Goal: Task Accomplishment & Management: Manage account settings

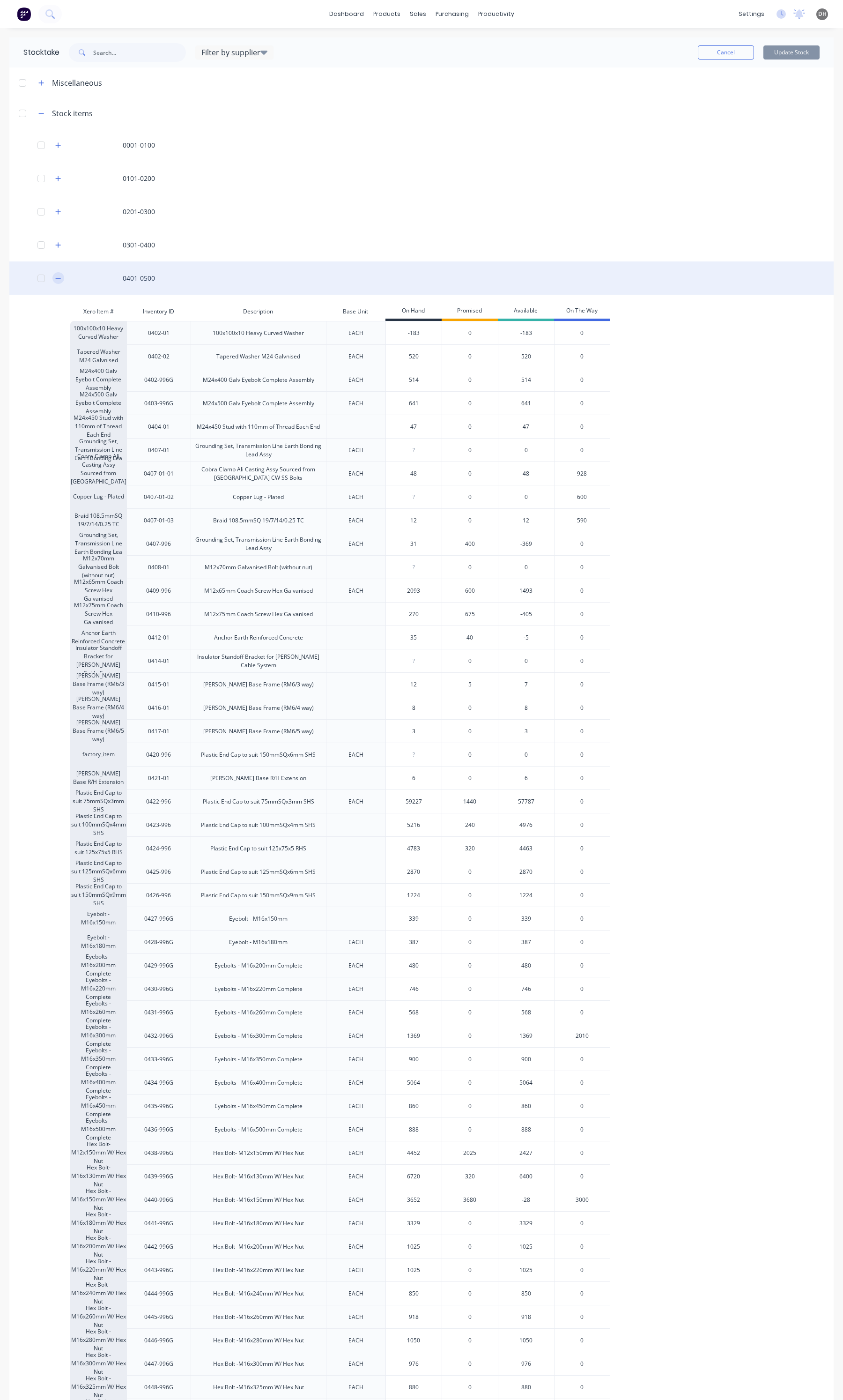
click at [57, 278] on icon "button" at bounding box center [58, 278] width 5 height 1
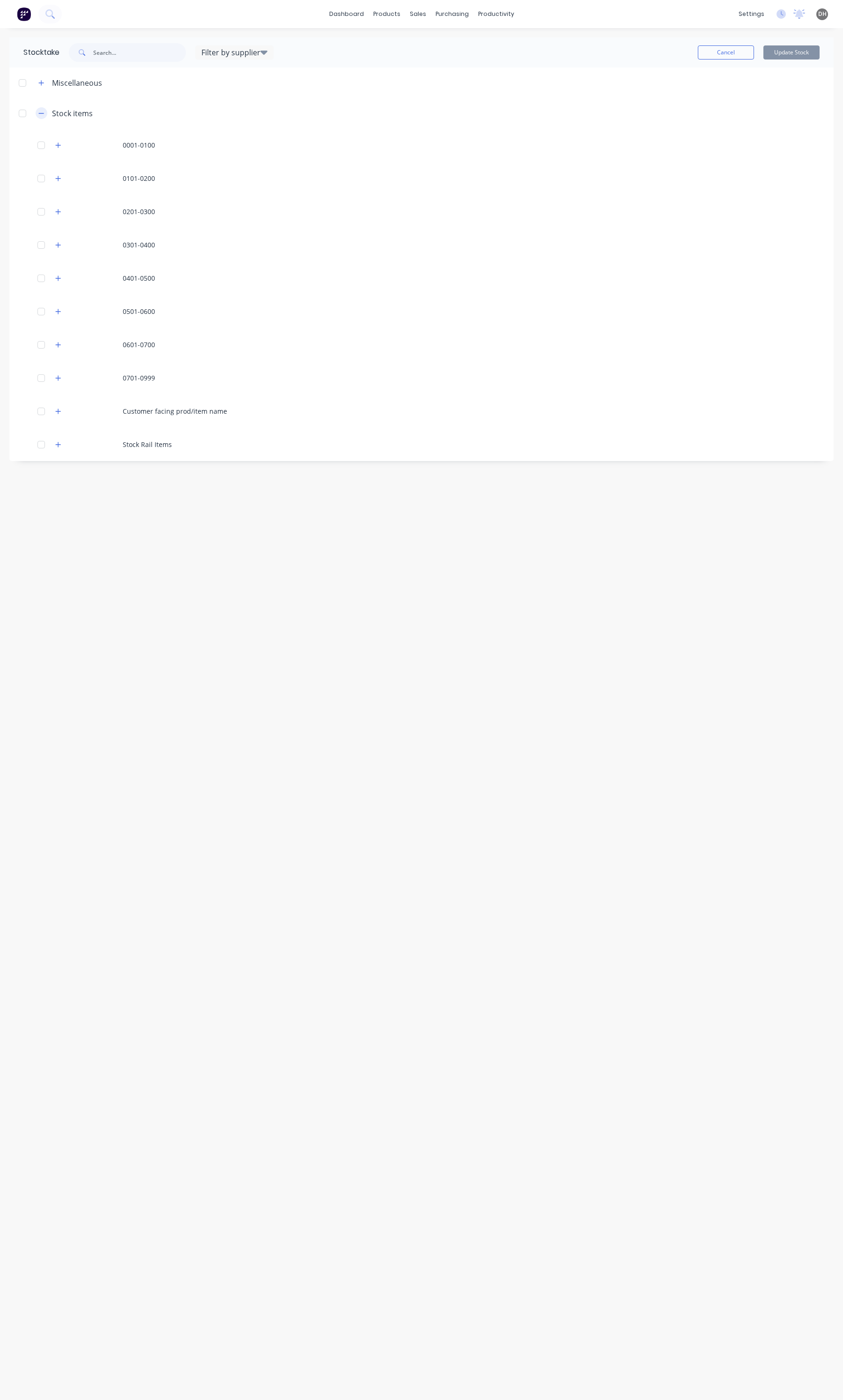
click at [43, 110] on icon "button" at bounding box center [41, 113] width 6 height 7
click at [40, 116] on button "button" at bounding box center [41, 113] width 12 height 12
click at [729, 50] on button "Cancel" at bounding box center [726, 52] width 56 height 14
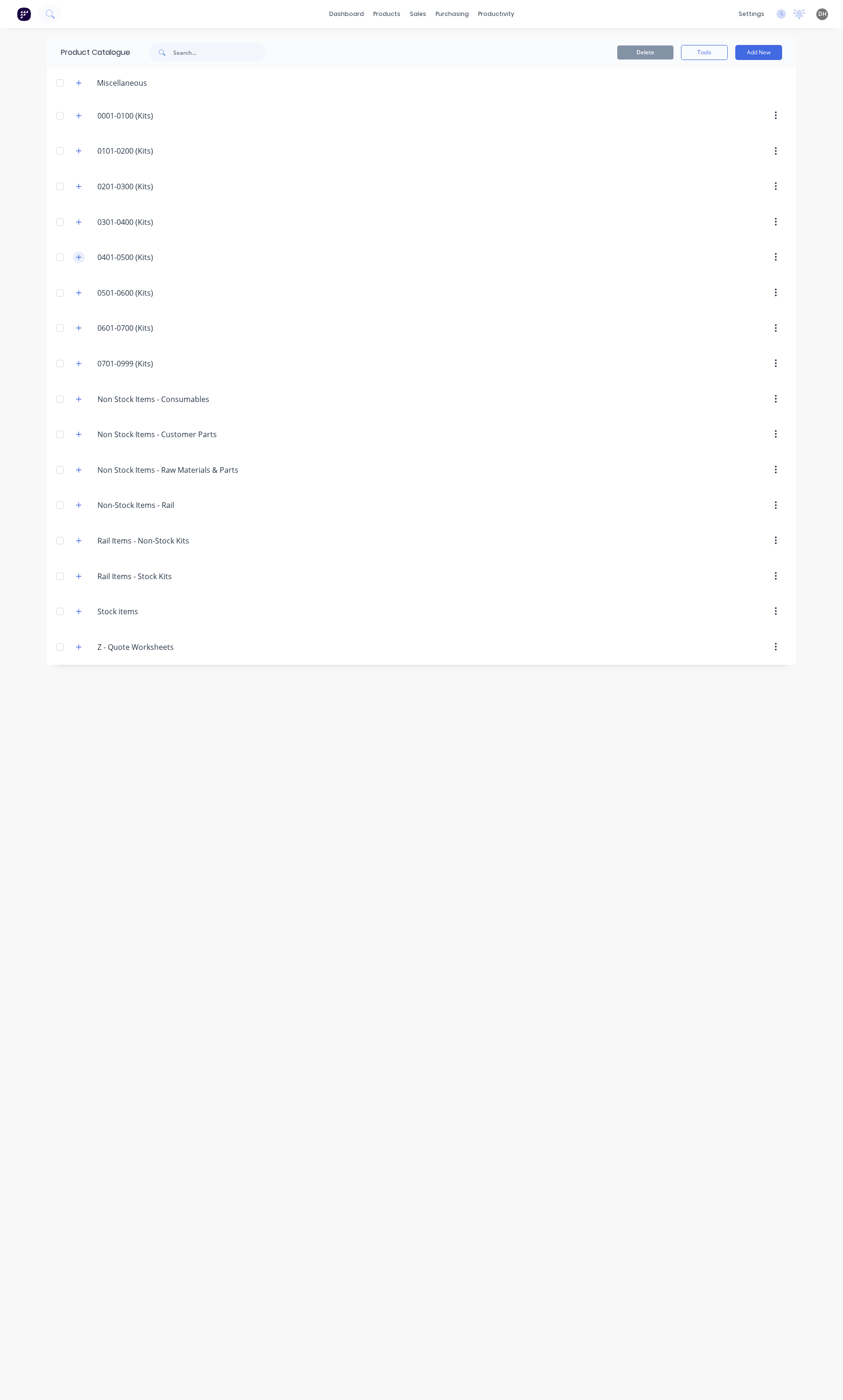
click at [78, 254] on button "button" at bounding box center [78, 257] width 12 height 12
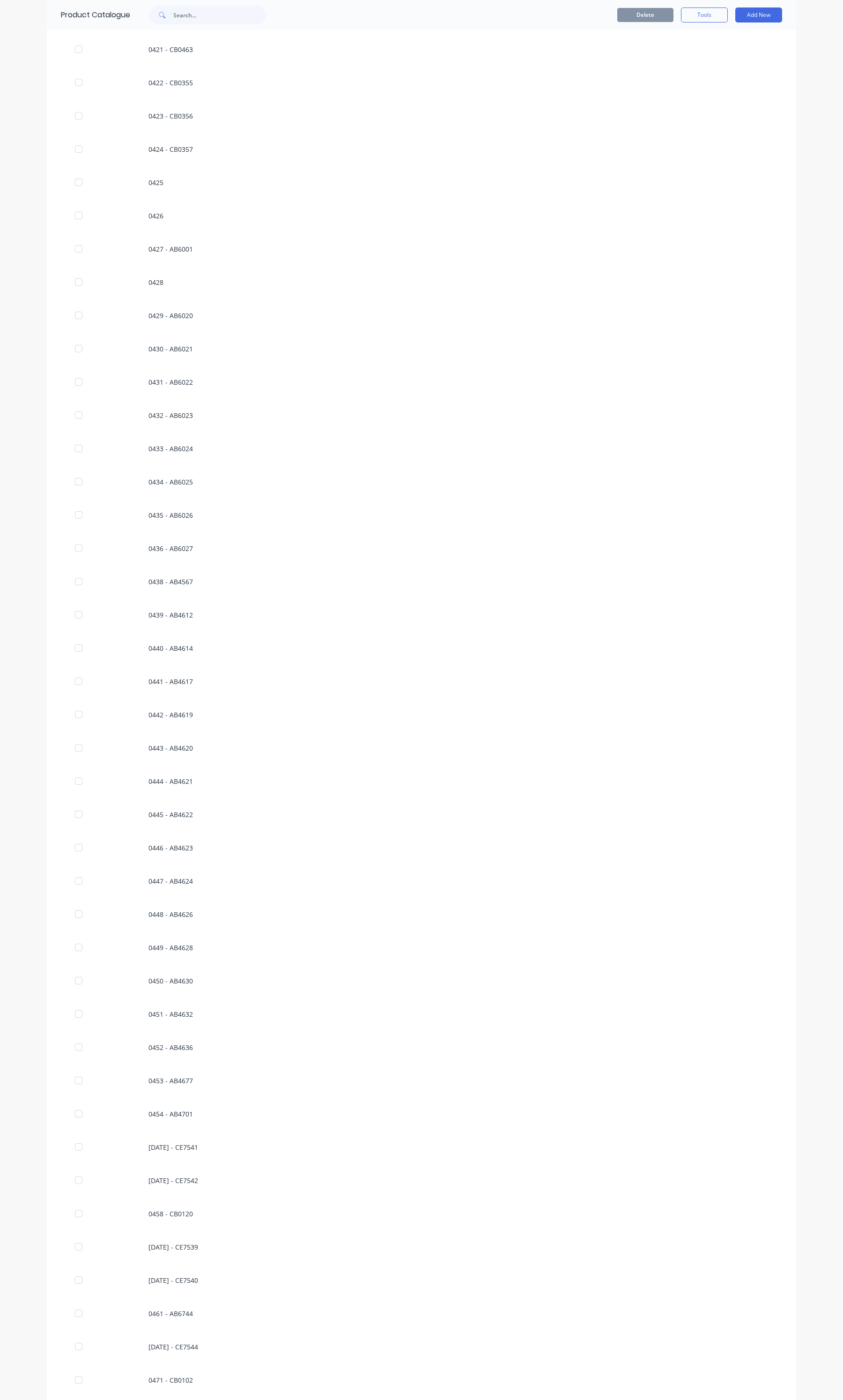
scroll to position [996, 0]
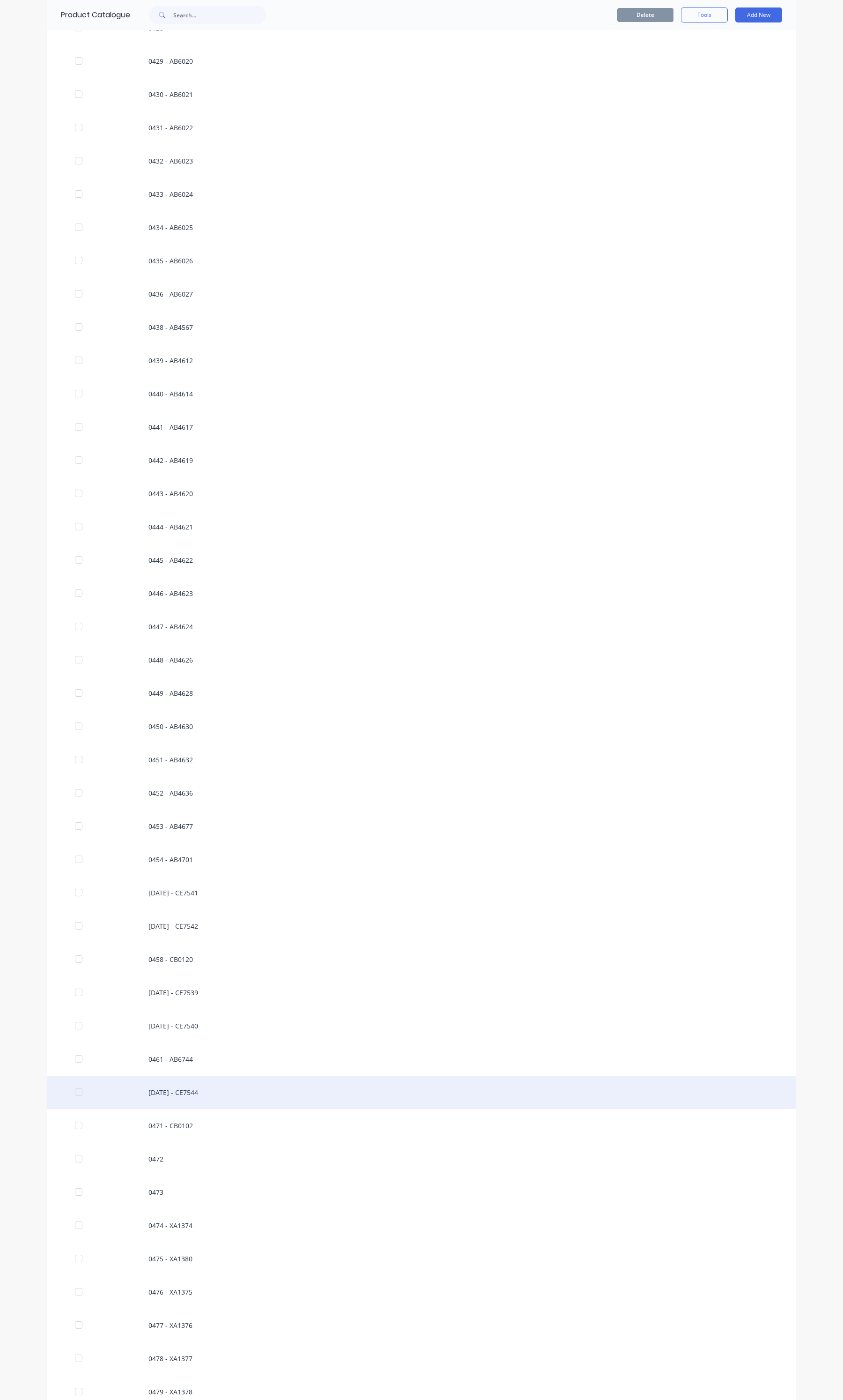
click at [171, 1085] on div "0462 - CE7544" at bounding box center [422, 1092] width 749 height 33
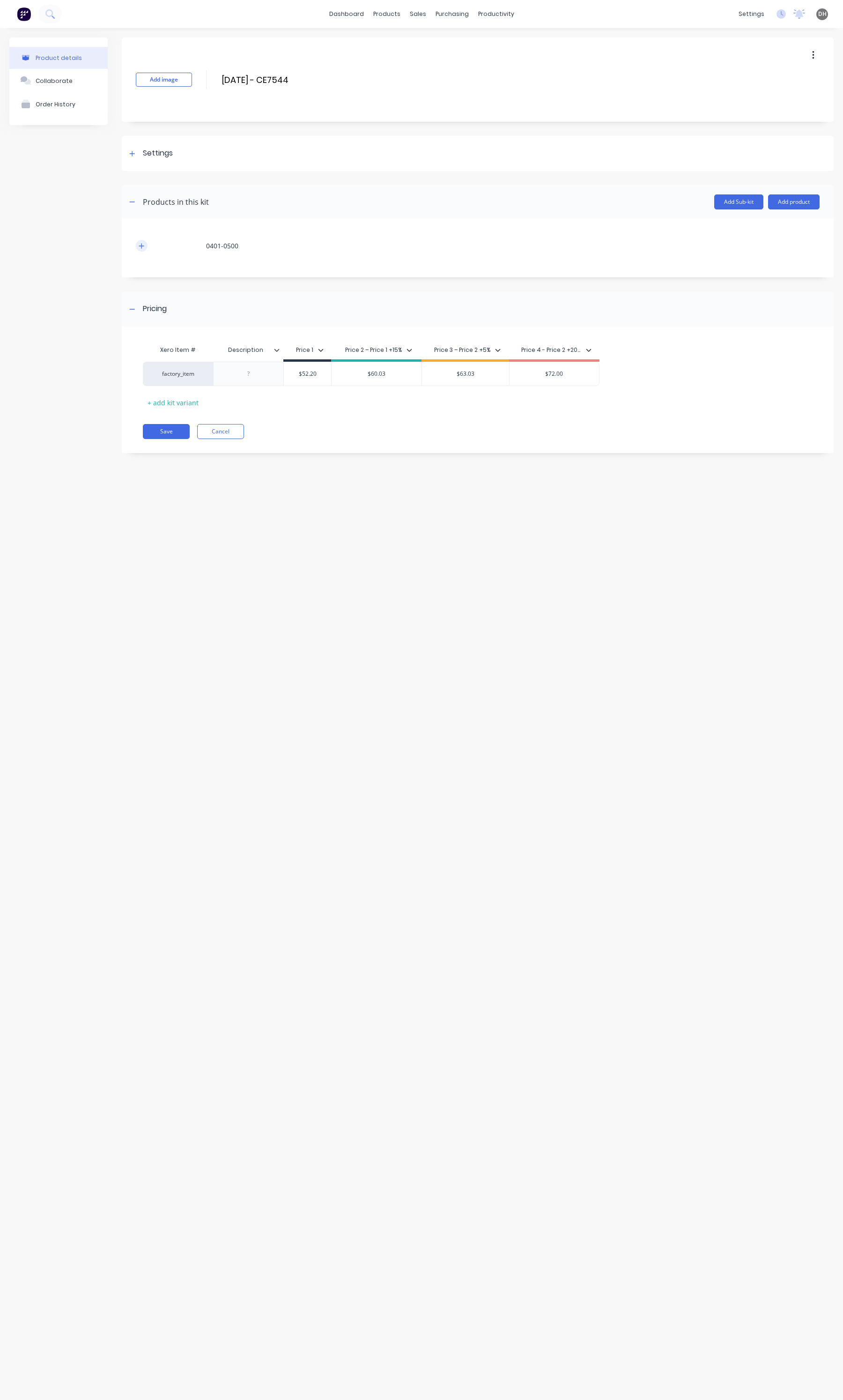
click at [139, 241] on button "button" at bounding box center [141, 245] width 12 height 12
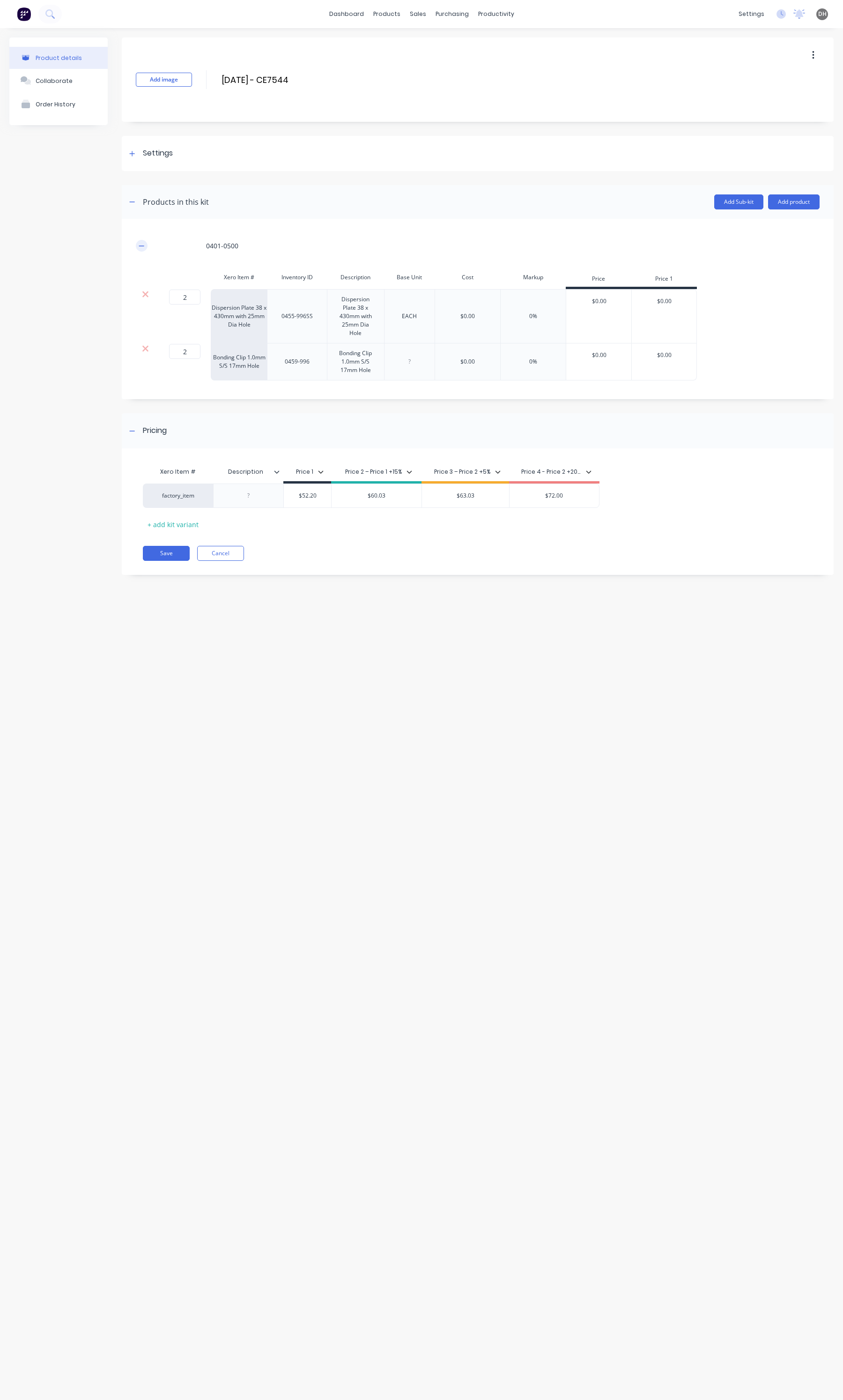
click at [144, 249] on button "button" at bounding box center [141, 245] width 12 height 12
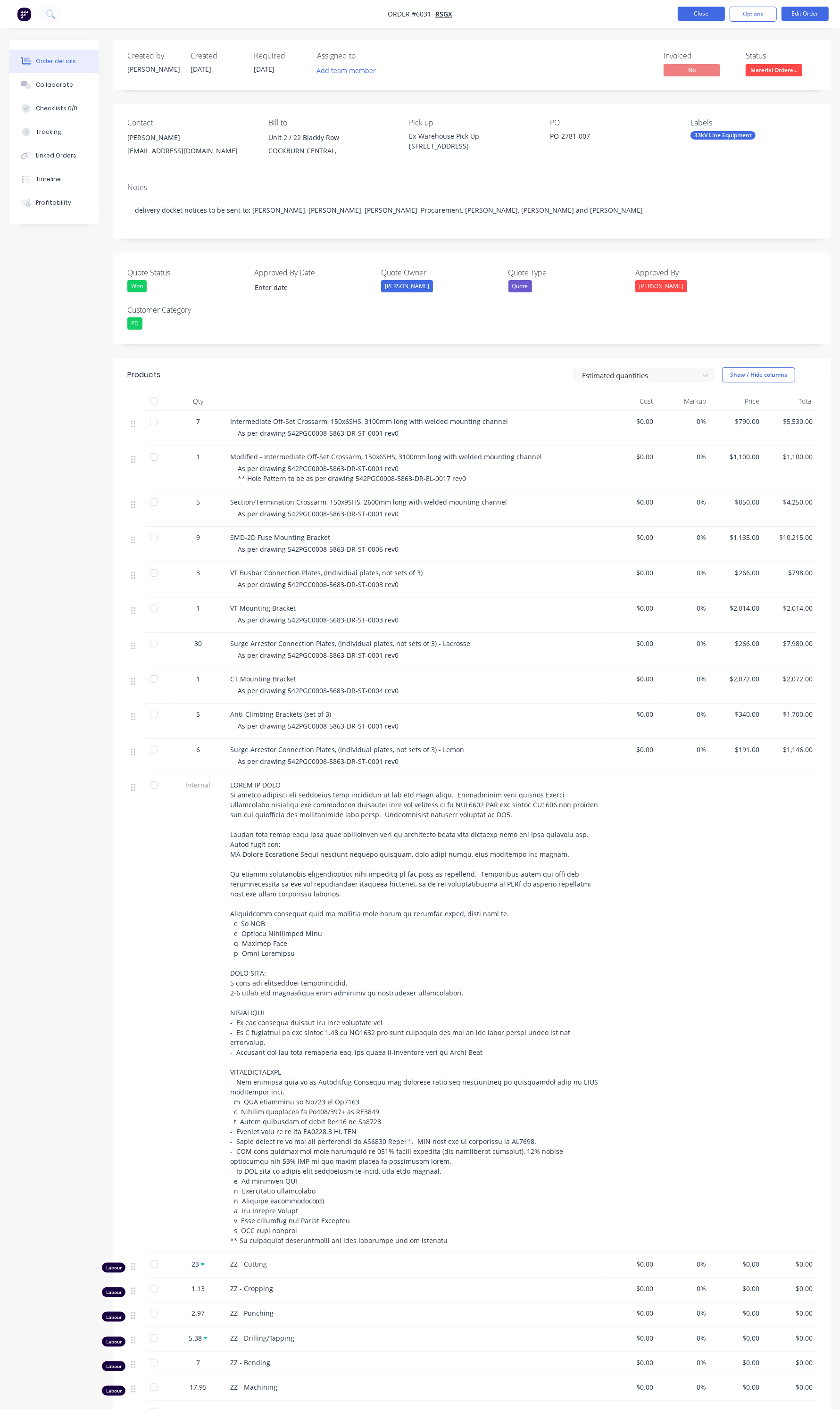
click at [698, 12] on button "Close" at bounding box center [701, 14] width 47 height 14
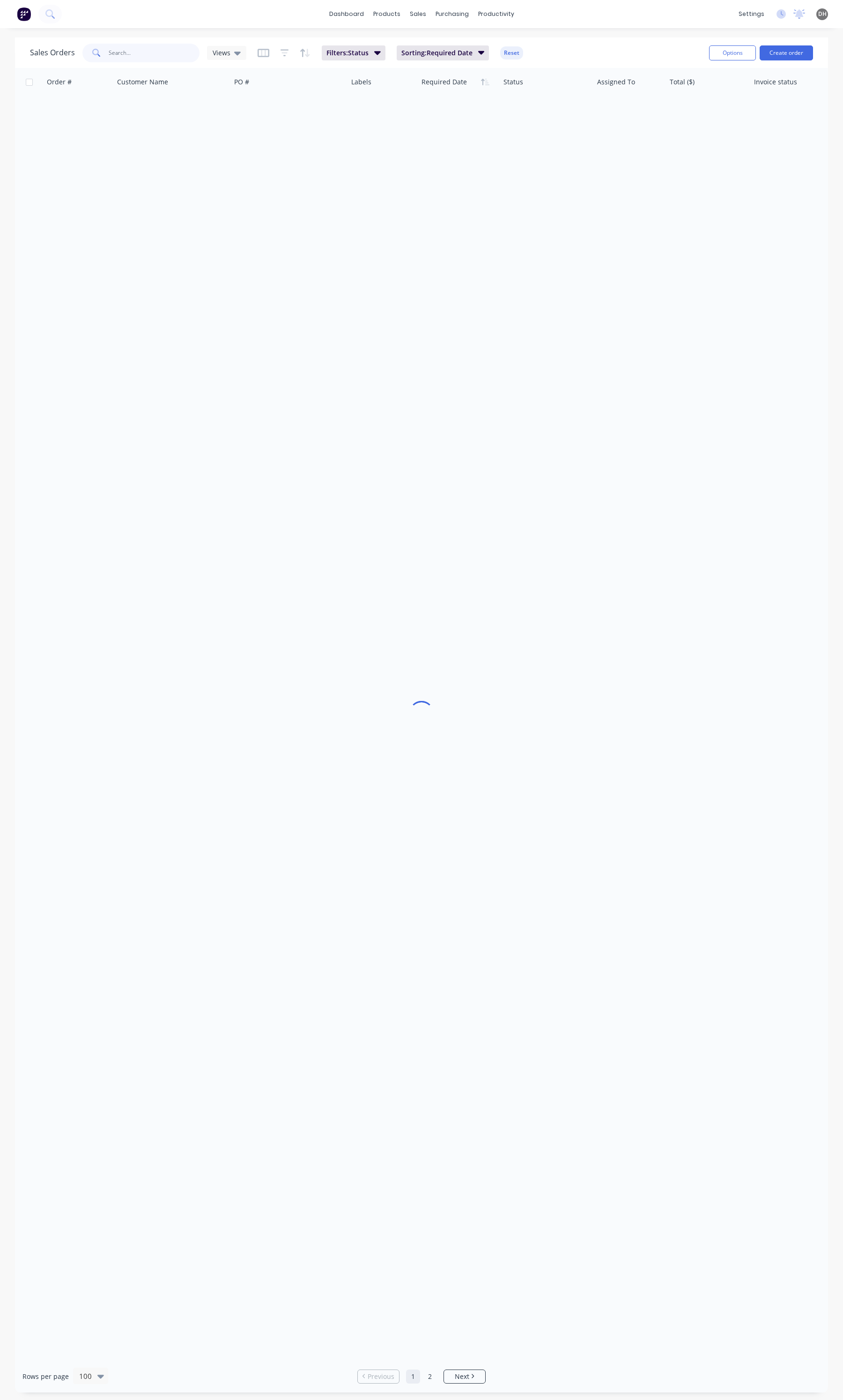
click at [147, 47] on input "text" at bounding box center [154, 53] width 91 height 19
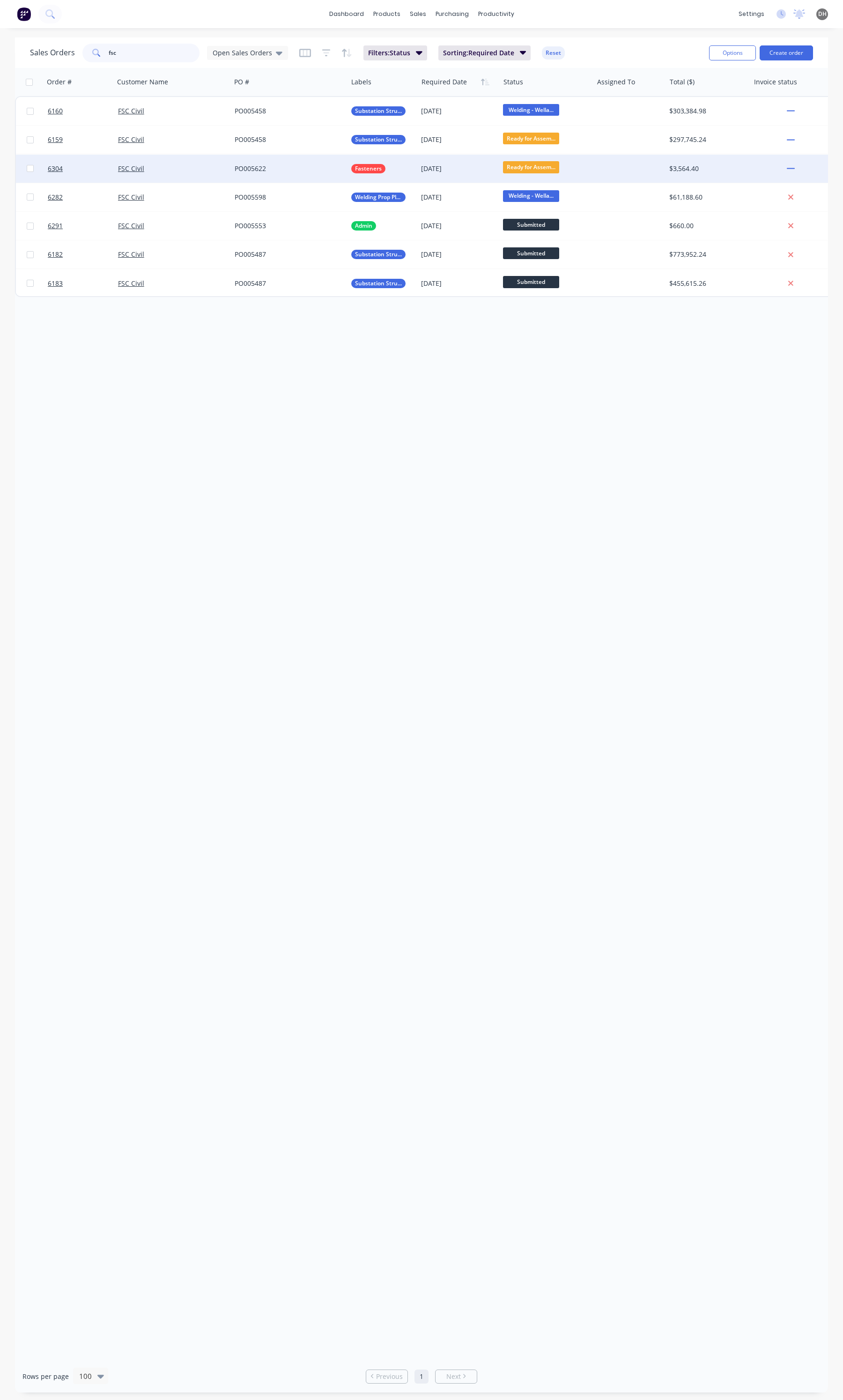
type input "fsc"
click at [197, 155] on div "FSC Civil" at bounding box center [173, 169] width 117 height 28
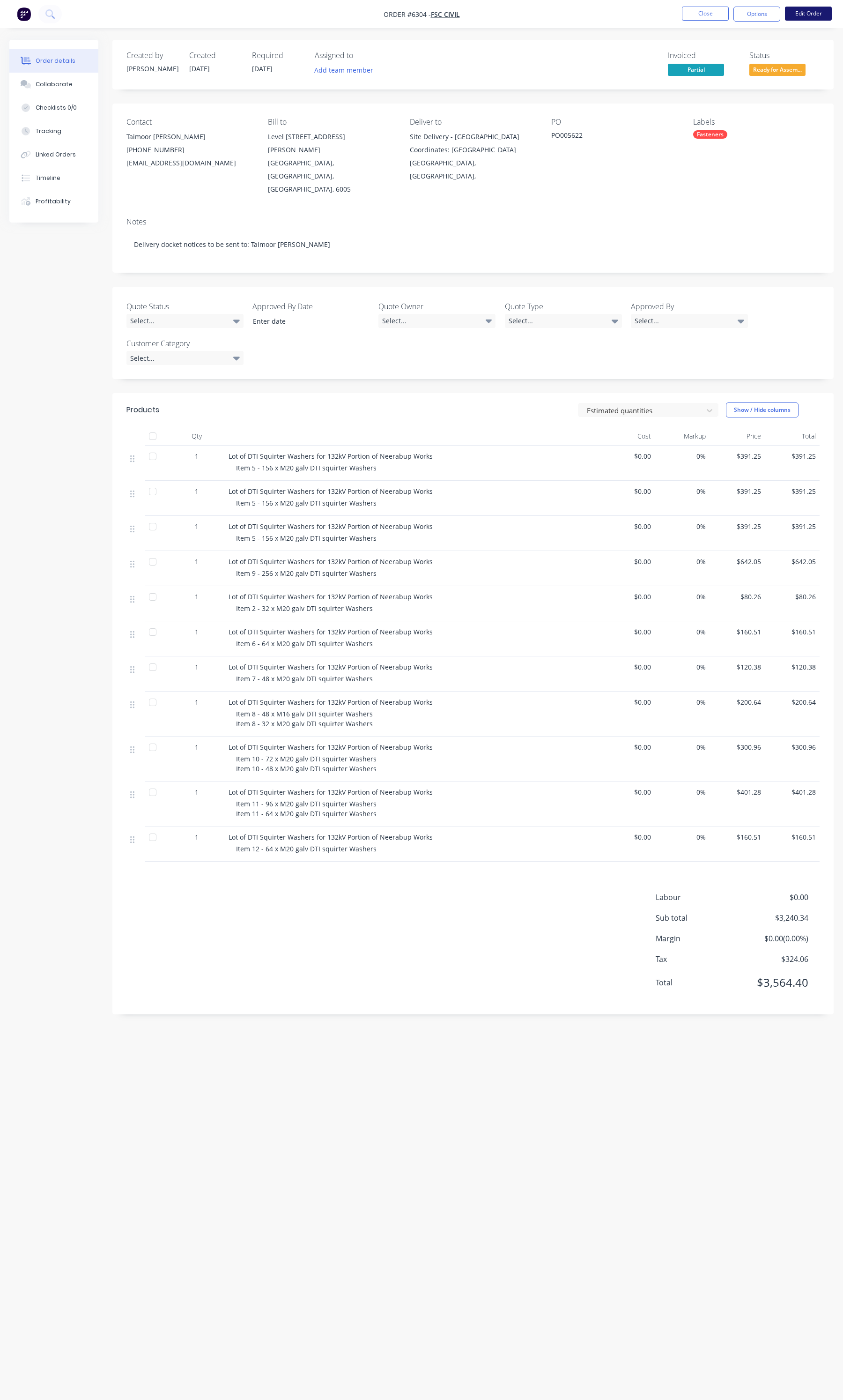
click at [793, 10] on button "Edit Order" at bounding box center [808, 13] width 47 height 14
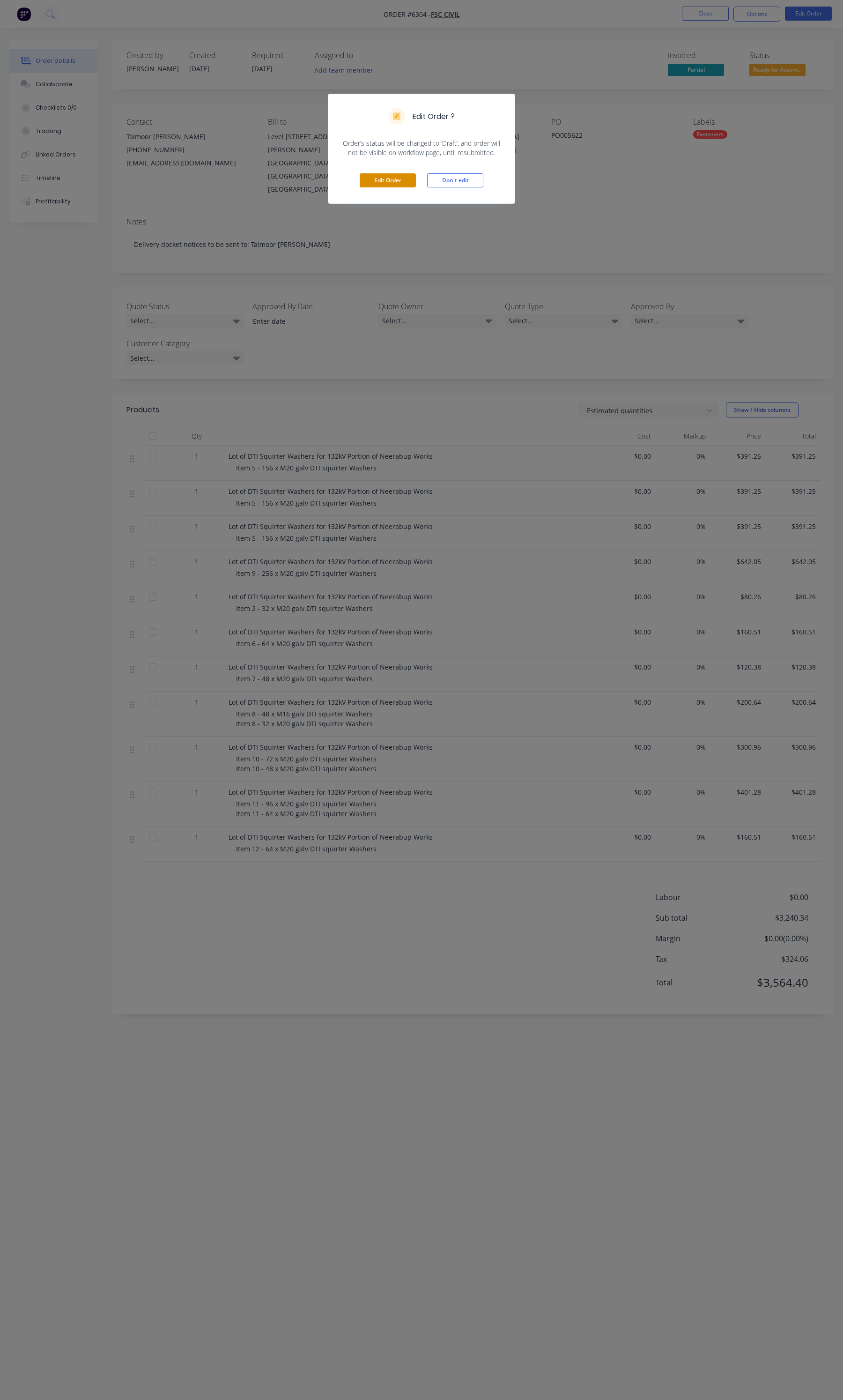
click at [382, 183] on button "Edit Order" at bounding box center [388, 180] width 56 height 14
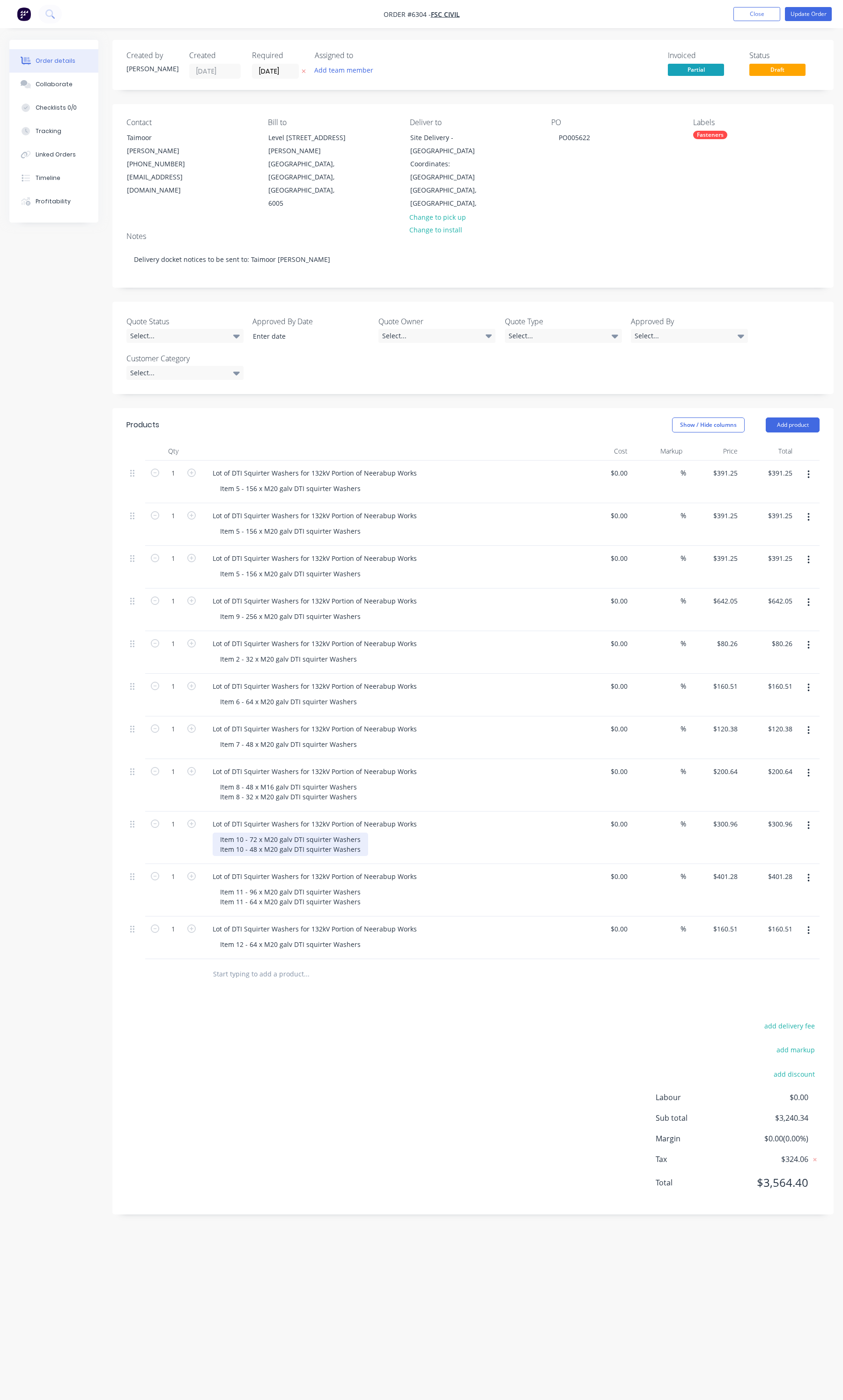
click at [275, 833] on div "Item 10 - 72 x M20 galv DTI squirter Washers Item 10 - 48 x M20 galv DTI squirt…" at bounding box center [291, 844] width 155 height 23
click at [277, 885] on div "Item 11 - 96 x M20 galv DTI squirter Washers Item 11 - 64 x M20 galv DTI squirt…" at bounding box center [291, 896] width 155 height 23
click at [804, 14] on button "Update Order" at bounding box center [808, 13] width 47 height 14
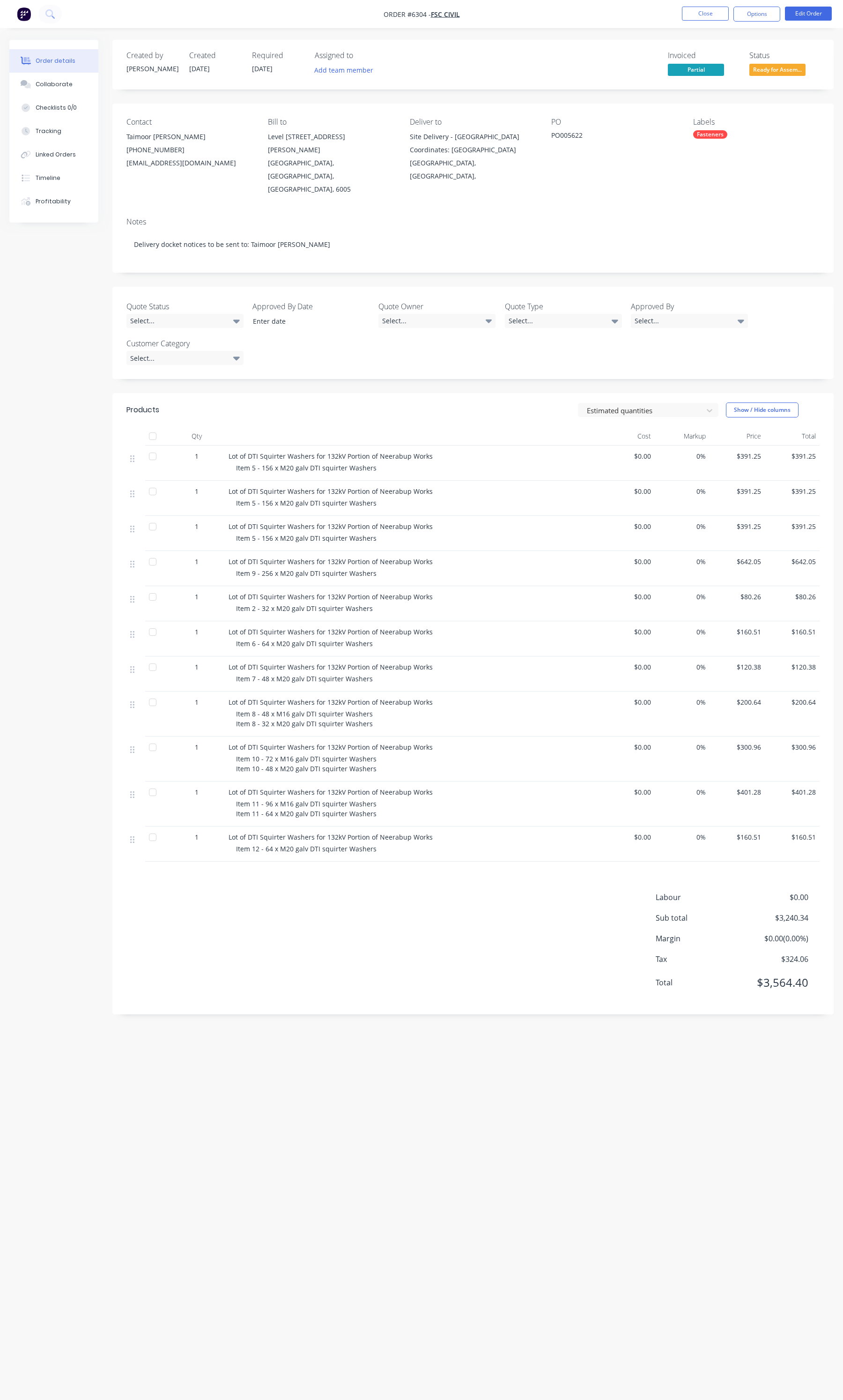
click at [724, 3] on nav "Order #6304 - FSC Civil Close Options Edit Order" at bounding box center [422, 14] width 843 height 28
click at [722, 4] on nav "Order #6304 - FSC Civil Close Options Edit Order" at bounding box center [422, 14] width 843 height 28
click at [715, 15] on button "Close" at bounding box center [705, 13] width 47 height 14
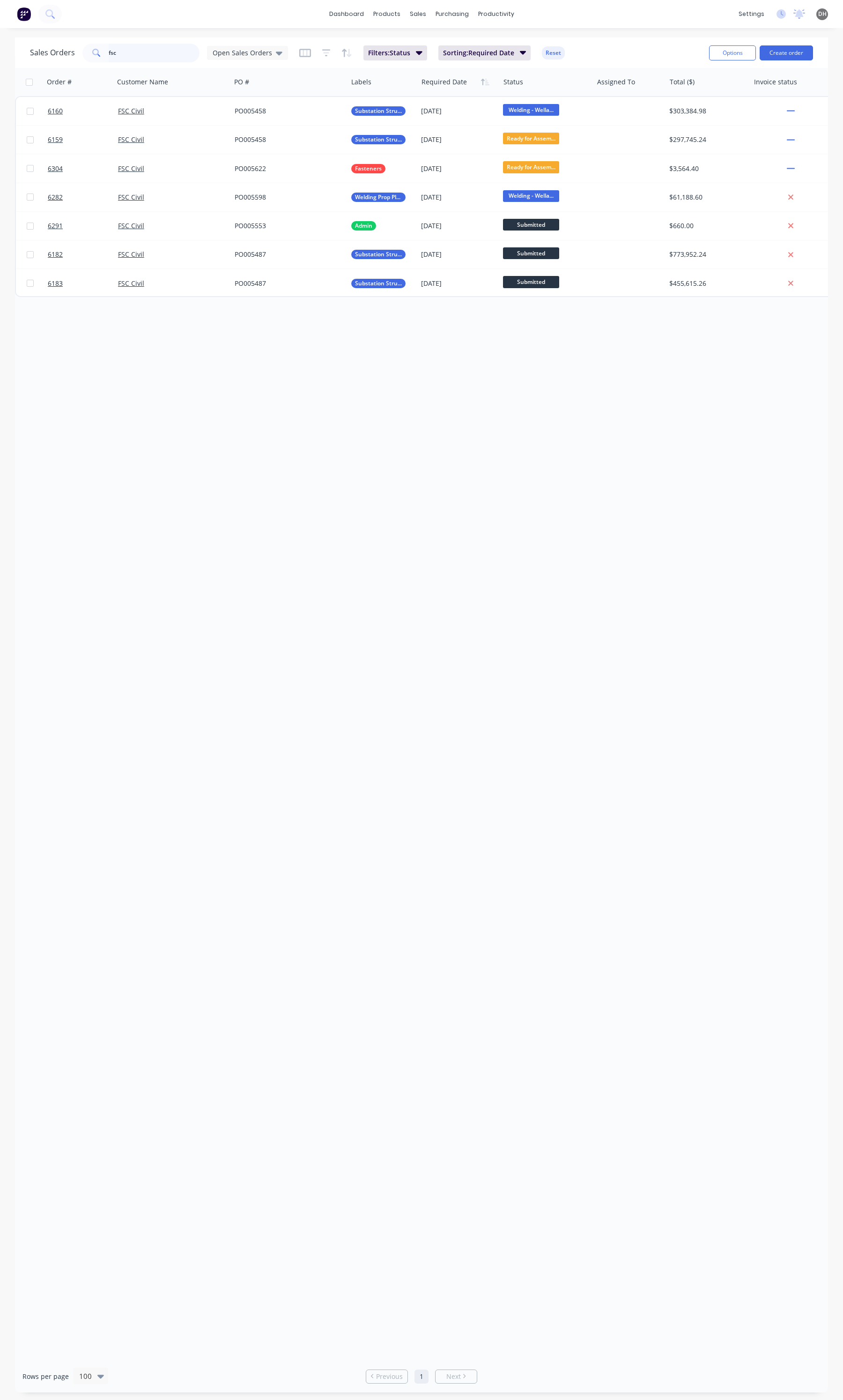
click at [135, 43] on input "fsc" at bounding box center [154, 53] width 91 height 19
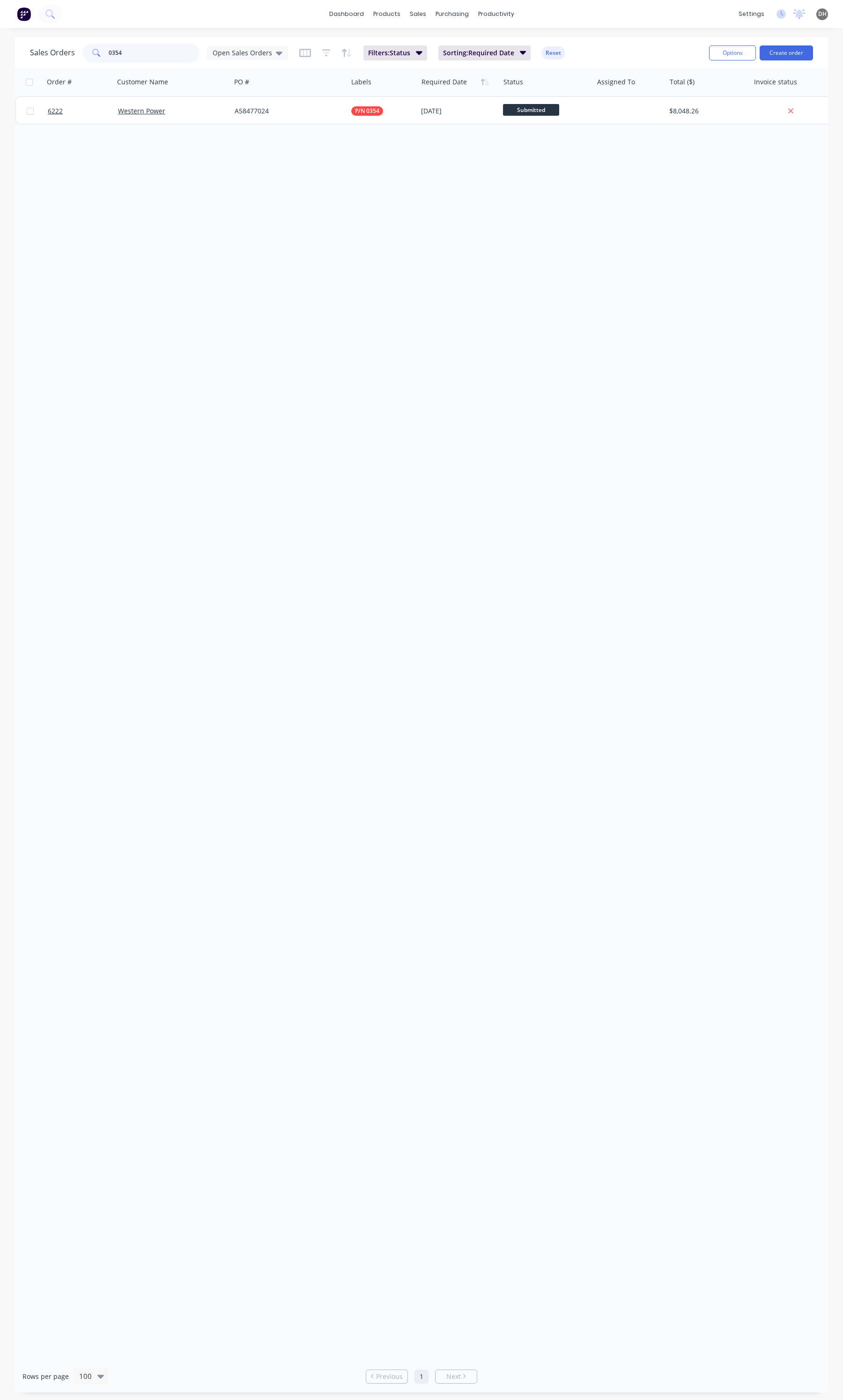
type input "0354"
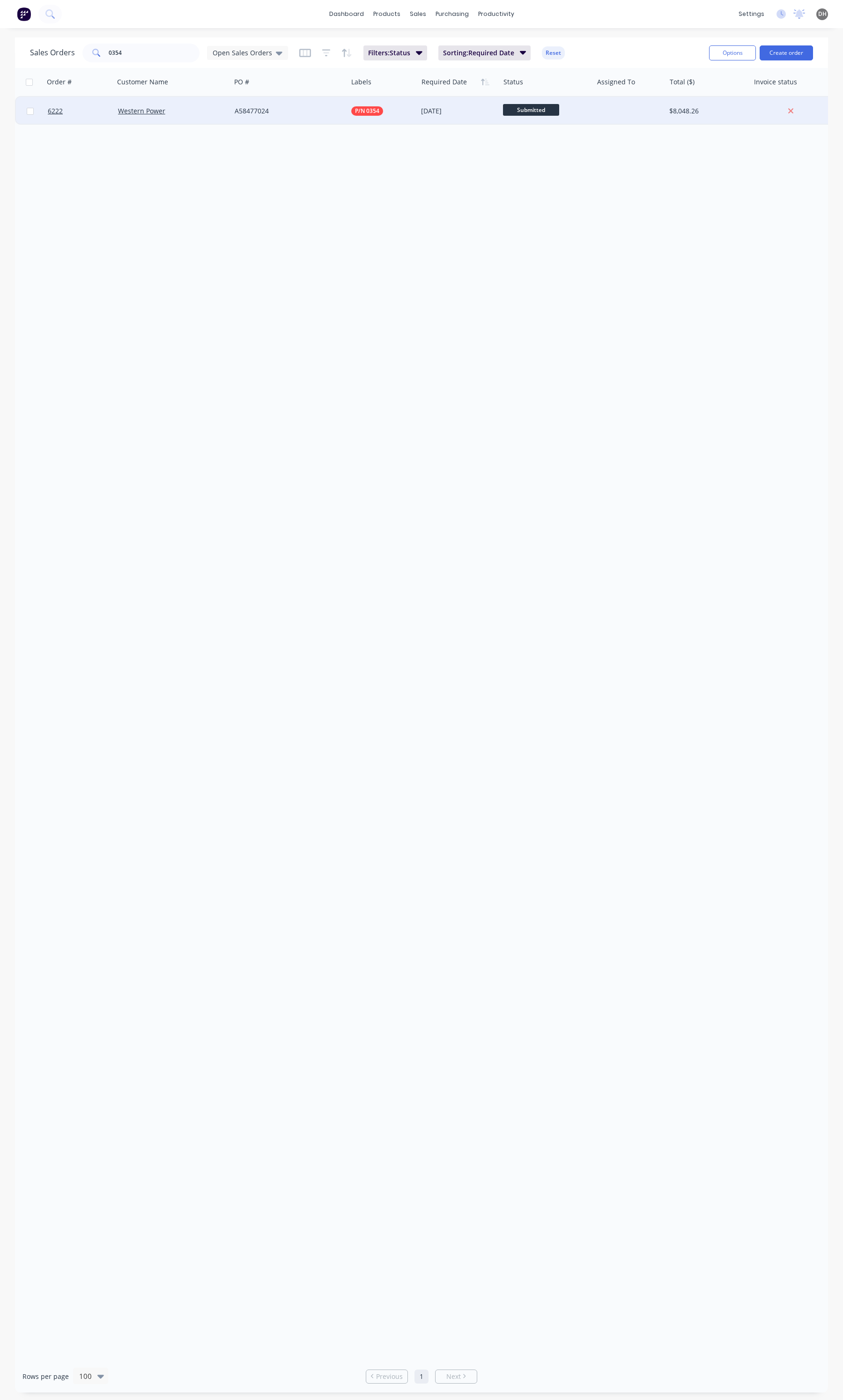
click at [295, 115] on div "A58477024" at bounding box center [289, 111] width 117 height 28
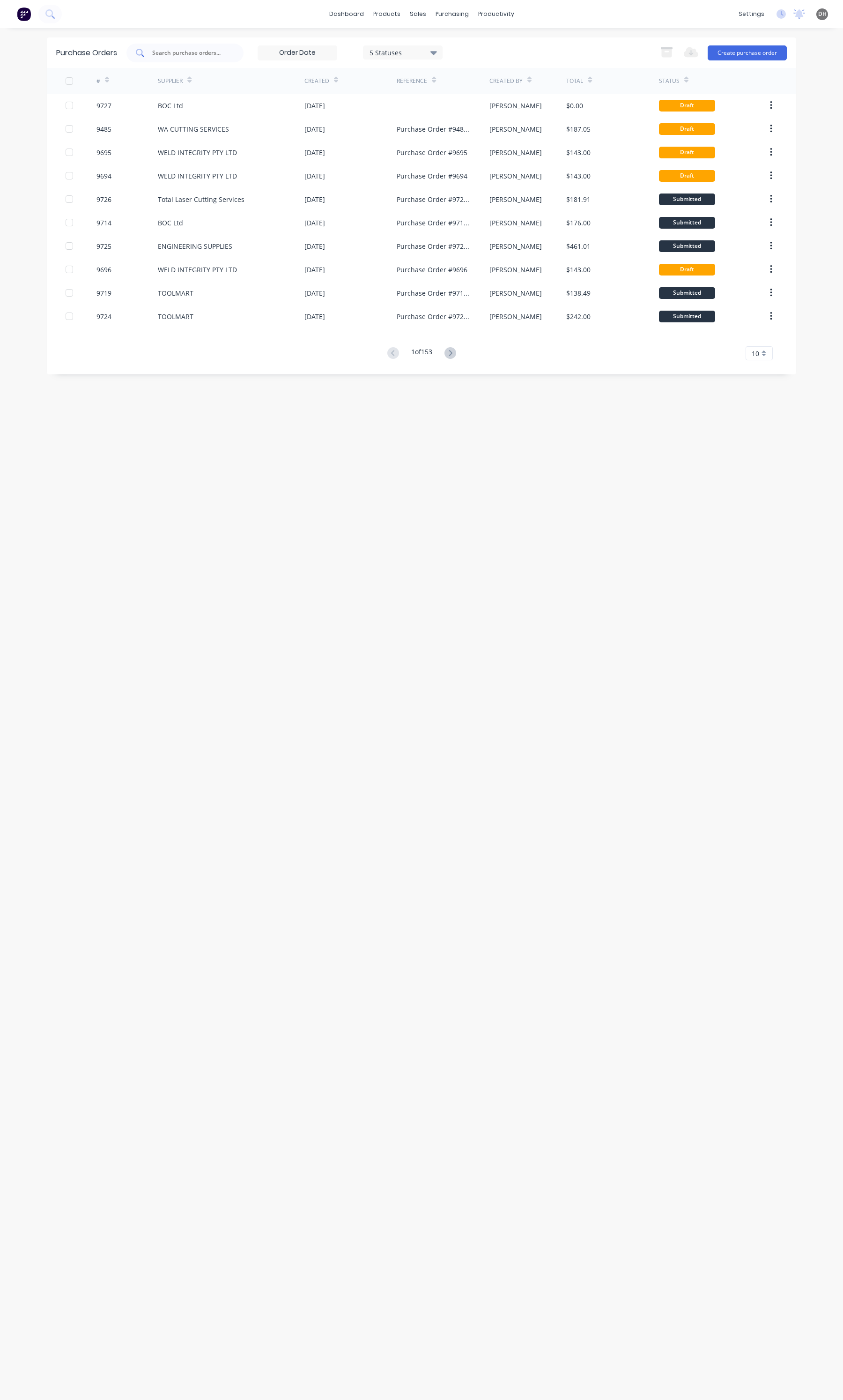
click at [193, 52] on input "text" at bounding box center [190, 53] width 78 height 9
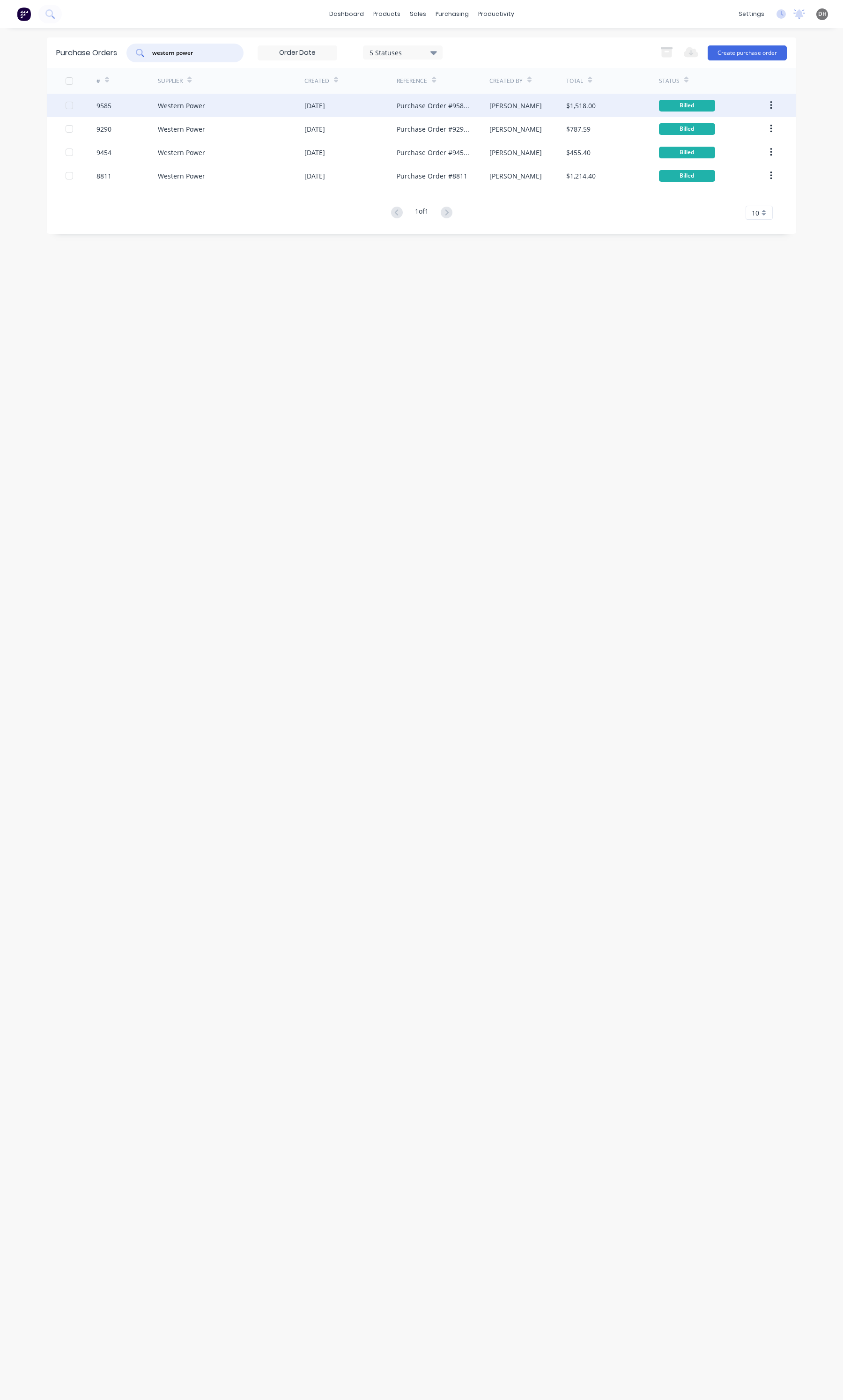
type input "western power"
click at [242, 111] on div "Western Power" at bounding box center [231, 105] width 147 height 23
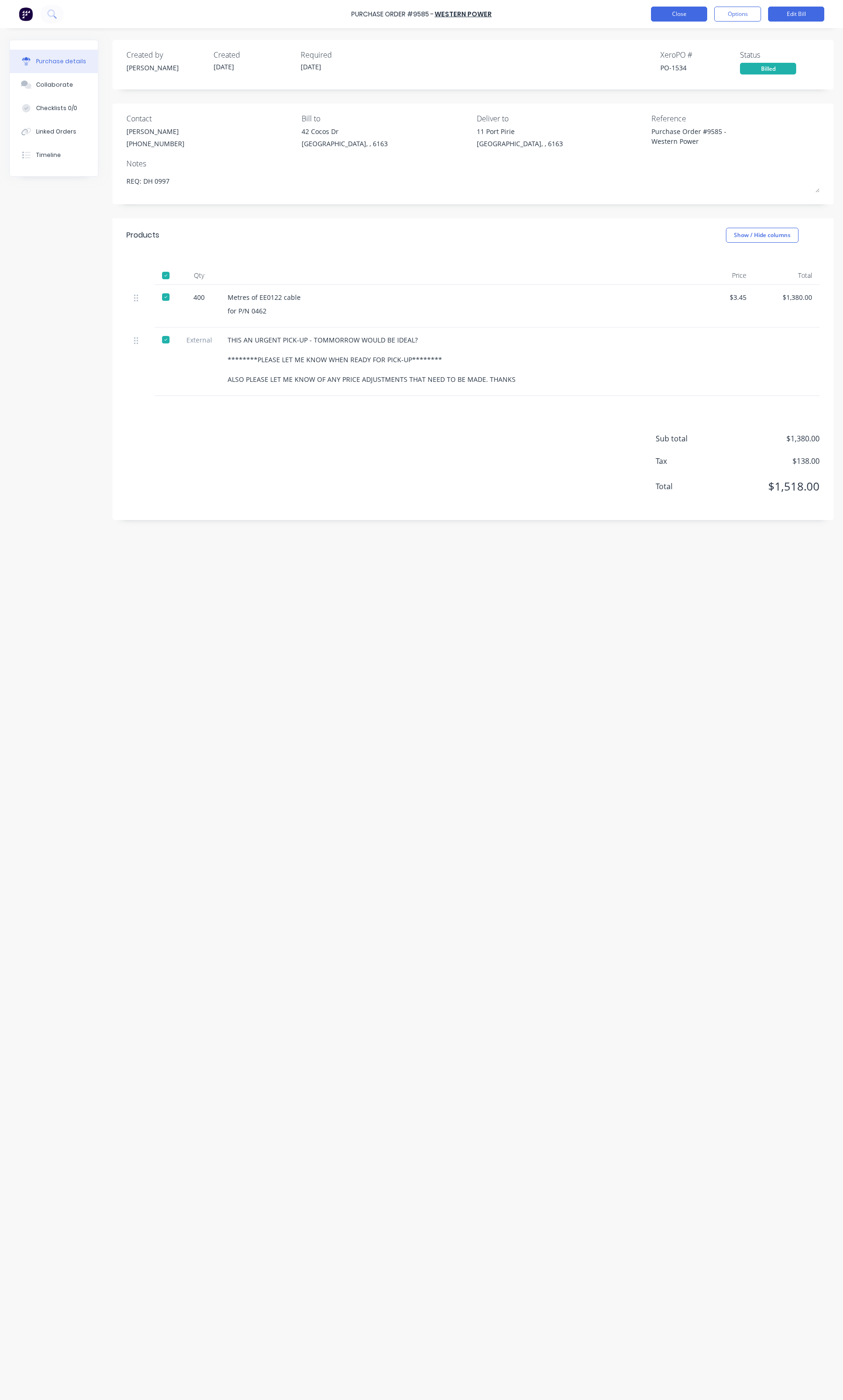
click at [681, 17] on button "Close" at bounding box center [679, 14] width 56 height 15
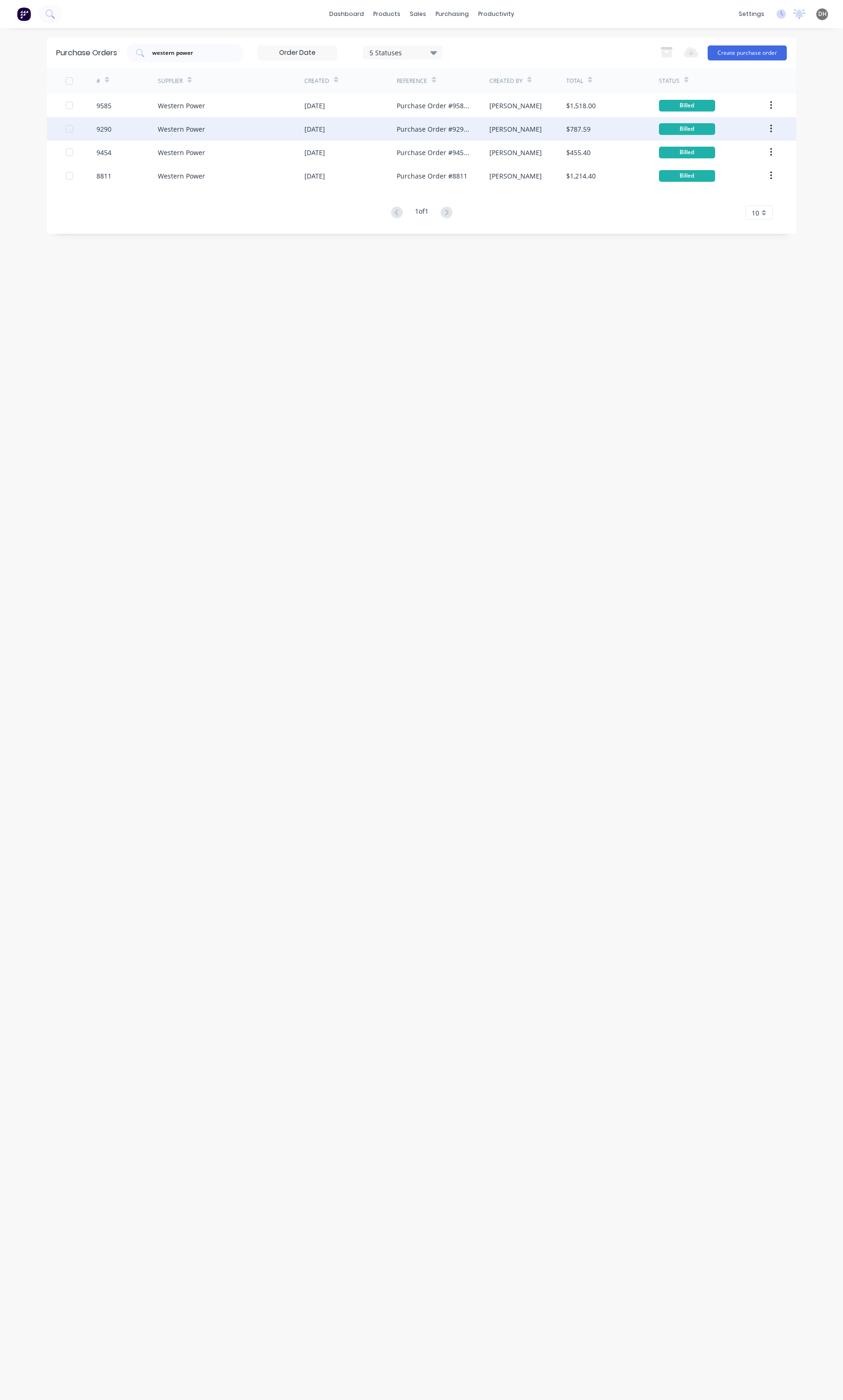
click at [325, 127] on div "13 Jun 2025" at bounding box center [315, 129] width 21 height 10
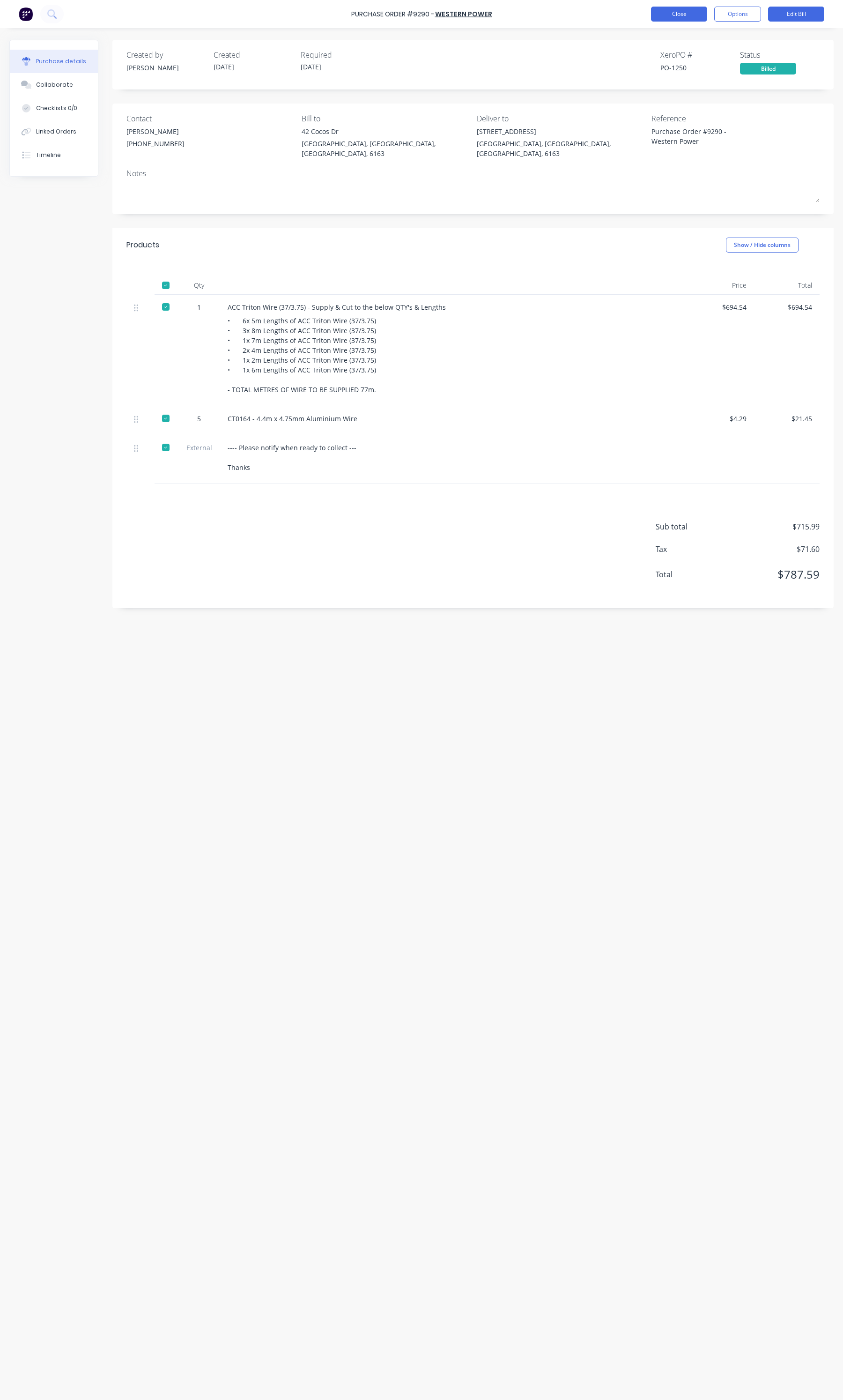
click at [675, 19] on button "Close" at bounding box center [679, 14] width 56 height 15
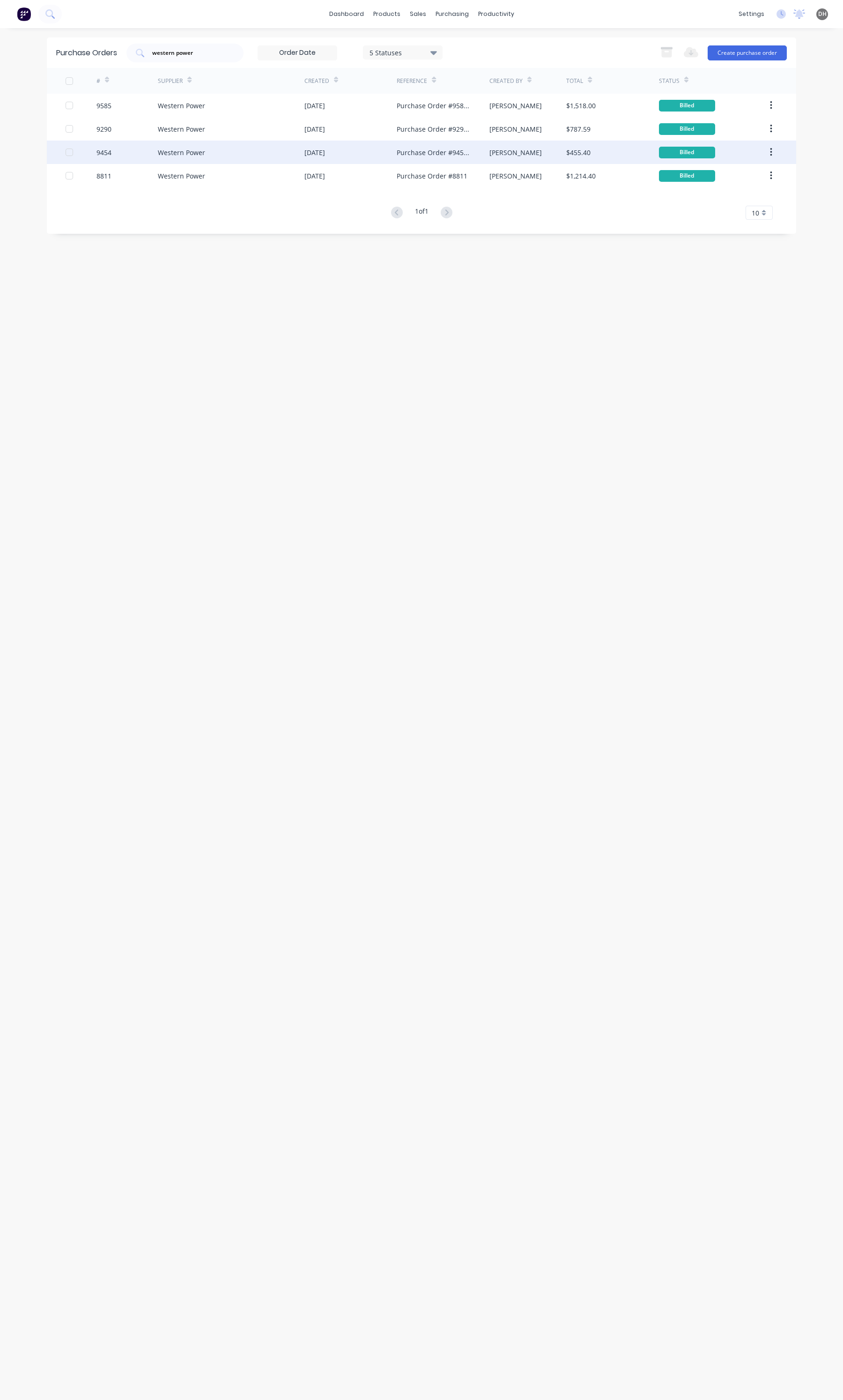
click at [226, 156] on div "Western Power" at bounding box center [231, 152] width 147 height 23
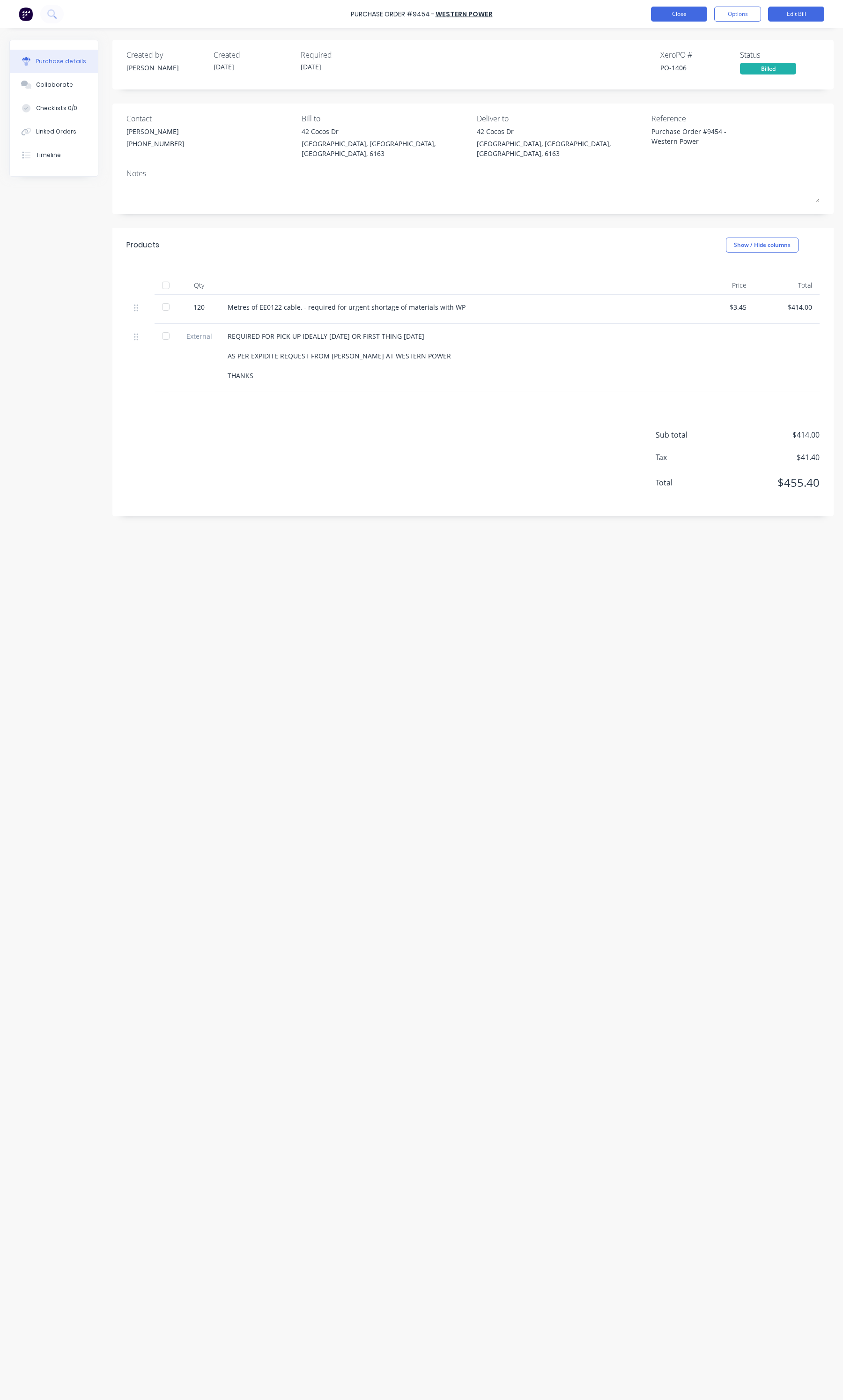
click at [696, 14] on button "Close" at bounding box center [679, 14] width 56 height 15
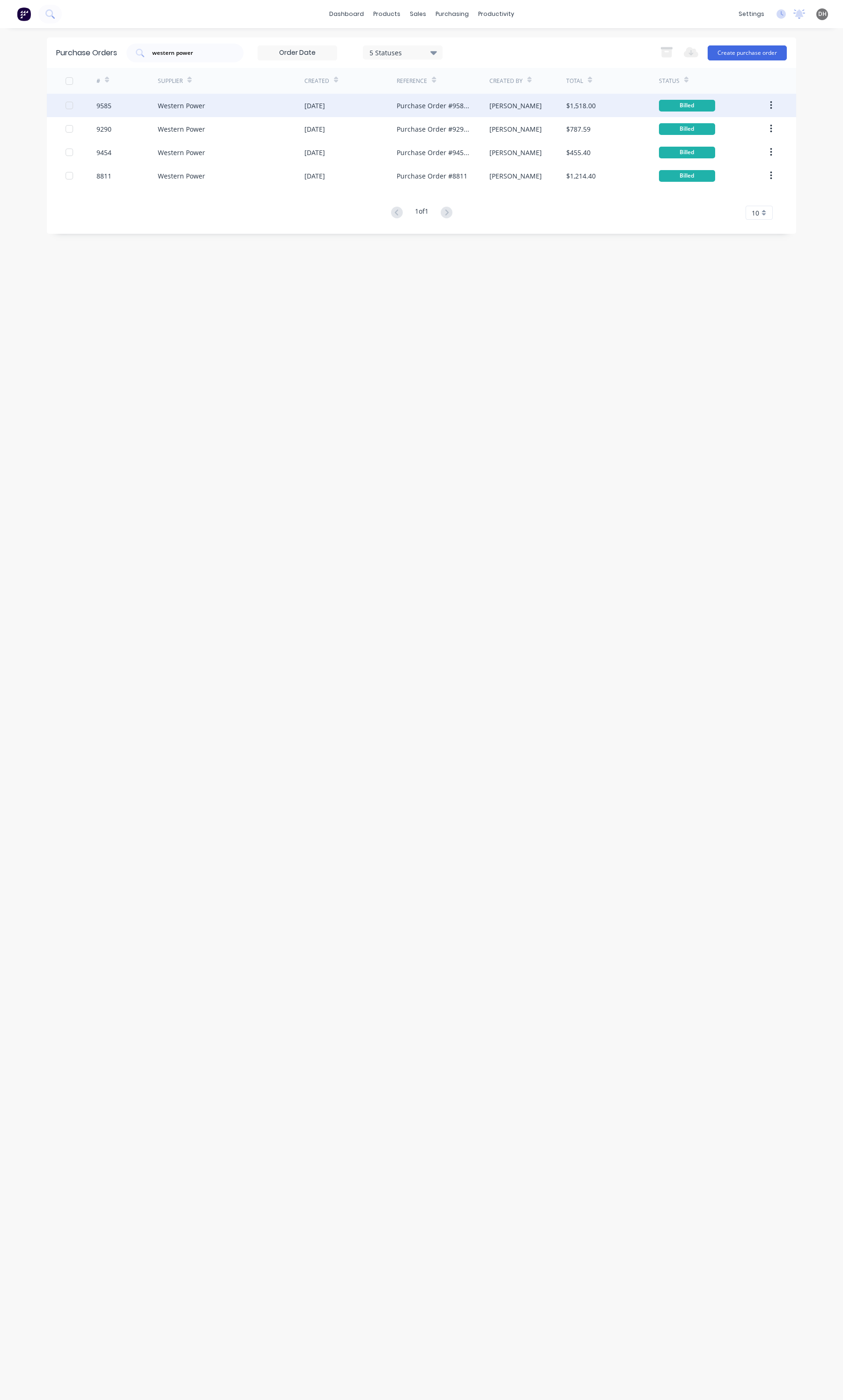
click at [207, 99] on div "Western Power" at bounding box center [231, 105] width 147 height 23
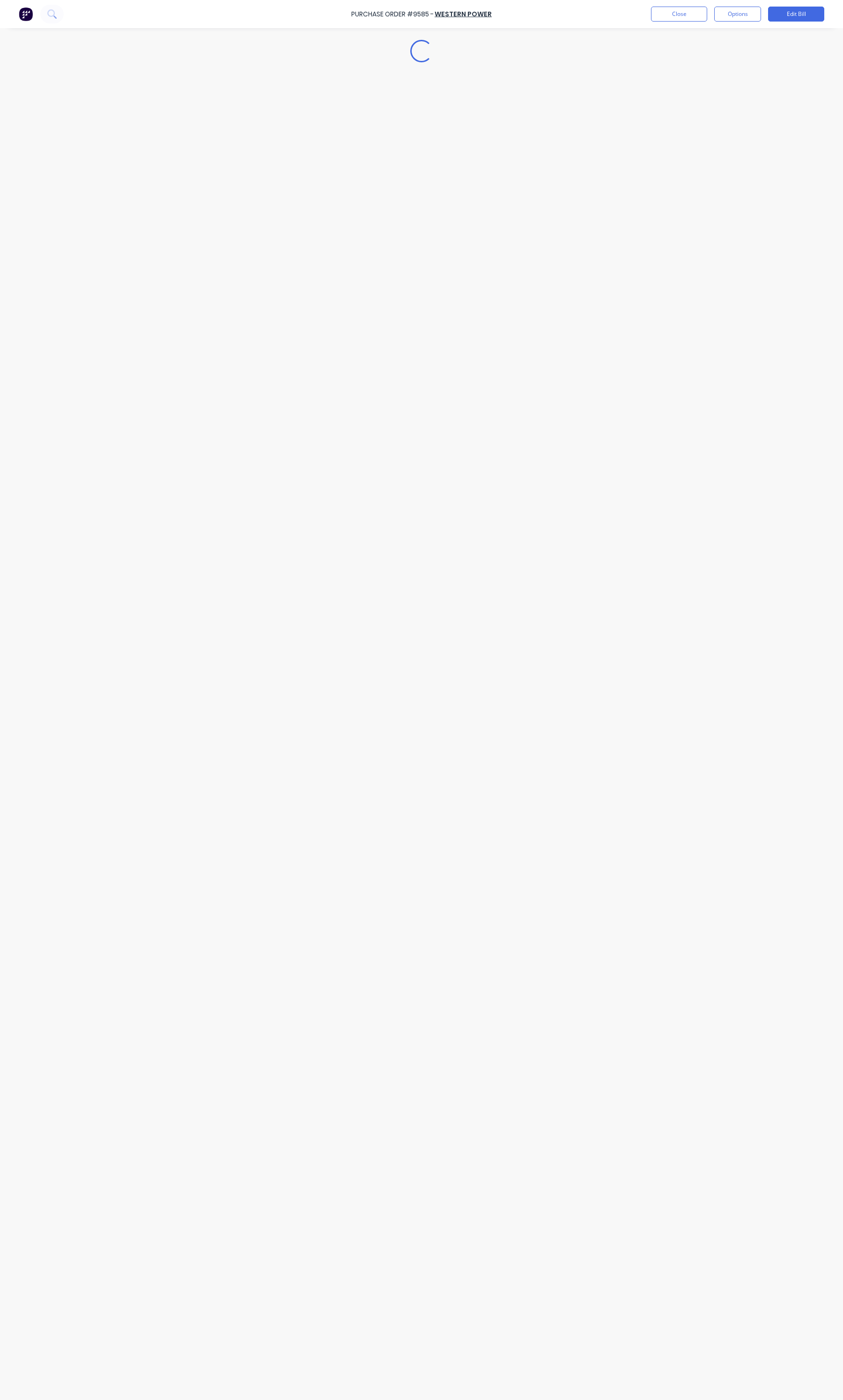
type textarea "x"
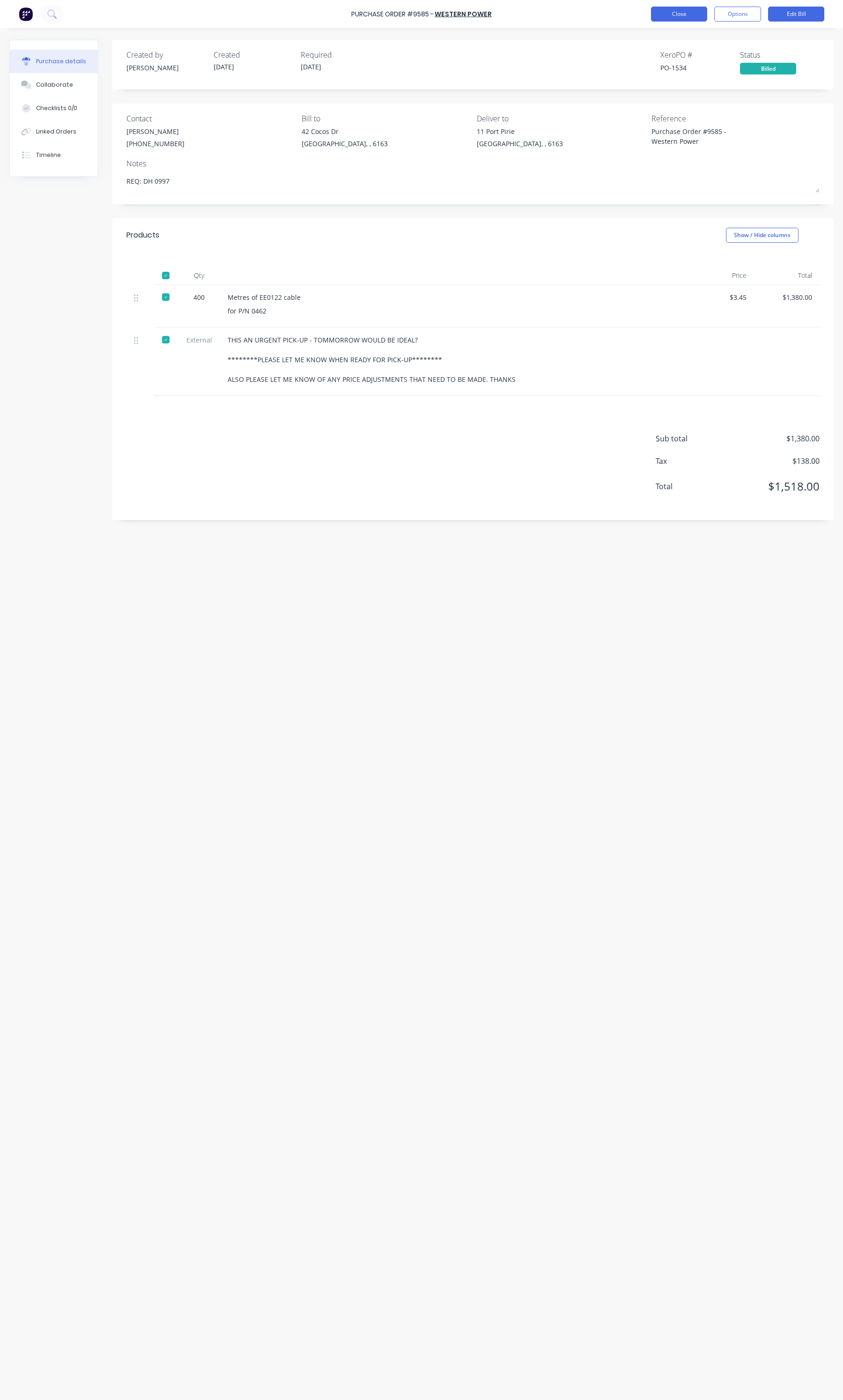
click at [673, 20] on button "Close" at bounding box center [679, 14] width 56 height 15
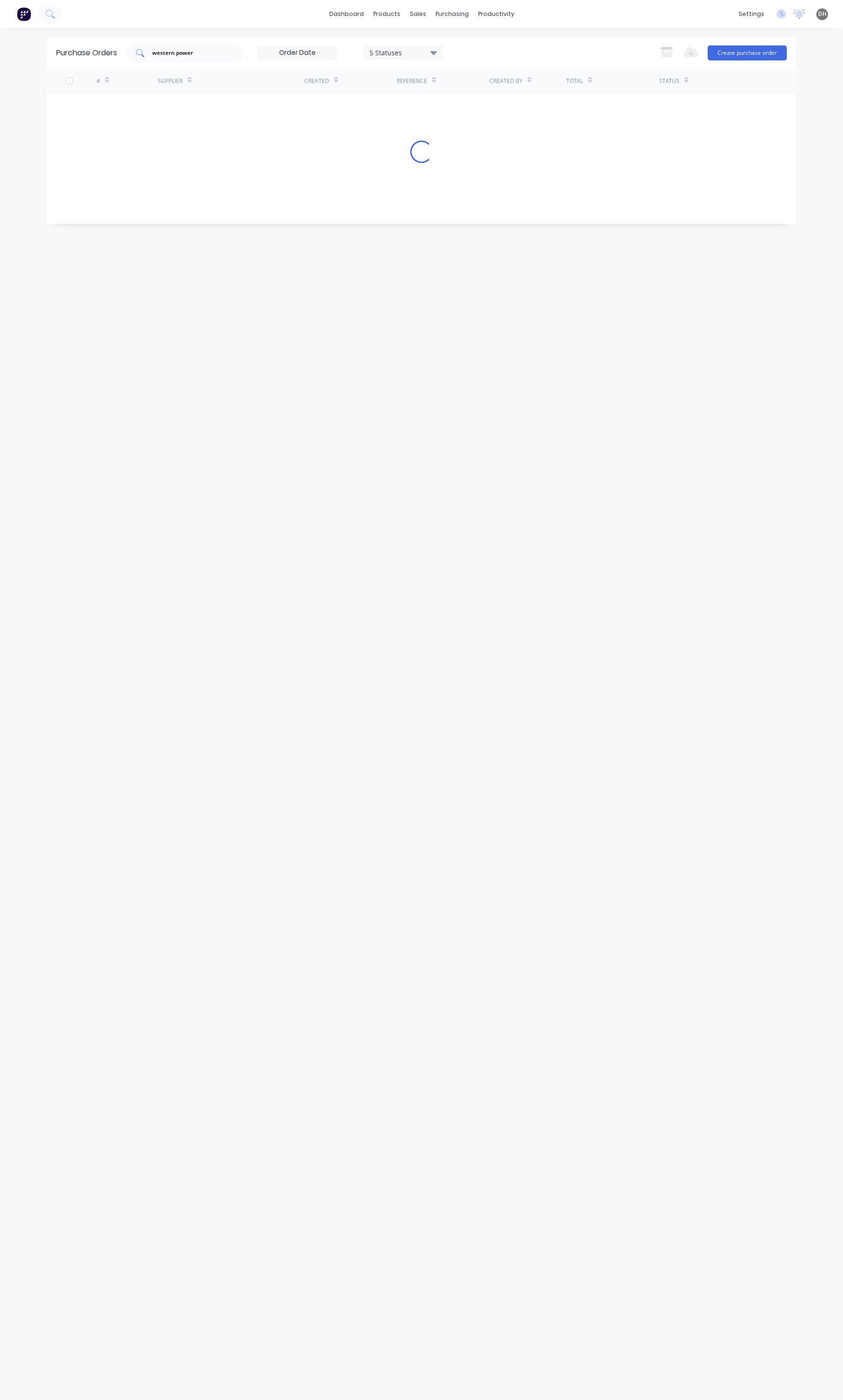
click at [215, 55] on input "western power" at bounding box center [190, 53] width 78 height 9
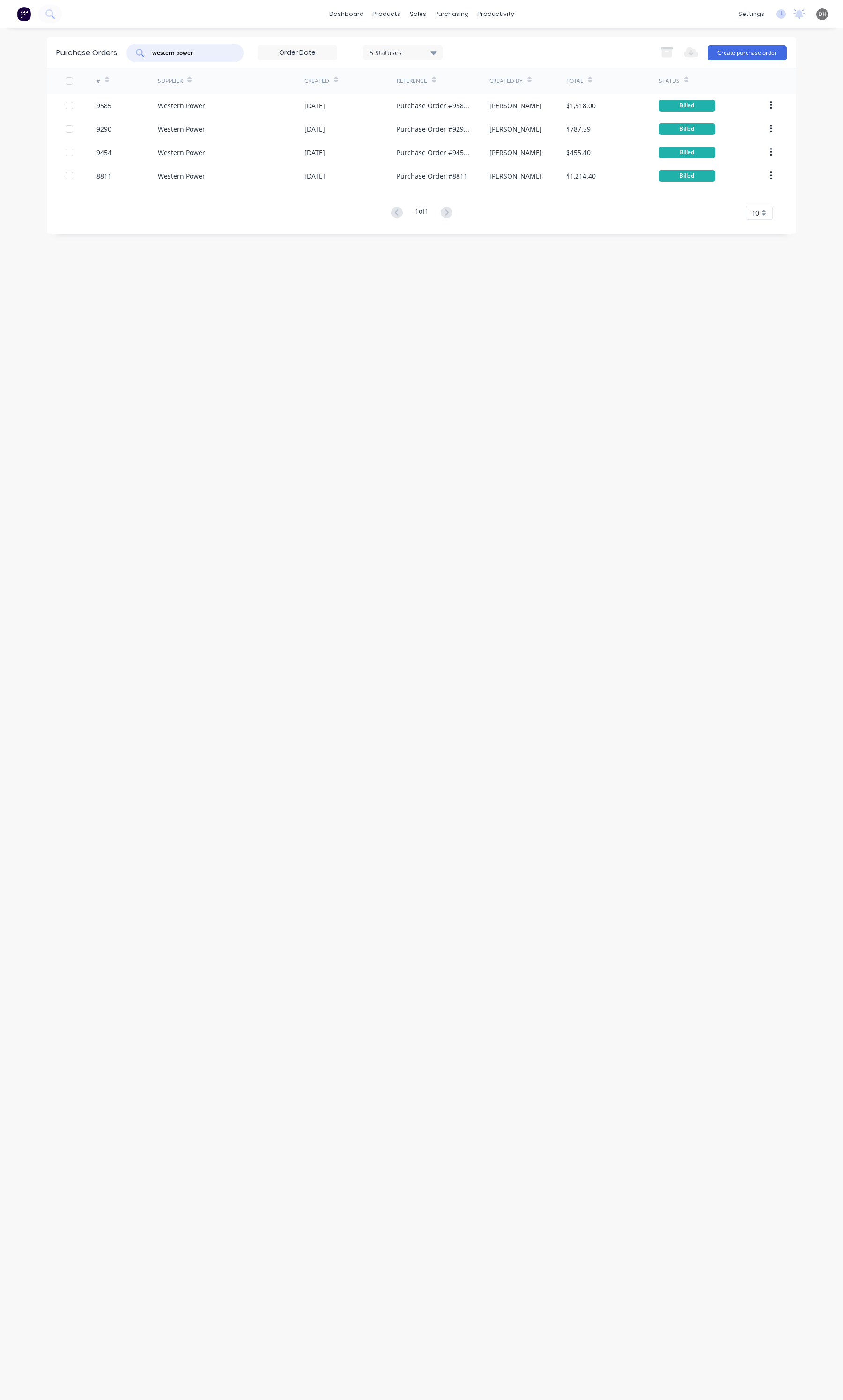
click at [215, 55] on input "western power" at bounding box center [190, 53] width 78 height 9
type input "w"
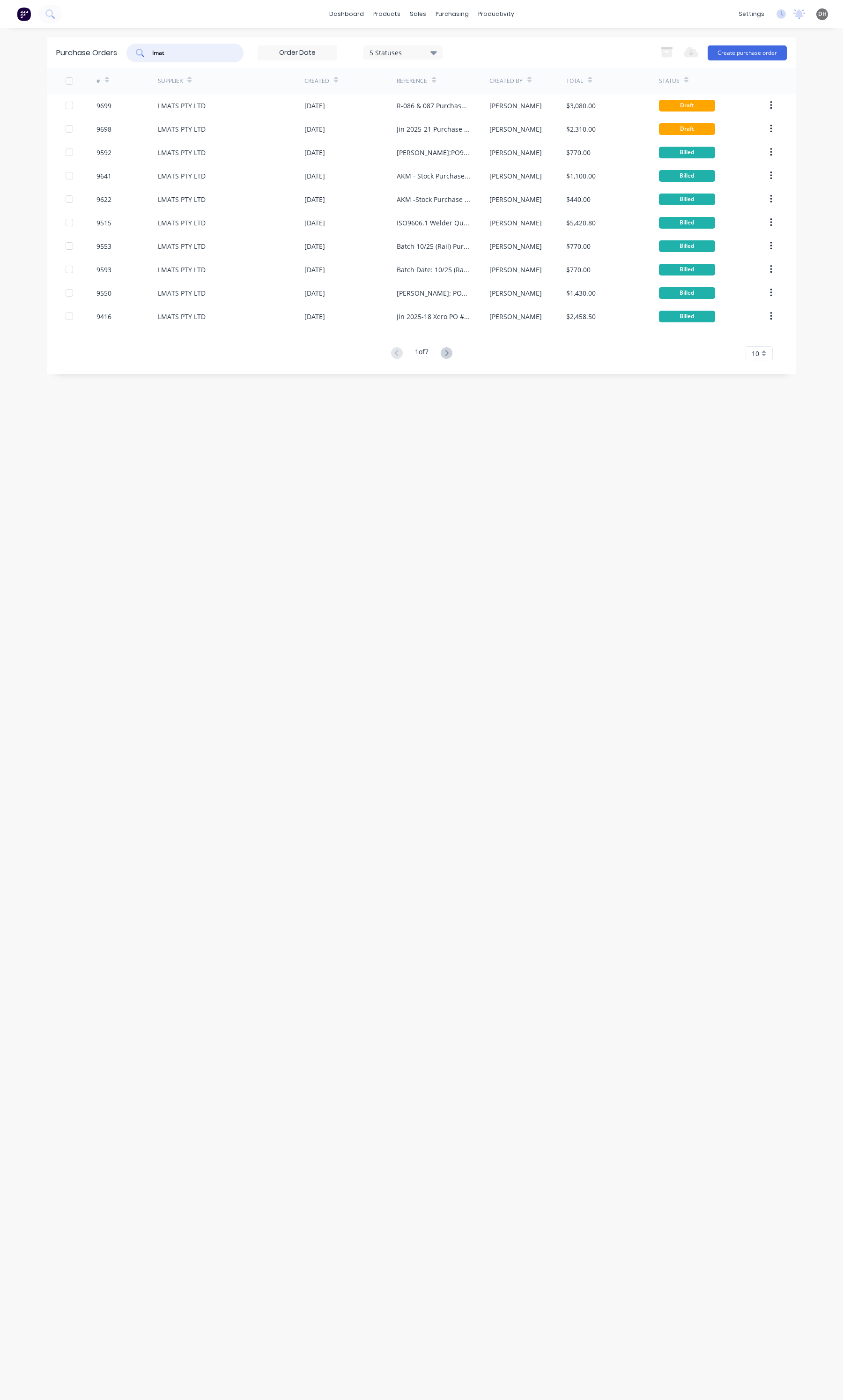
type input "lmat"
click at [453, 357] on button at bounding box center [447, 354] width 17 height 13
click at [393, 352] on icon at bounding box center [396, 352] width 12 height 12
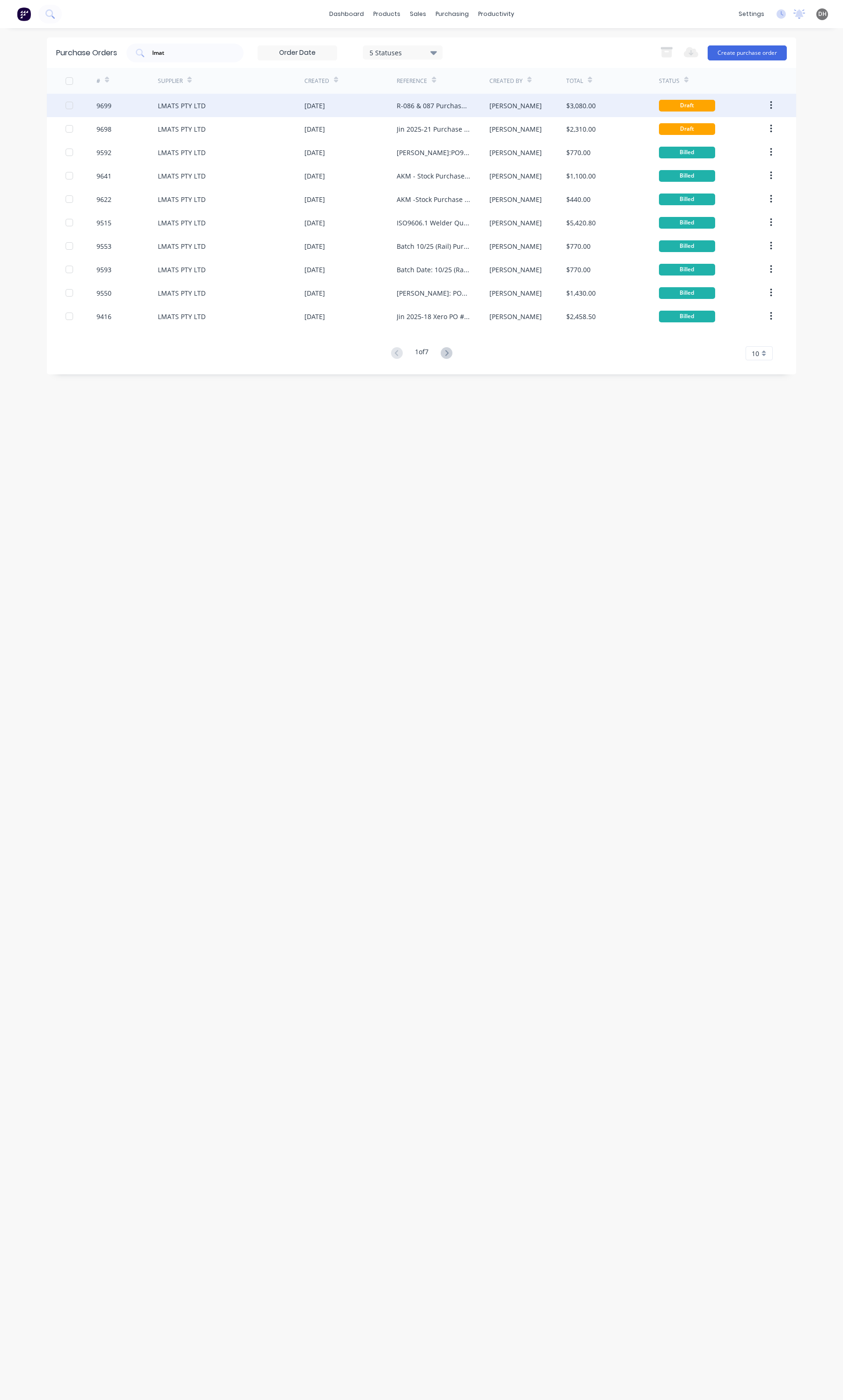
click at [435, 106] on div "R-086 & 087 Purchase Order #9699" at bounding box center [434, 106] width 73 height 10
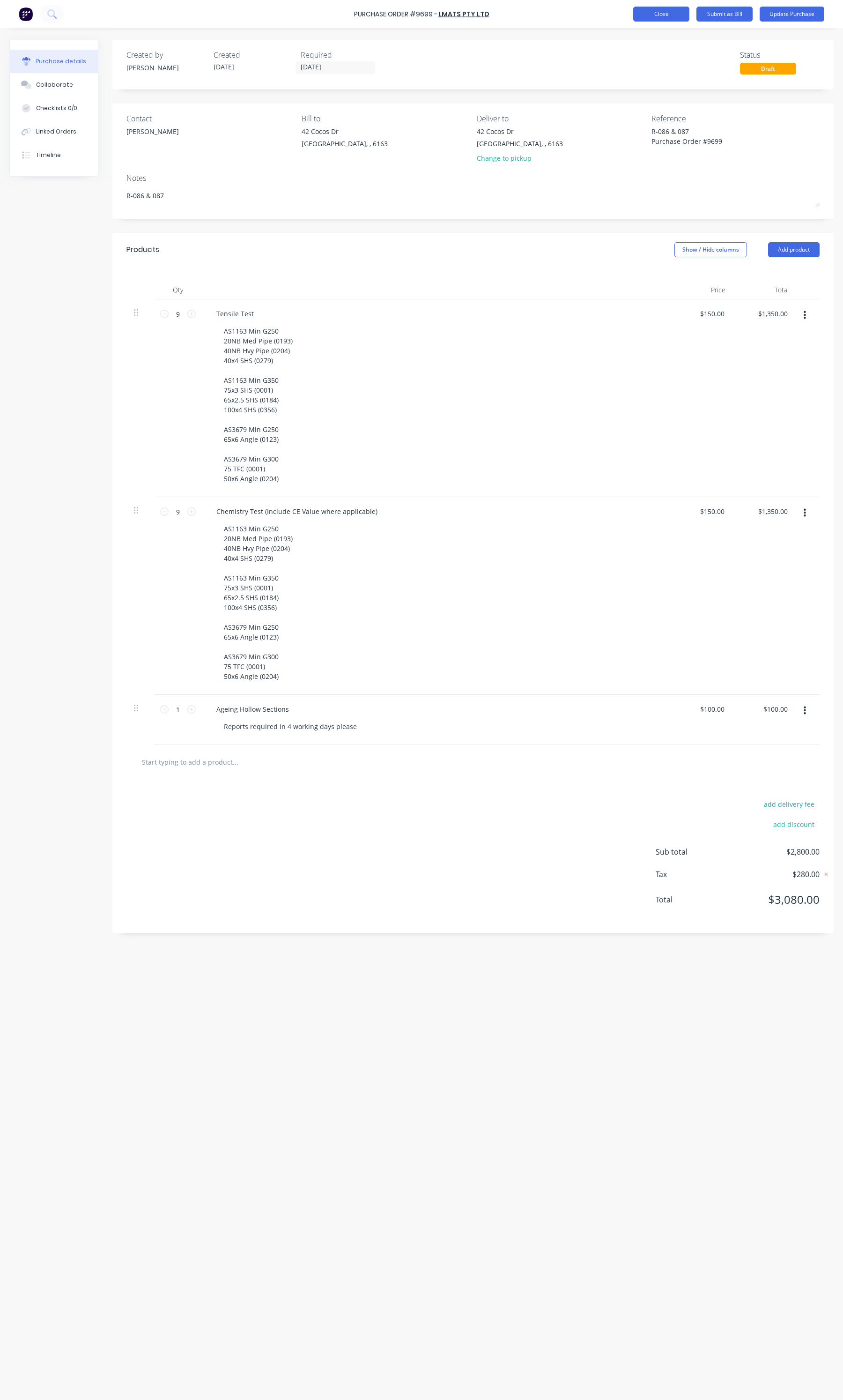
click at [669, 13] on button "Close" at bounding box center [661, 14] width 56 height 15
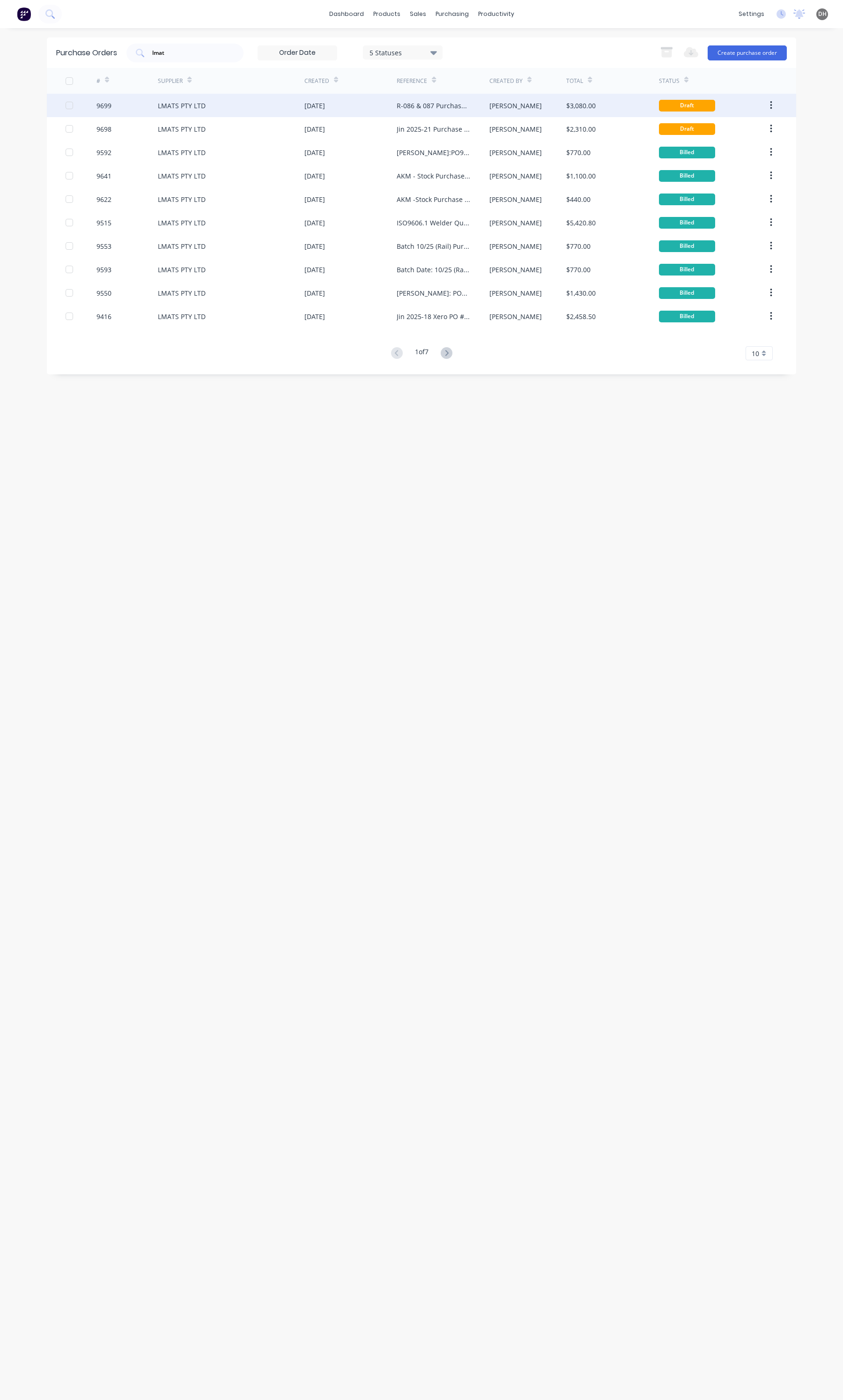
click at [765, 101] on button "button" at bounding box center [771, 105] width 22 height 17
click at [722, 141] on button "Duplicate" at bounding box center [737, 149] width 89 height 19
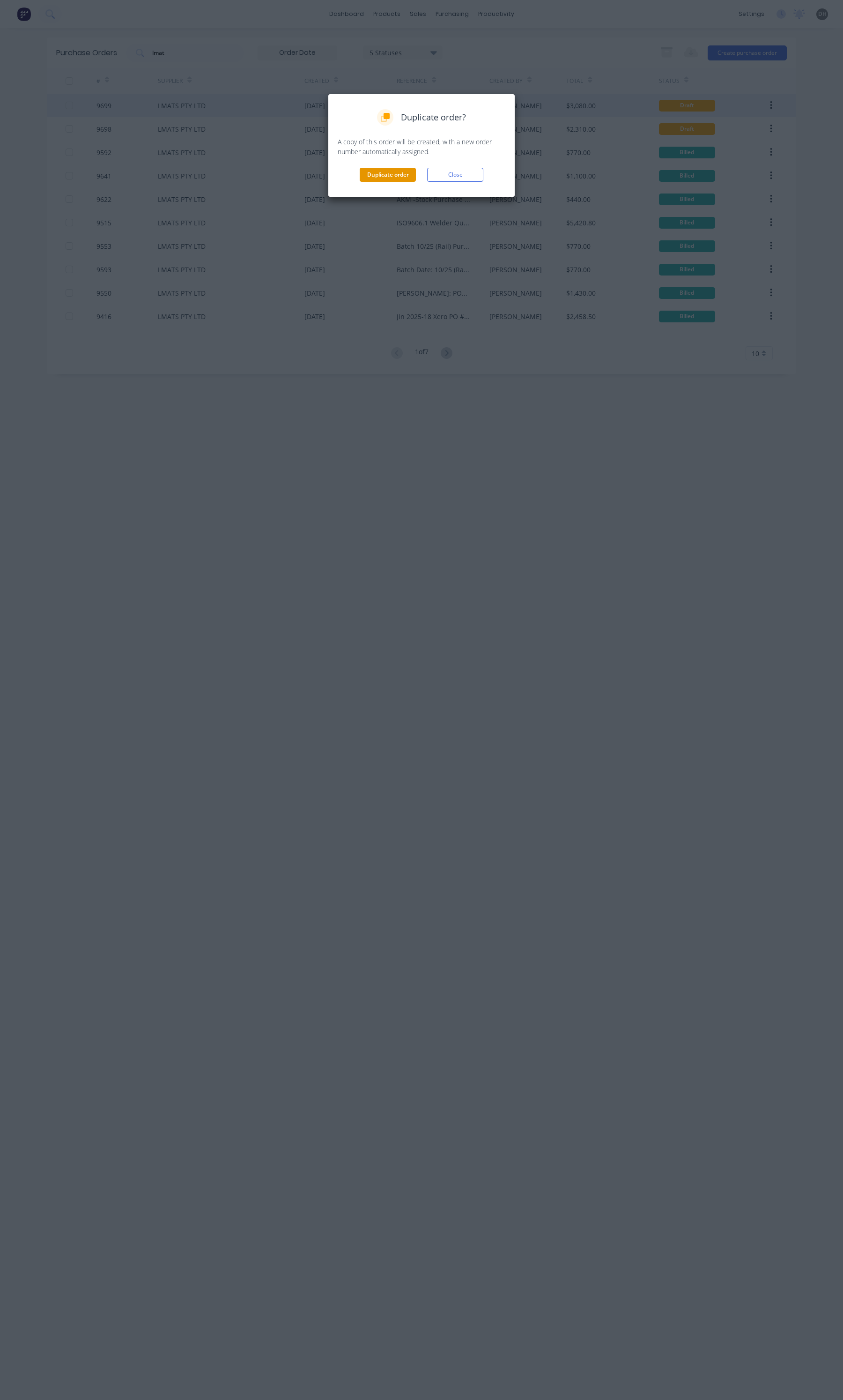
click at [387, 174] on button "Duplicate order" at bounding box center [388, 174] width 56 height 14
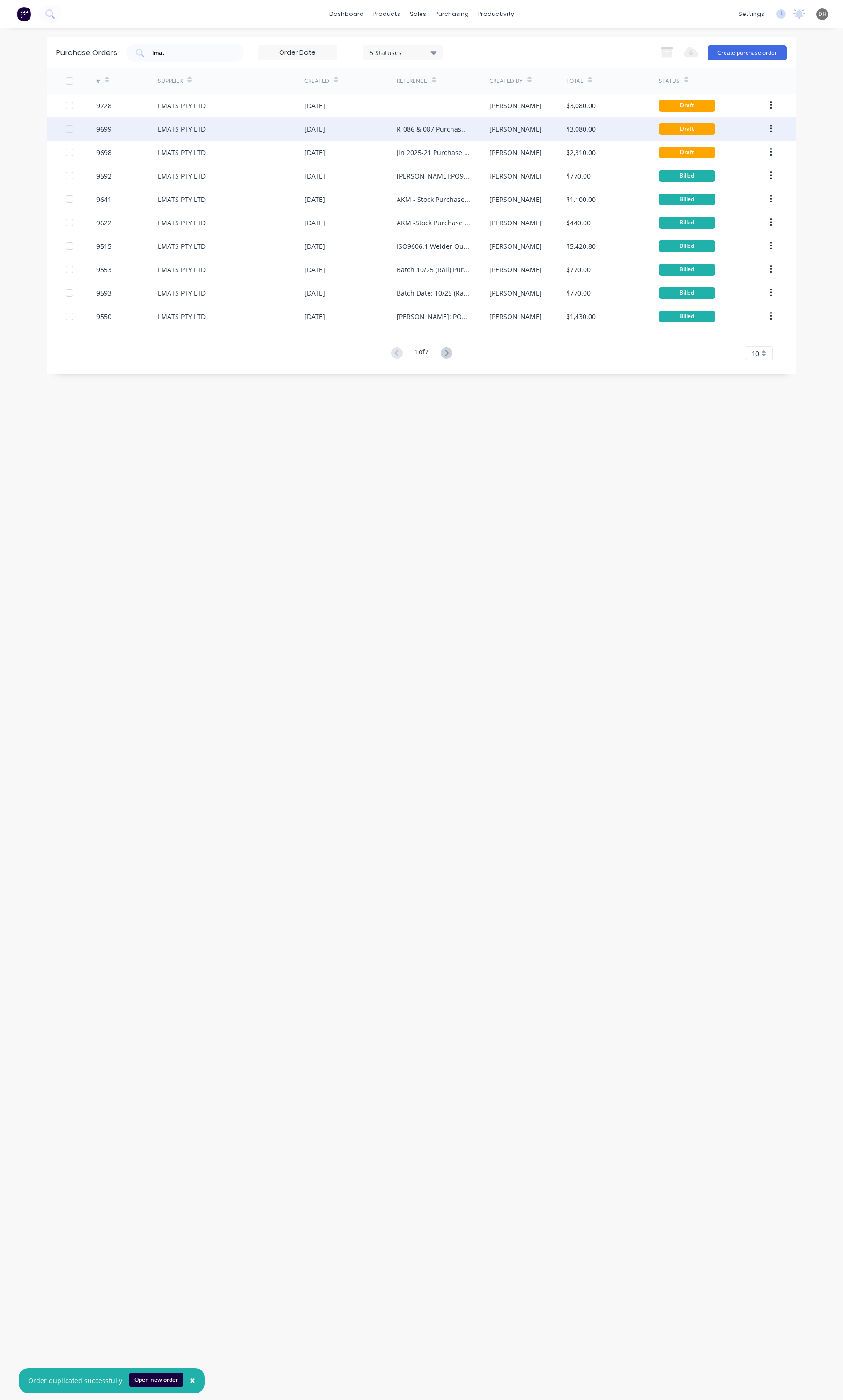
click at [425, 125] on div "R-086 & 087 Purchase Order #9699" at bounding box center [434, 129] width 73 height 10
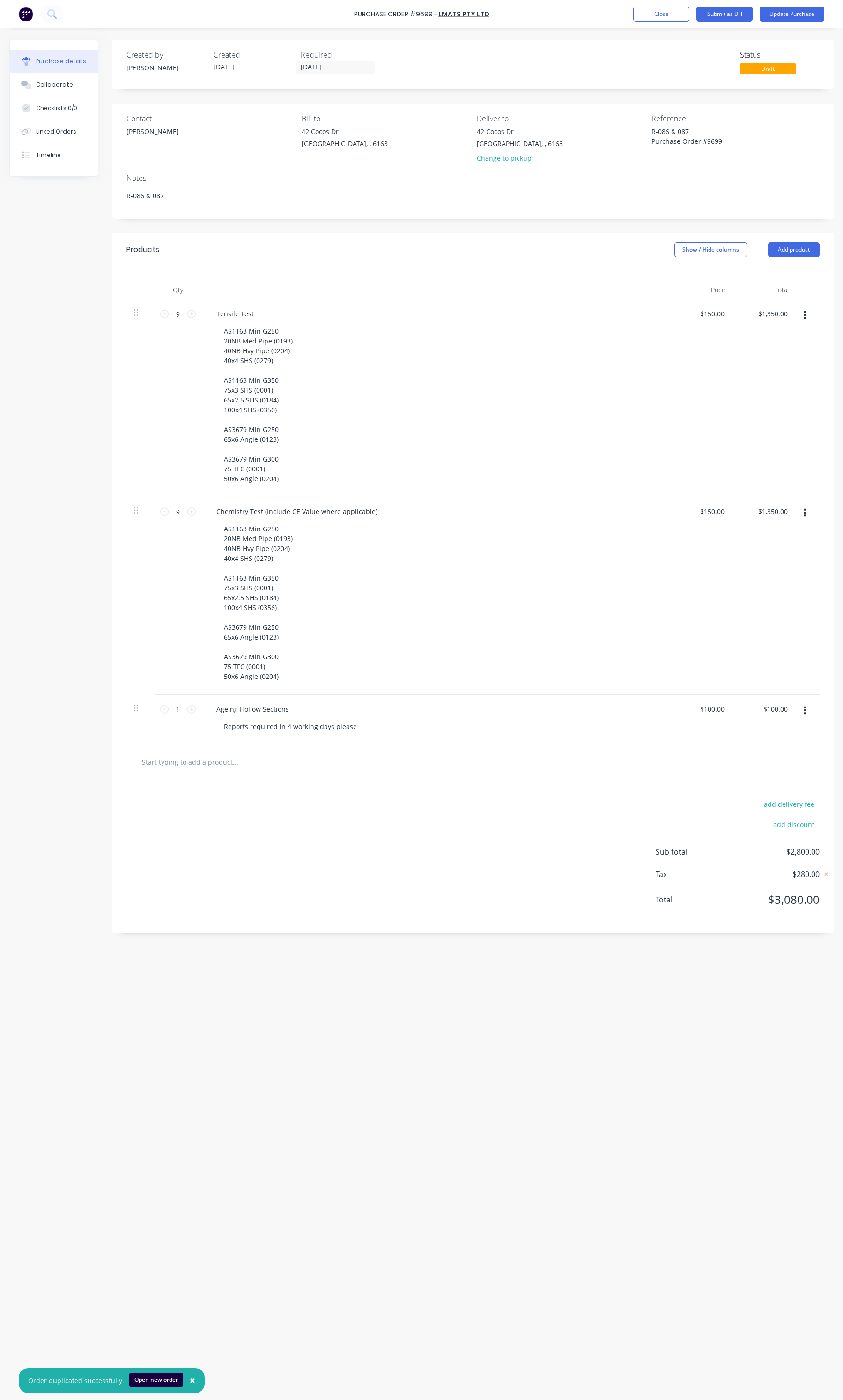
drag, startPoint x: 708, startPoint y: 127, endPoint x: 595, endPoint y: 127, distance: 113.0
click at [595, 127] on div "Contact Alex Bill to 42 Cocos Dr Bibra Lake, , 6163 Deliver to 42 Cocos Dr Bibr…" at bounding box center [473, 141] width 693 height 55
click at [652, 19] on button "Close" at bounding box center [661, 14] width 56 height 15
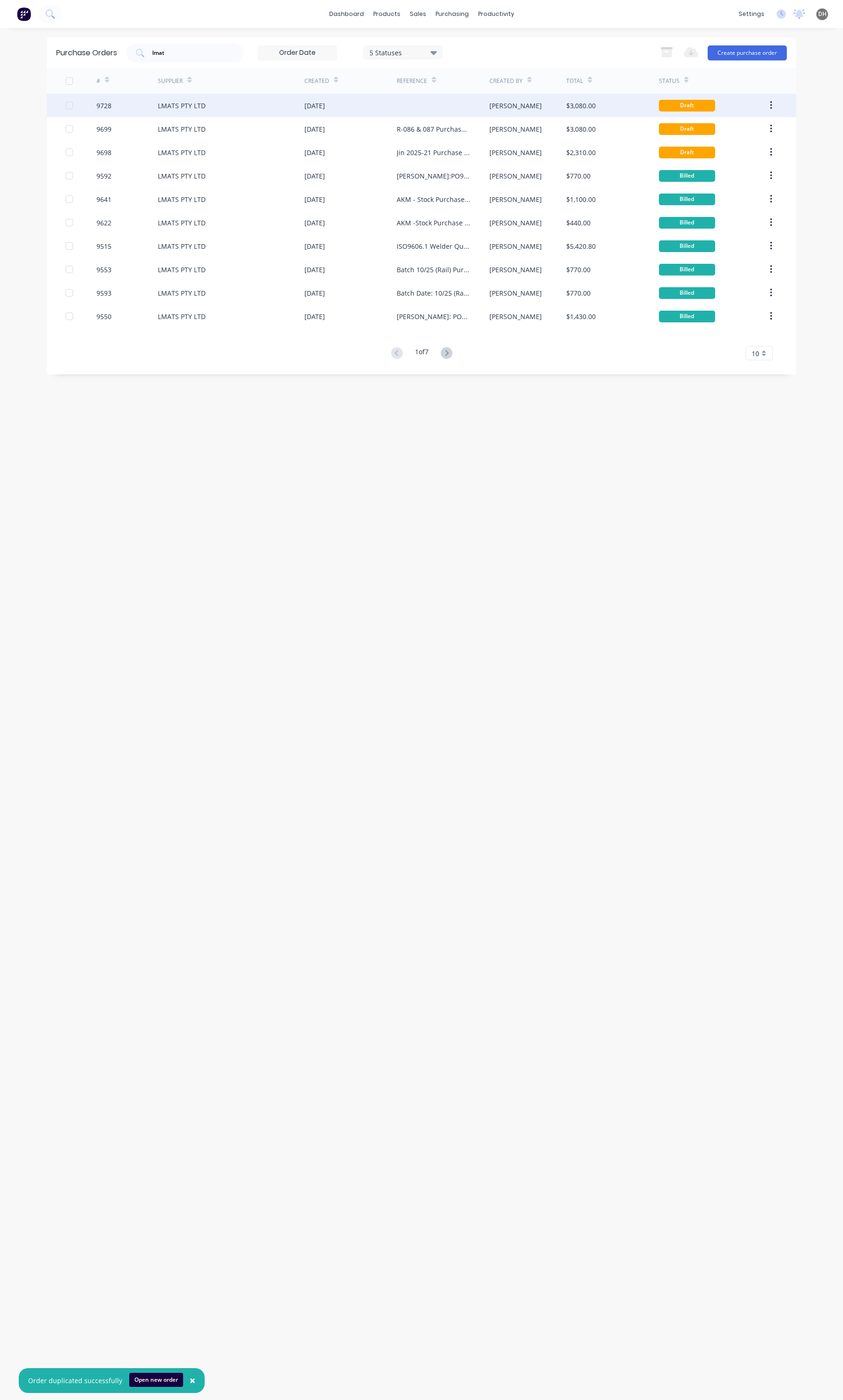
click at [439, 106] on div at bounding box center [443, 105] width 92 height 23
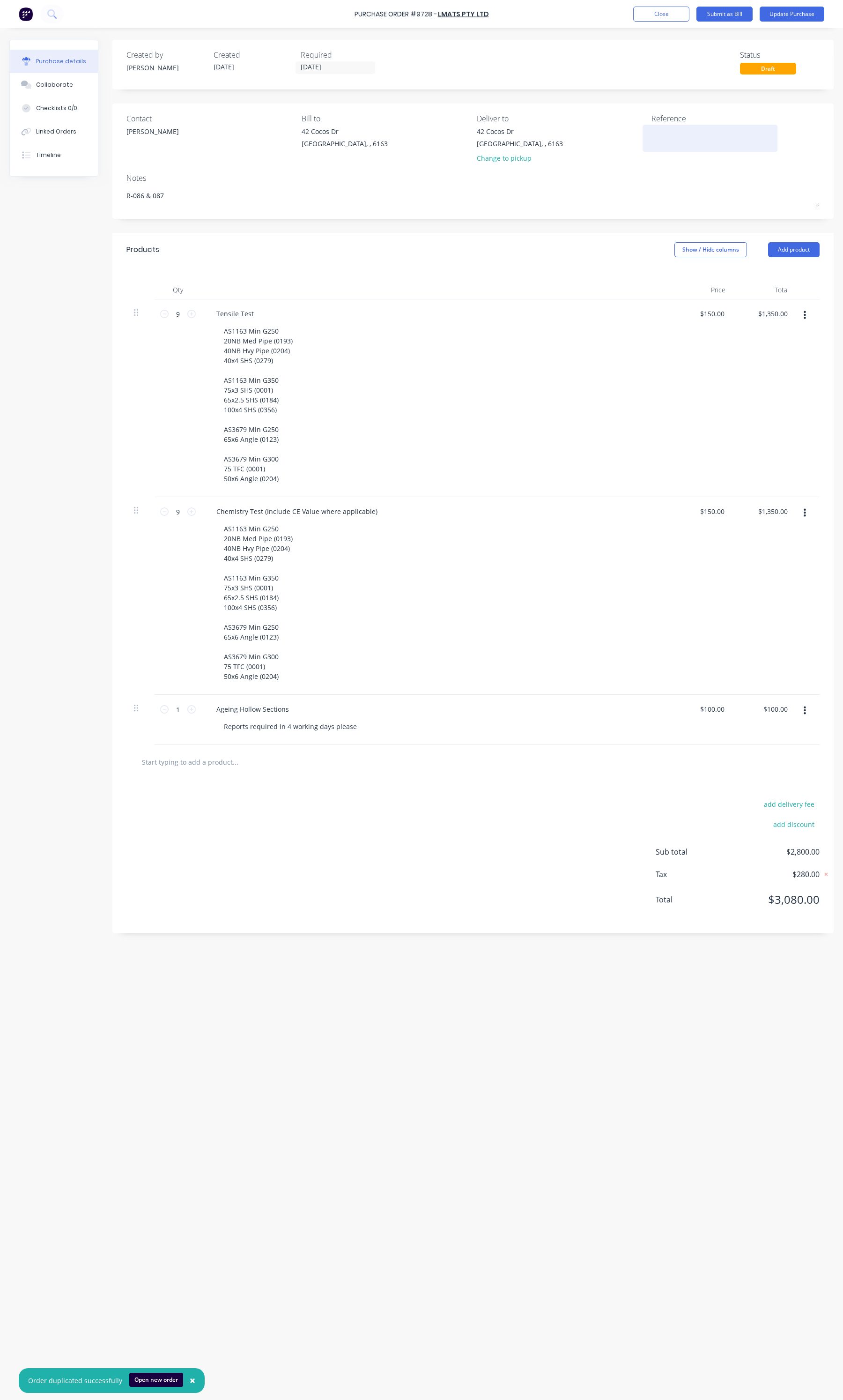
click at [669, 139] on textarea at bounding box center [710, 137] width 117 height 21
paste textarea "R-086 & 087"
type textarea "x"
type textarea "R-086 & 087"
type textarea "x"
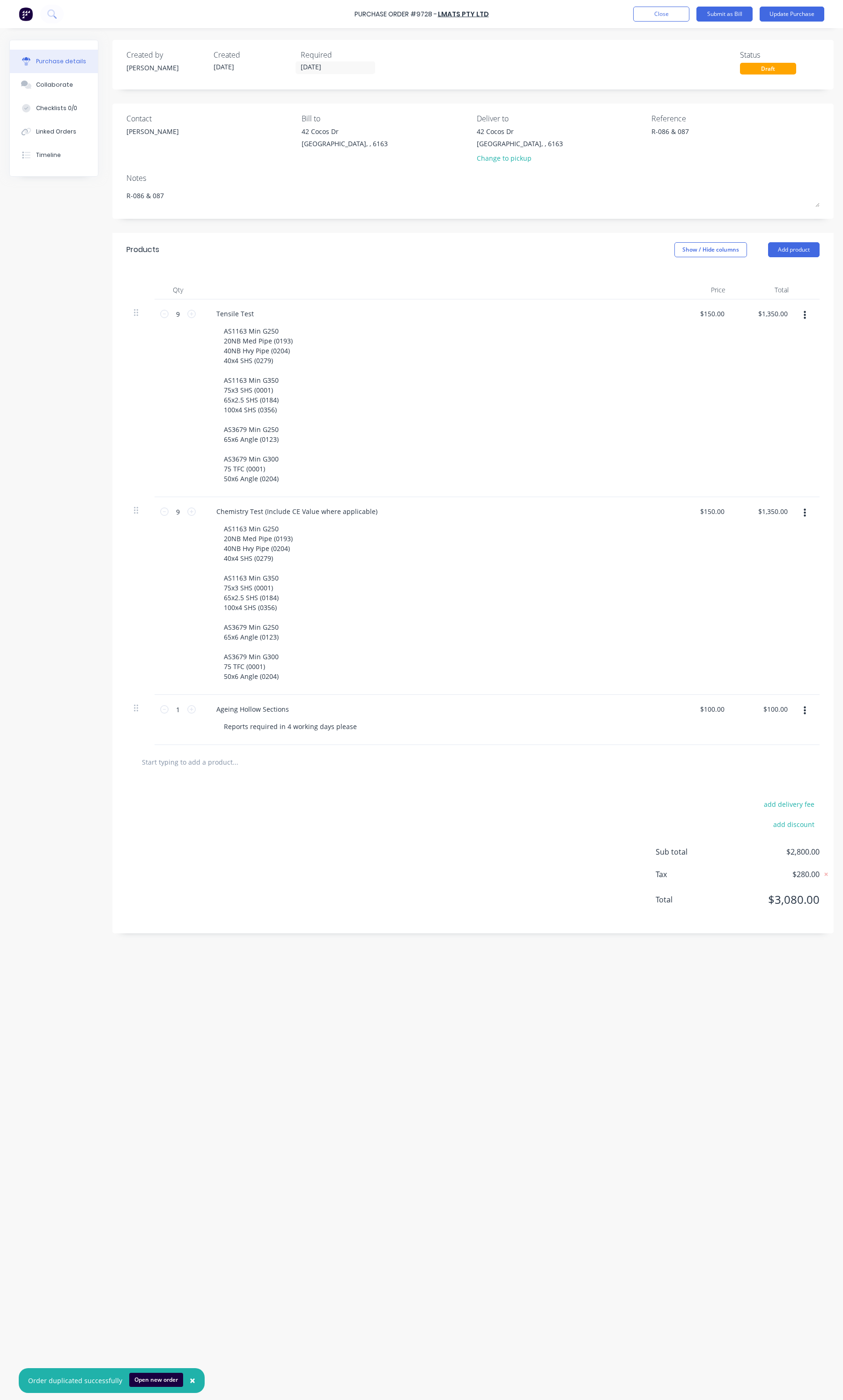
type textarea "R-086 & 087"
drag, startPoint x: 431, startPoint y: 14, endPoint x: 347, endPoint y: 15, distance: 84.0
click at [347, 15] on div "Purchase Order #9728 - LMATS PTY LTD Add product Close Submit as Bill Update Pu…" at bounding box center [422, 14] width 843 height 28
copy div "Purchase Order #972"
click at [712, 123] on div "Reference" at bounding box center [735, 119] width 168 height 11
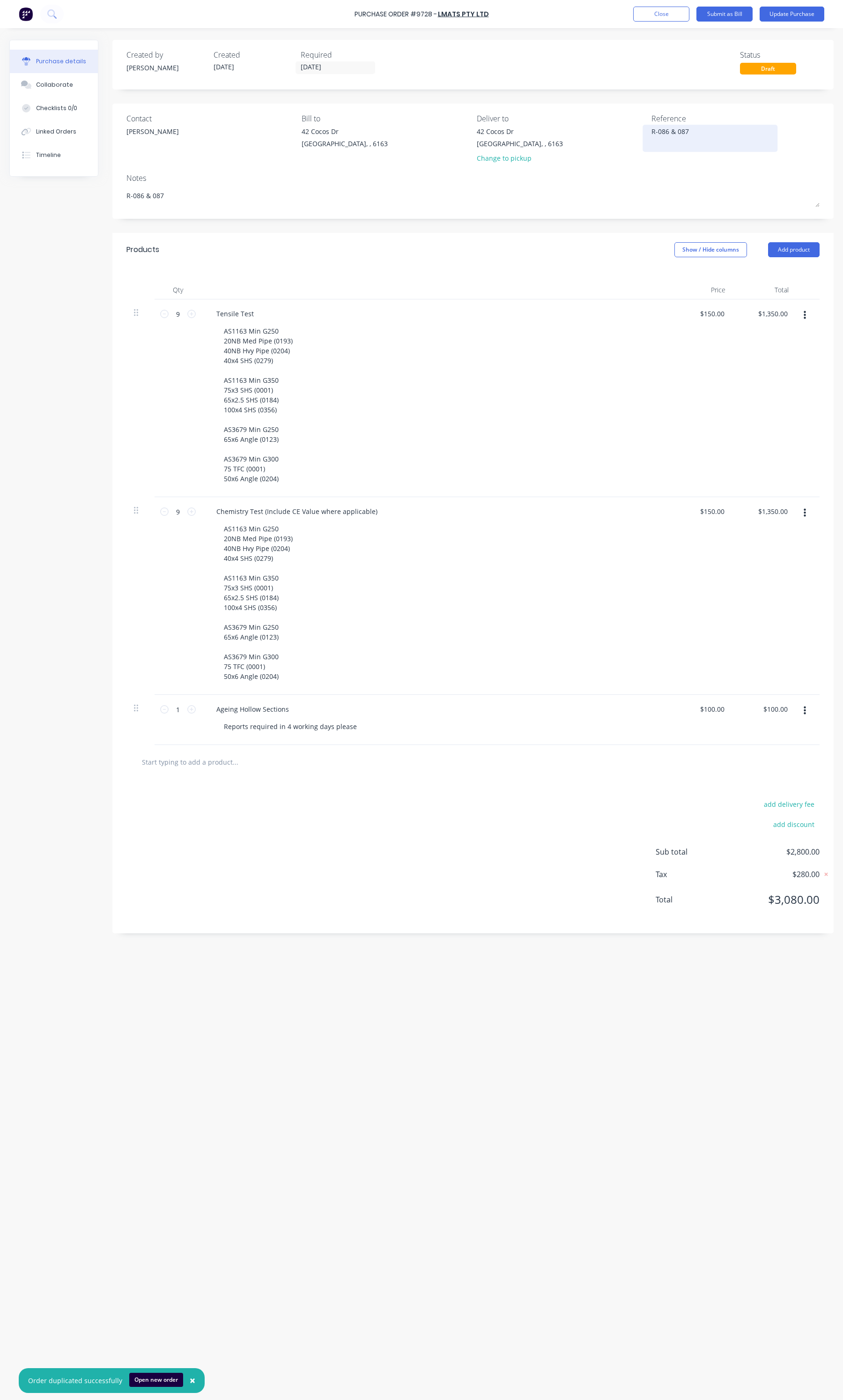
click at [711, 129] on textarea "R-086 & 087" at bounding box center [710, 137] width 117 height 21
type textarea "x"
type textarea "R-086 & 087"
paste textarea "Purchase Order #972"
type textarea "x"
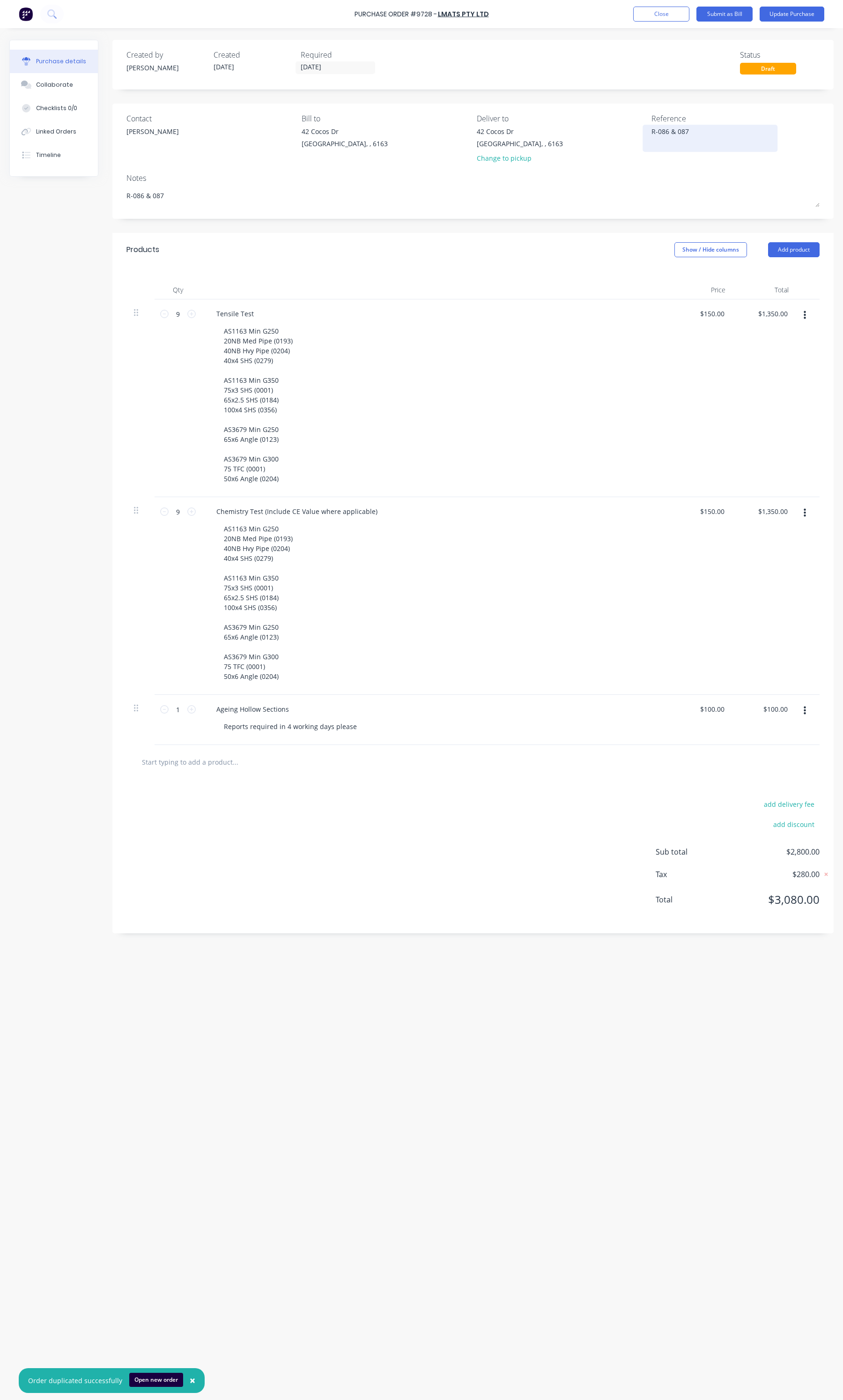
type textarea "R-086 & 087 Purchase Order #972"
type textarea "x"
type textarea "R-086 & 087 Purchase Order #9729"
type textarea "x"
type textarea "R-086 & 087 Purchase Order #972"
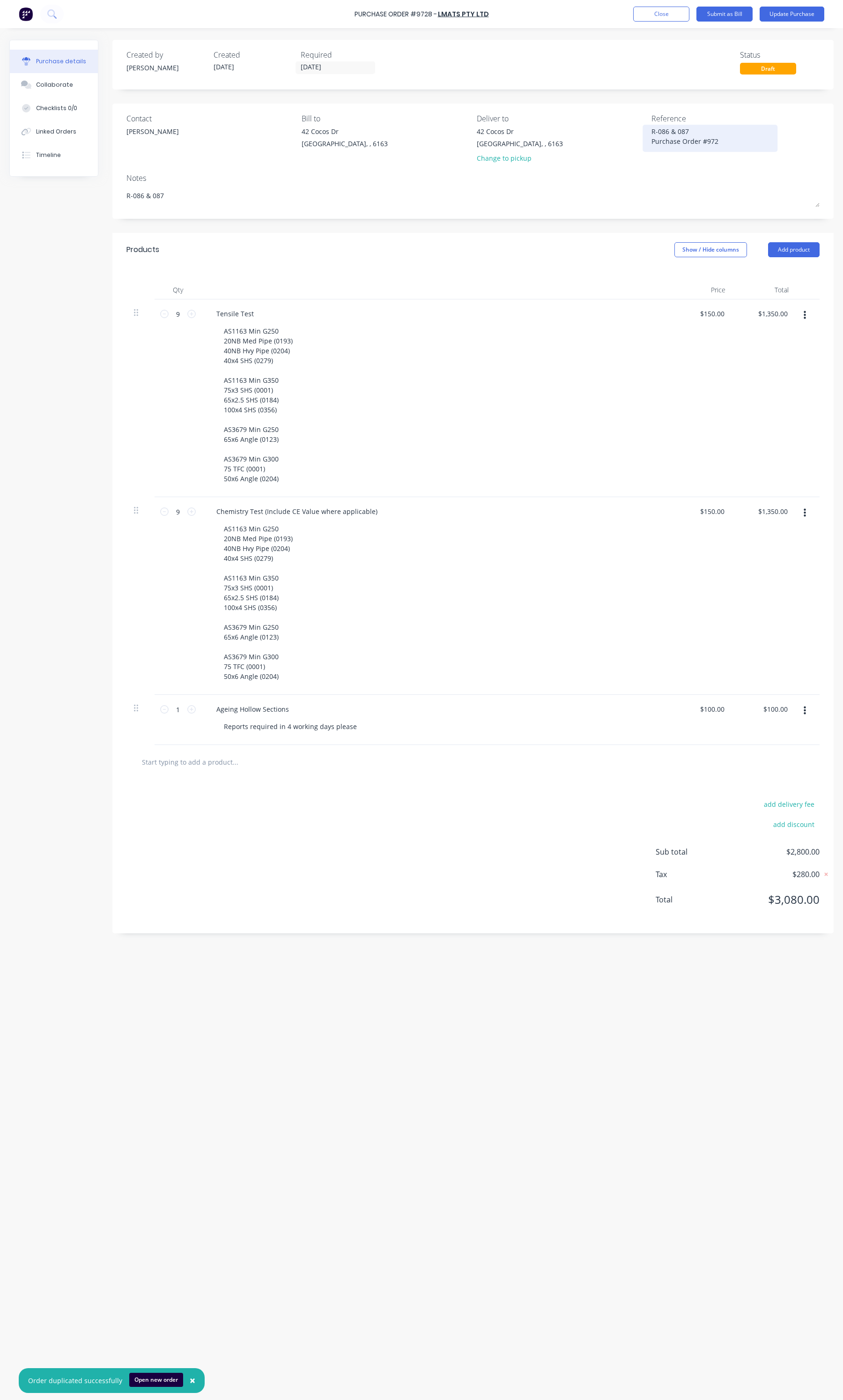
type textarea "x"
type textarea "R-086 & 087 Purchase Order #9728"
type textarea "x"
type textarea "R-086 & 087 Purchase Order #9728"
click at [789, 15] on button "Update Purchase" at bounding box center [792, 14] width 65 height 15
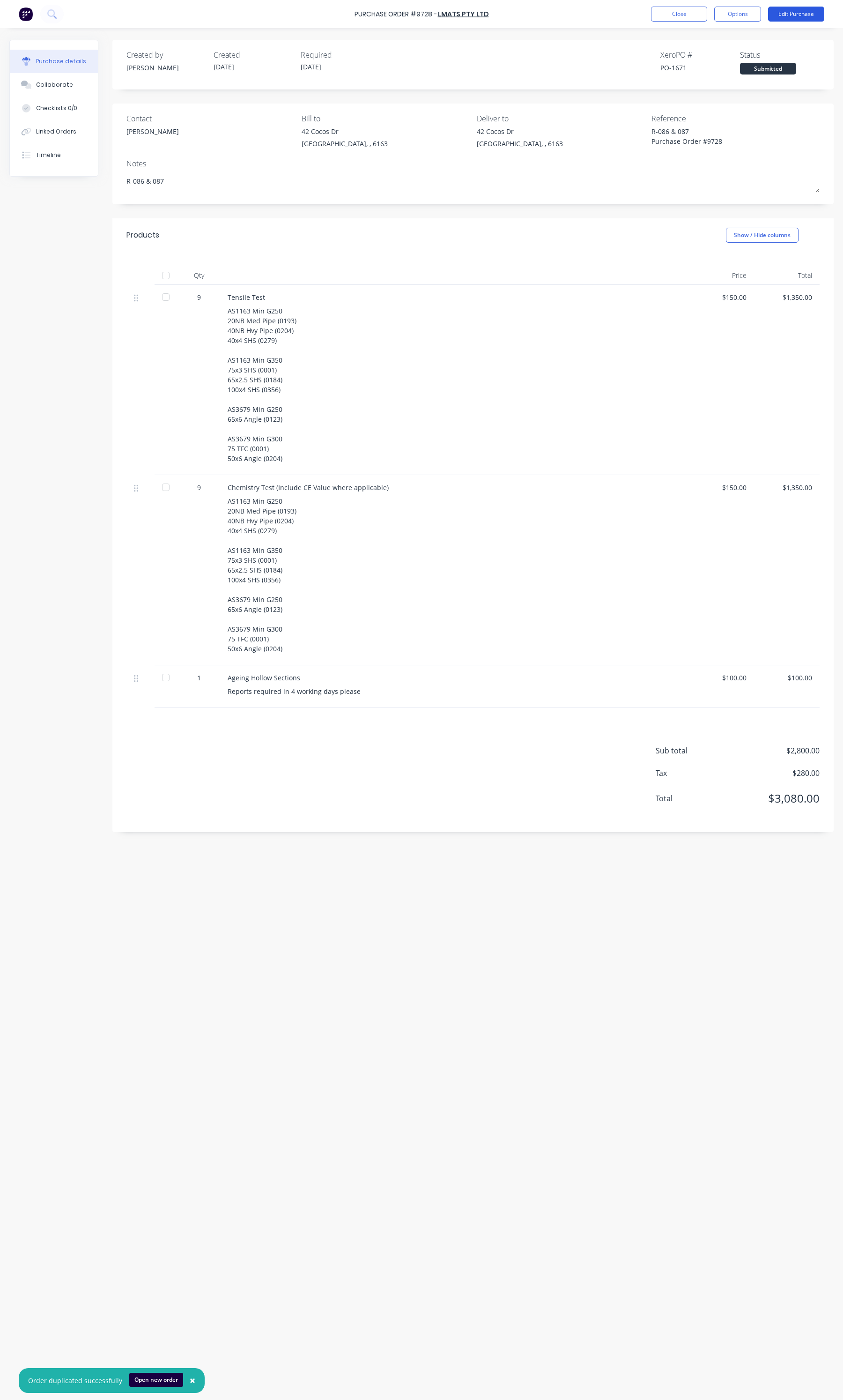
click at [811, 10] on button "Edit Purchase" at bounding box center [797, 14] width 56 height 15
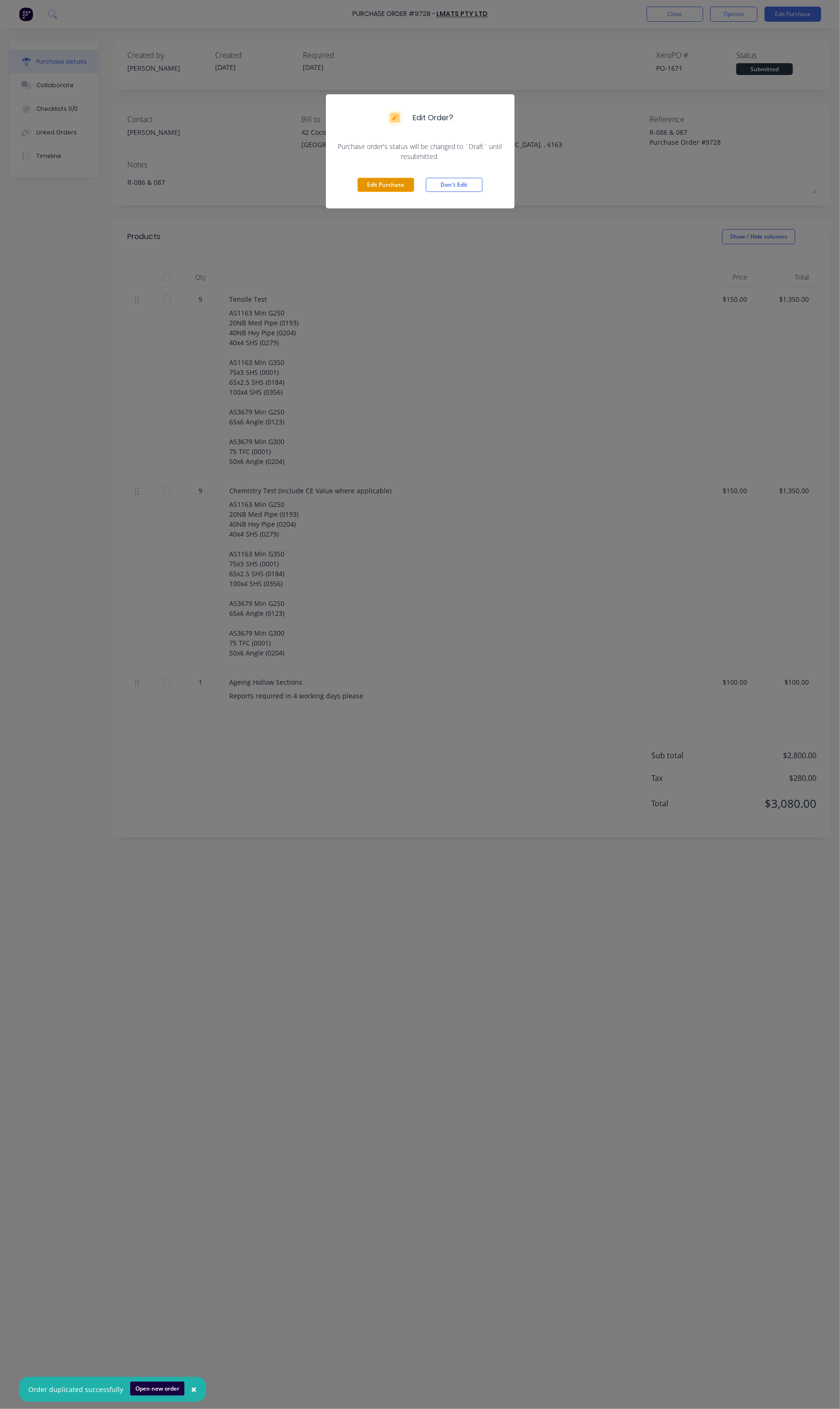
click at [406, 186] on button "Edit Purchase" at bounding box center [386, 185] width 57 height 14
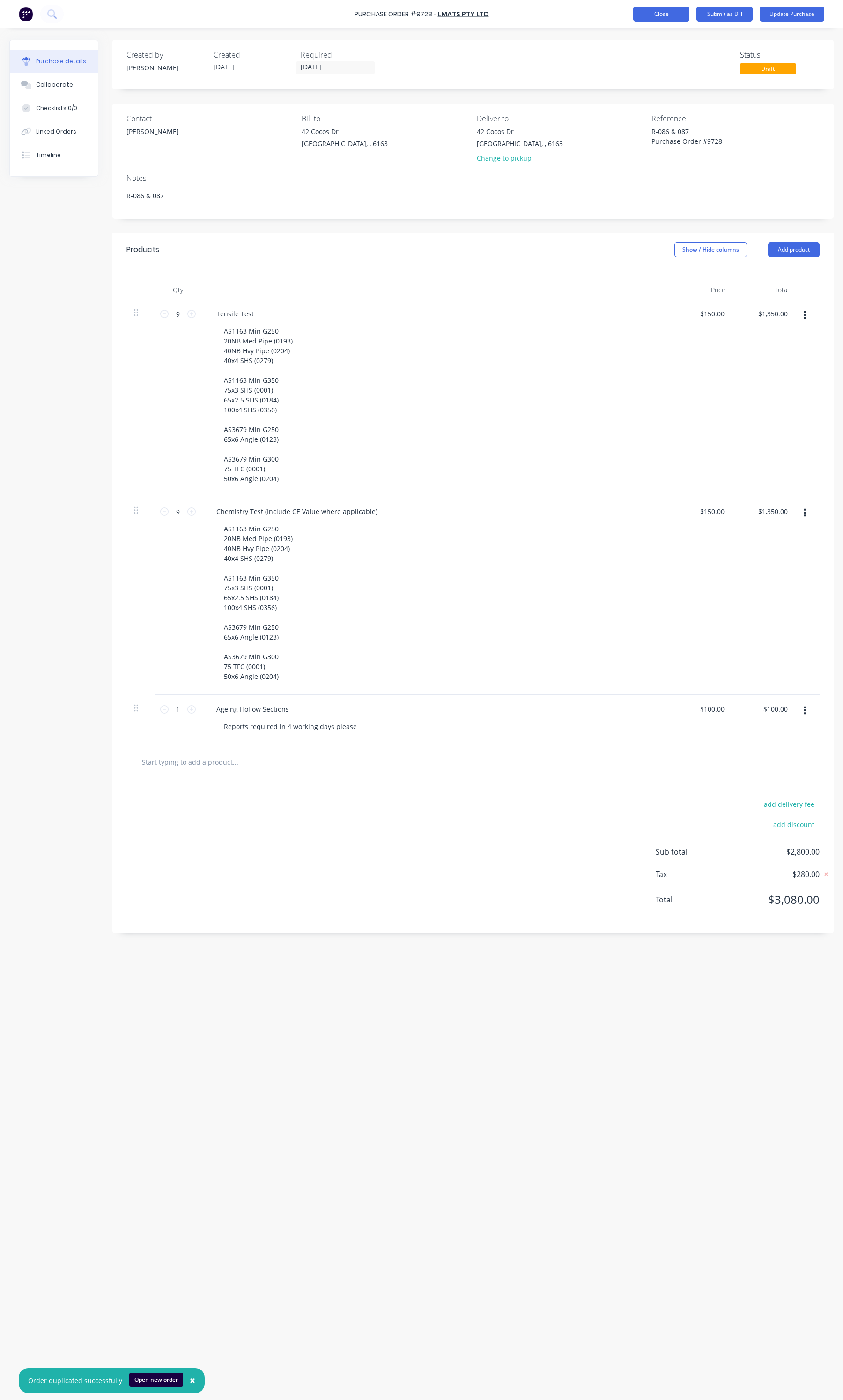
click at [661, 19] on button "Close" at bounding box center [661, 14] width 56 height 15
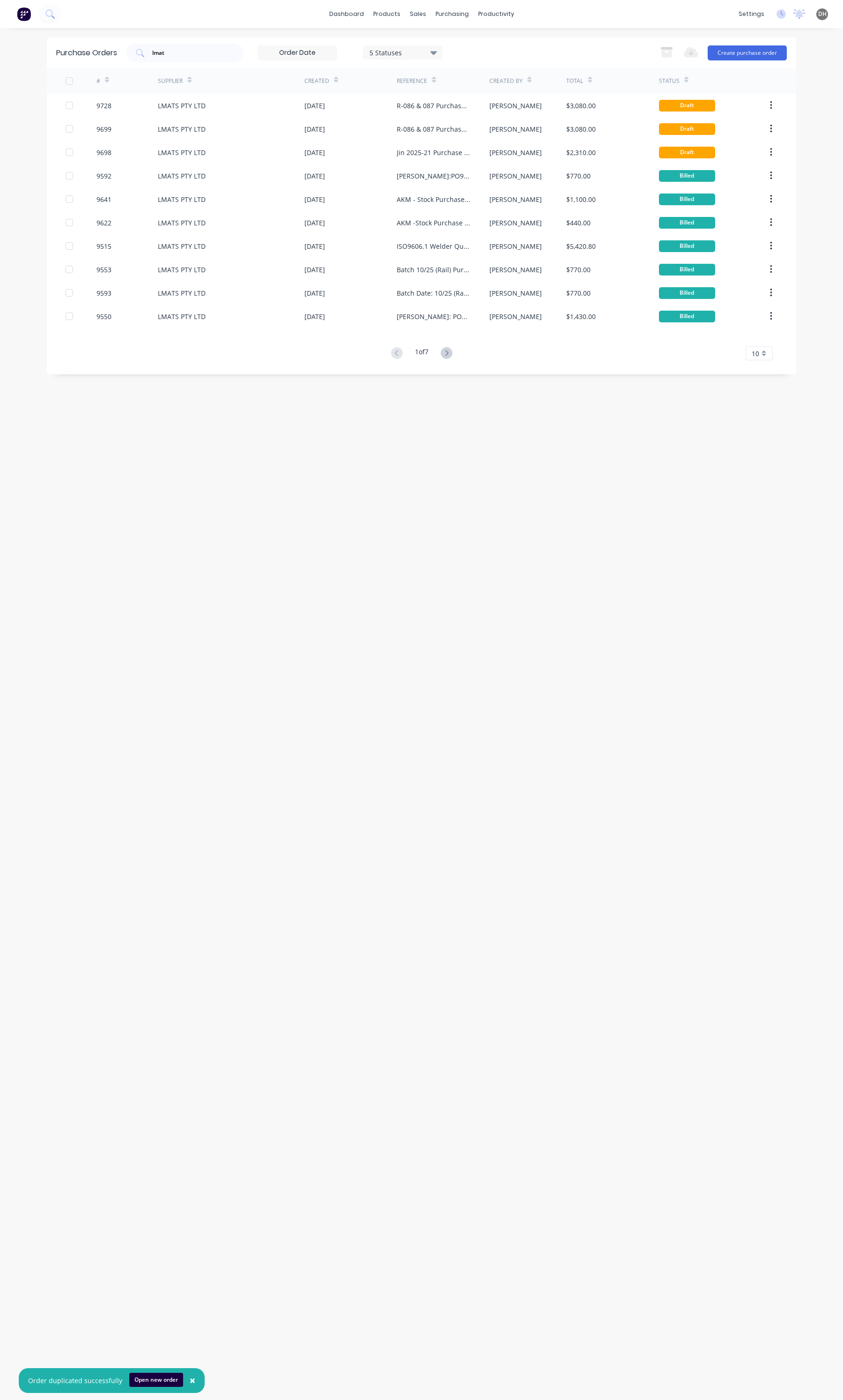
click at [317, 139] on div "23 Sep 2025" at bounding box center [351, 128] width 92 height 23
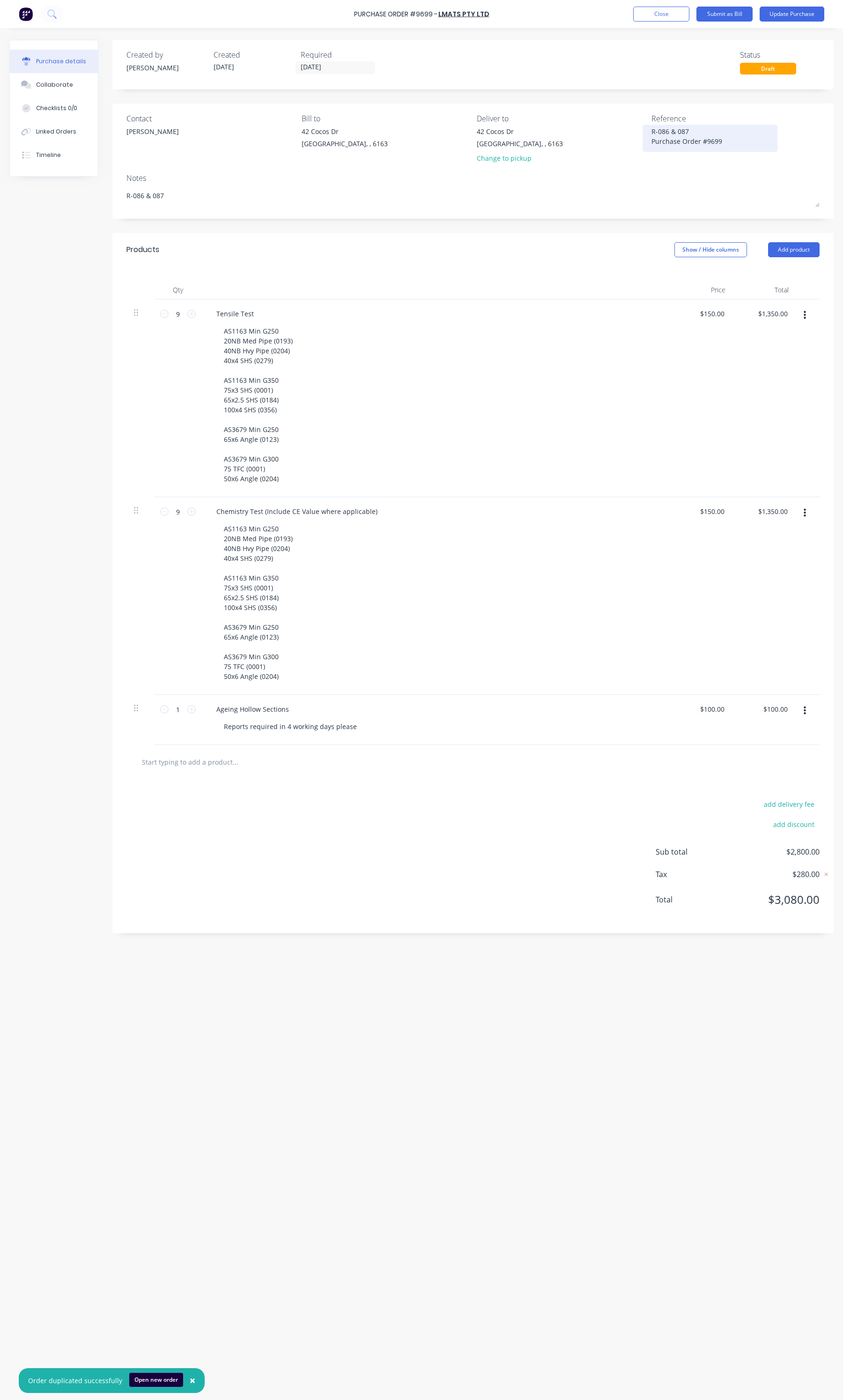
click at [708, 133] on textarea "R-086 & 087 Purchase Order #9699" at bounding box center [710, 137] width 117 height 21
type textarea "x"
drag, startPoint x: 708, startPoint y: 133, endPoint x: 666, endPoint y: 132, distance: 42.0
click at [666, 132] on textarea "R-086 & 087 Purchase Order #9699" at bounding box center [710, 137] width 117 height 21
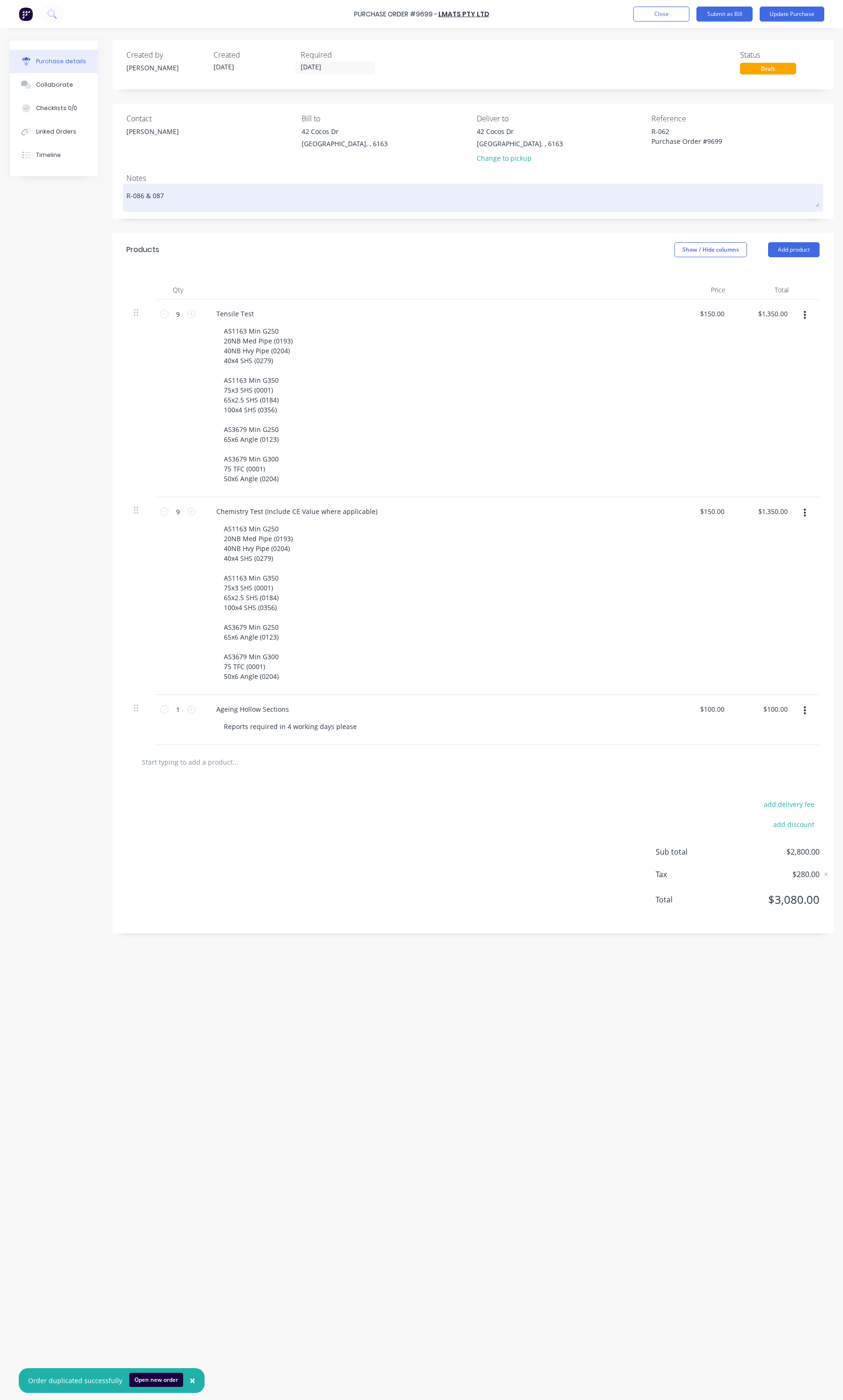
type textarea "R-062 Purchase Order #9699"
type textarea "x"
type textarea "R-062 Purchase Order #9699"
click at [173, 195] on textarea "R-086 & 087" at bounding box center [473, 196] width 693 height 21
type textarea "x"
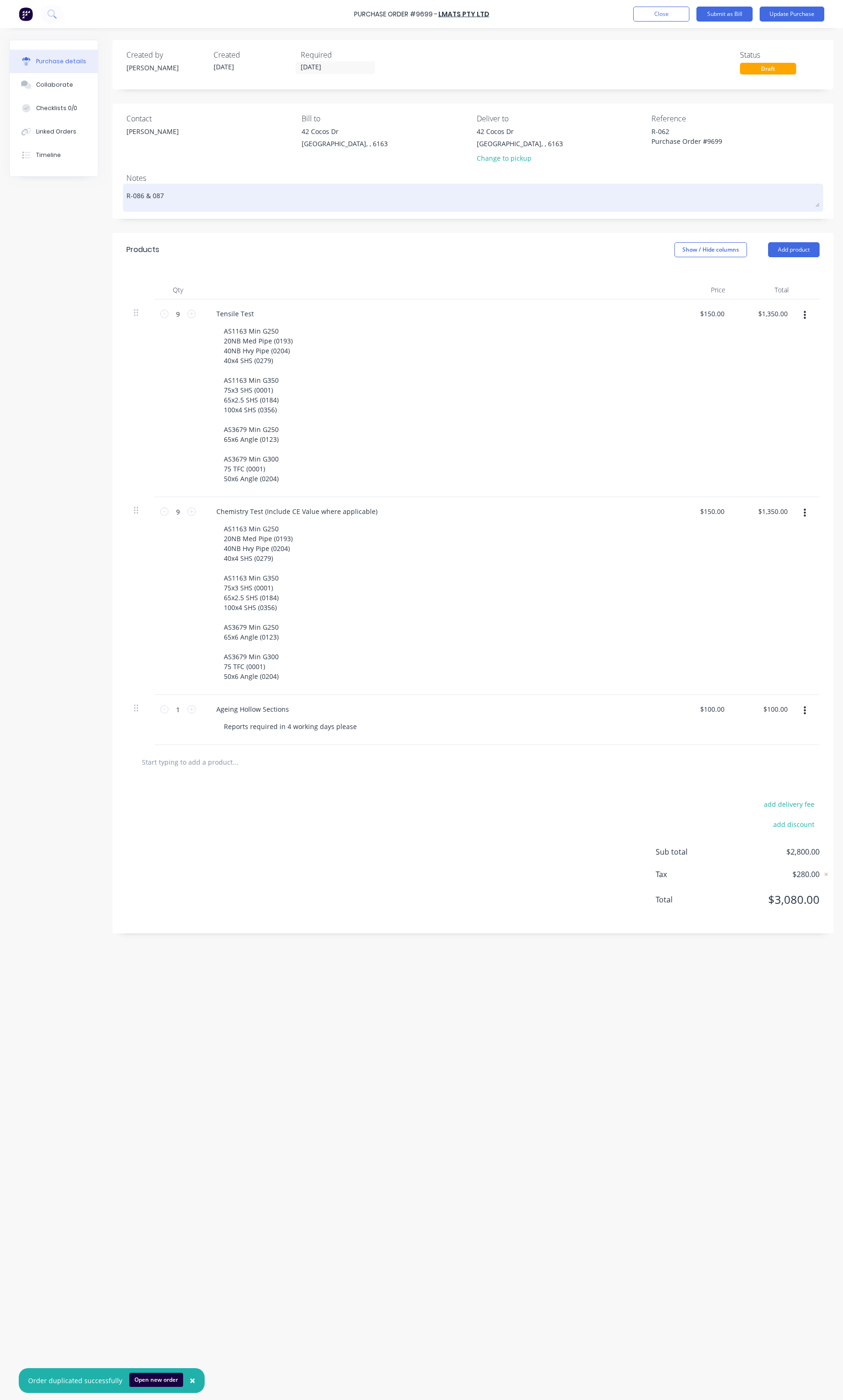
type textarea "R-086 & 08"
type textarea "x"
type textarea "R-086 & 0"
type textarea "x"
type textarea "R-086 &"
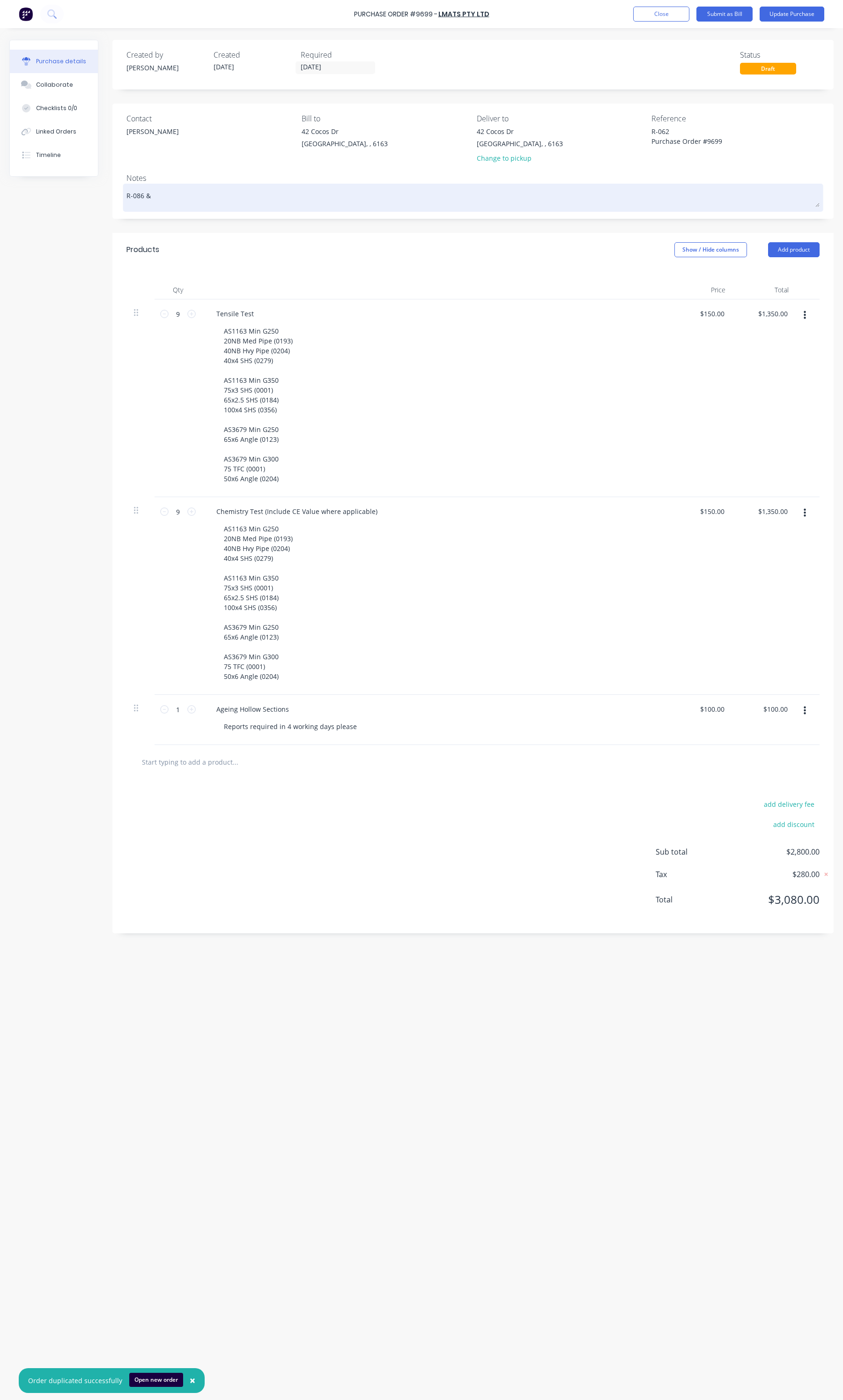
type textarea "x"
type textarea "R-086 &"
type textarea "x"
type textarea "R-086"
type textarea "x"
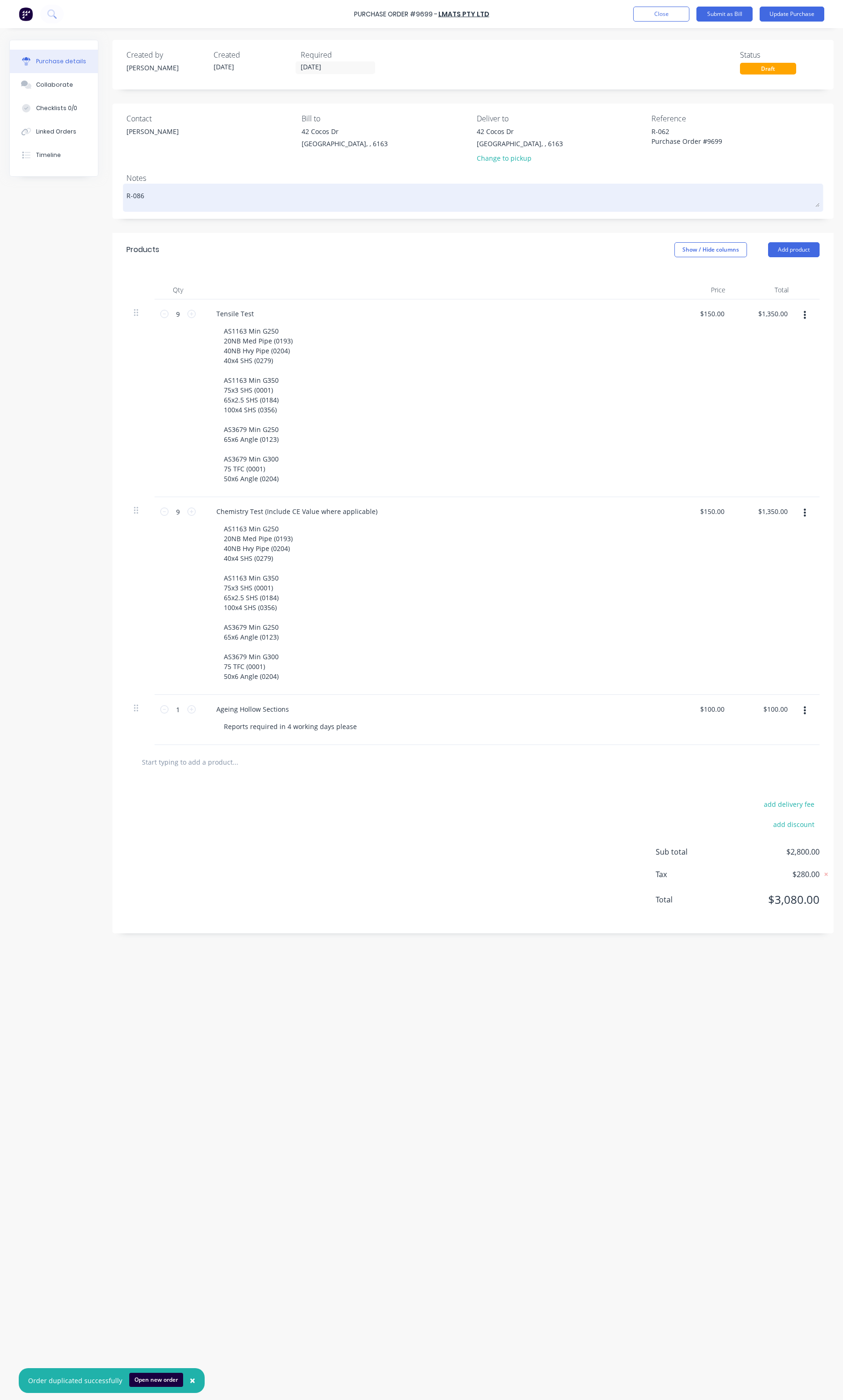
type textarea "R-086"
type textarea "x"
type textarea "R-08"
type textarea "x"
type textarea "R-0"
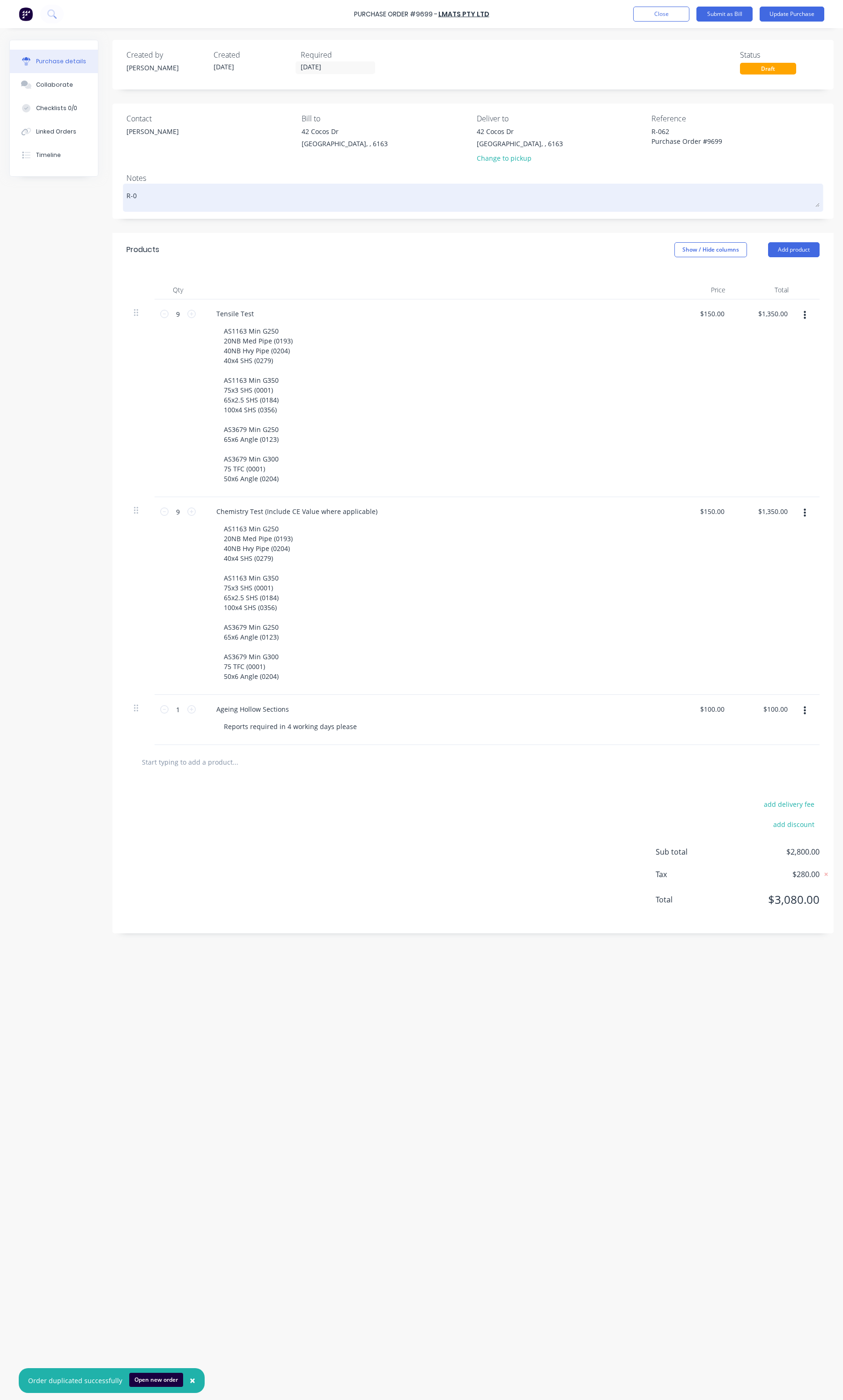
type textarea "x"
type textarea "R-06"
type textarea "x"
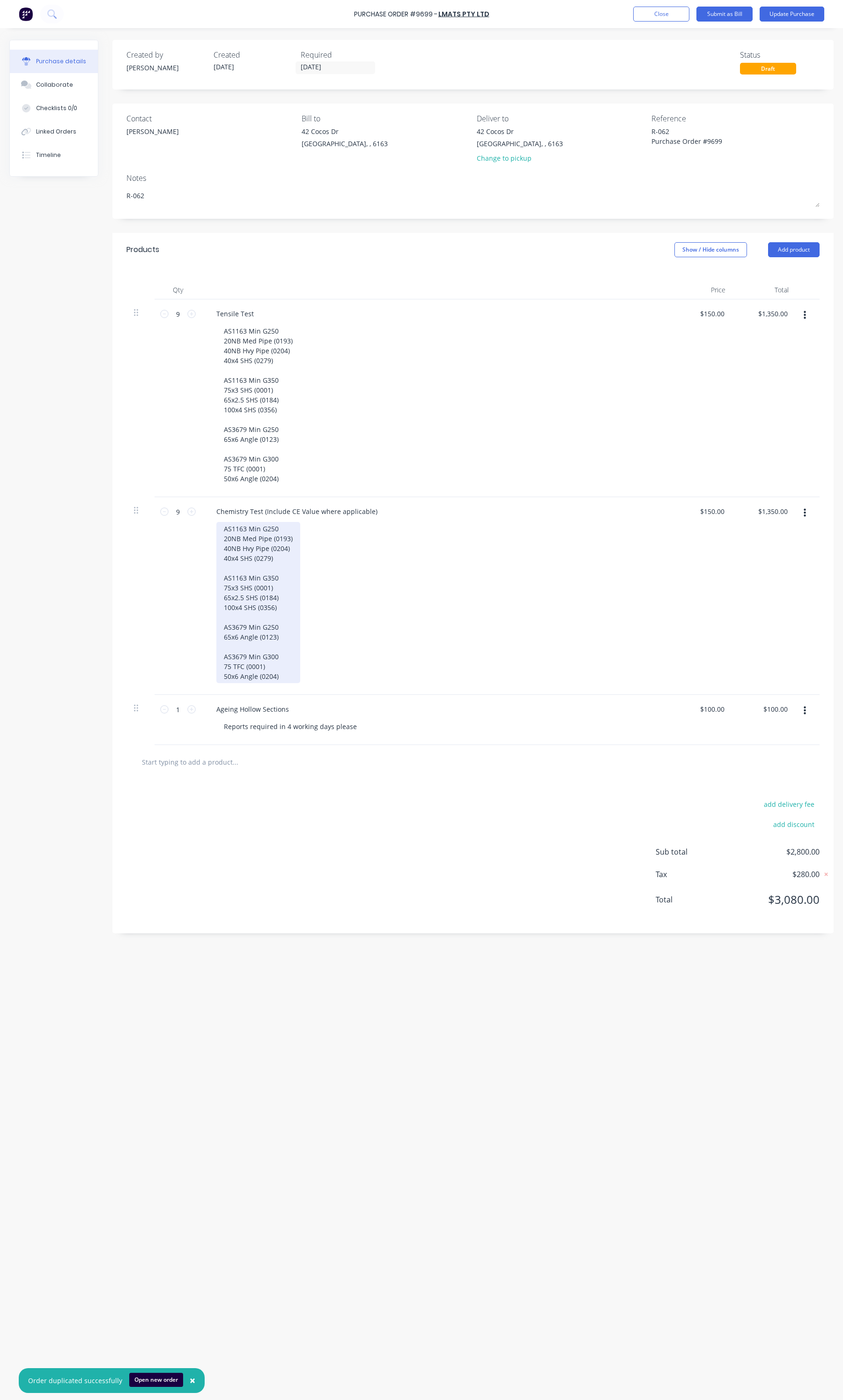
type textarea "R-062"
type textarea "x"
type textarea "R-062"
click at [293, 679] on div "AS1163 Min G250 20NB Med Pipe (0193) 40NB Hvy Pipe (0204) 40x4 SHS (0279) AS116…" at bounding box center [258, 602] width 84 height 161
drag, startPoint x: 285, startPoint y: 560, endPoint x: 225, endPoint y: 560, distance: 60.0
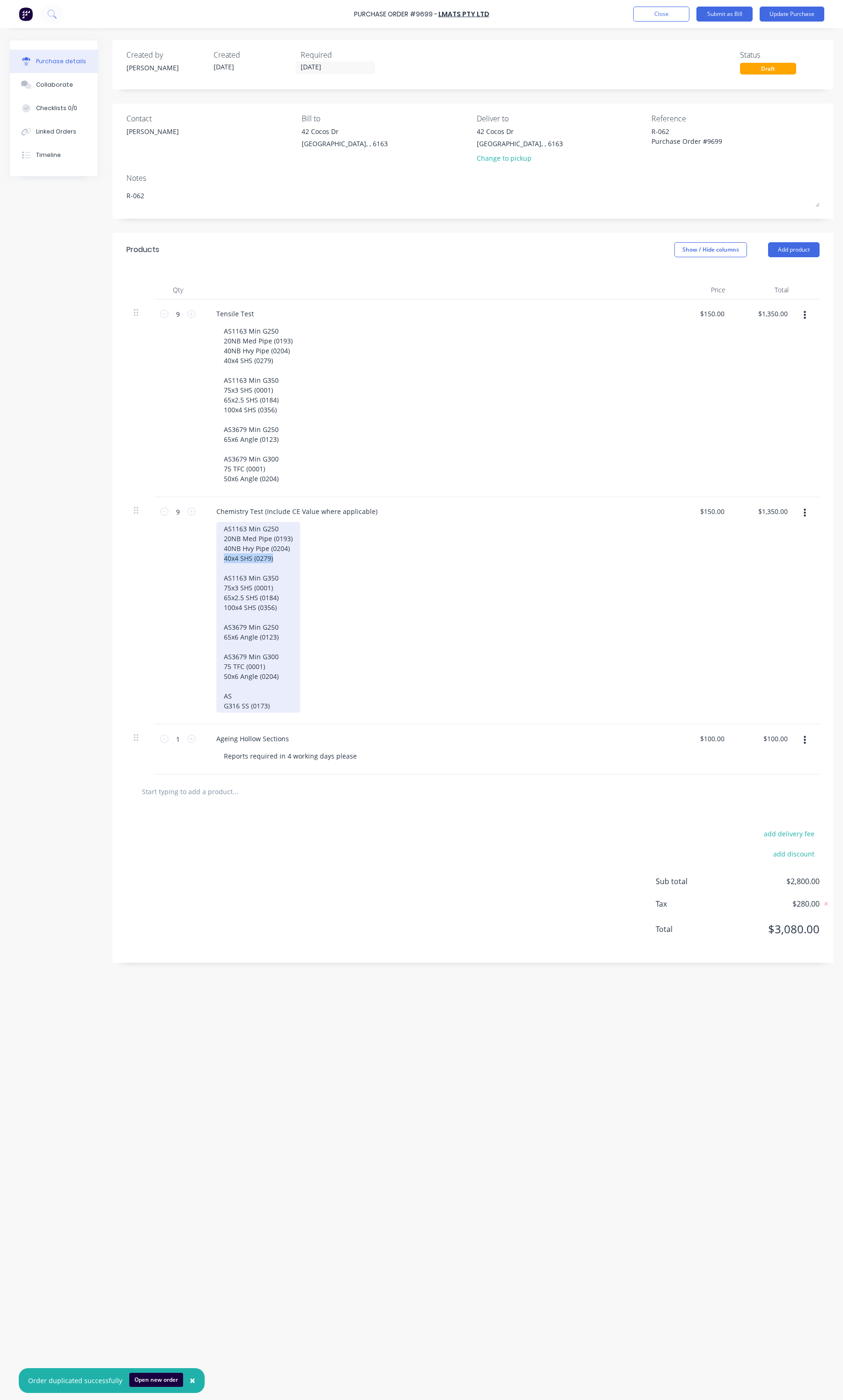
click at [225, 560] on div "AS1163 Min G250 20NB Med Pipe (0193) 40NB Hvy Pipe (0204) 40x4 SHS (0279) AS116…" at bounding box center [258, 617] width 84 height 191
drag, startPoint x: 293, startPoint y: 546, endPoint x: 225, endPoint y: 544, distance: 68.0
click at [225, 544] on div "AS1163 Min G250 20NB Med Pipe (0193) 40NB Hvy Pipe (0204) AS1163 Min G350 75x3 …" at bounding box center [258, 617] width 84 height 191
drag, startPoint x: 292, startPoint y: 542, endPoint x: 224, endPoint y: 537, distance: 68.2
click at [224, 537] on div "AS1163 Min G250 20NB Med Pipe (0193) 40NB Hvy Pipe (0204) AS1163 Min G350 75x3 …" at bounding box center [258, 617] width 84 height 191
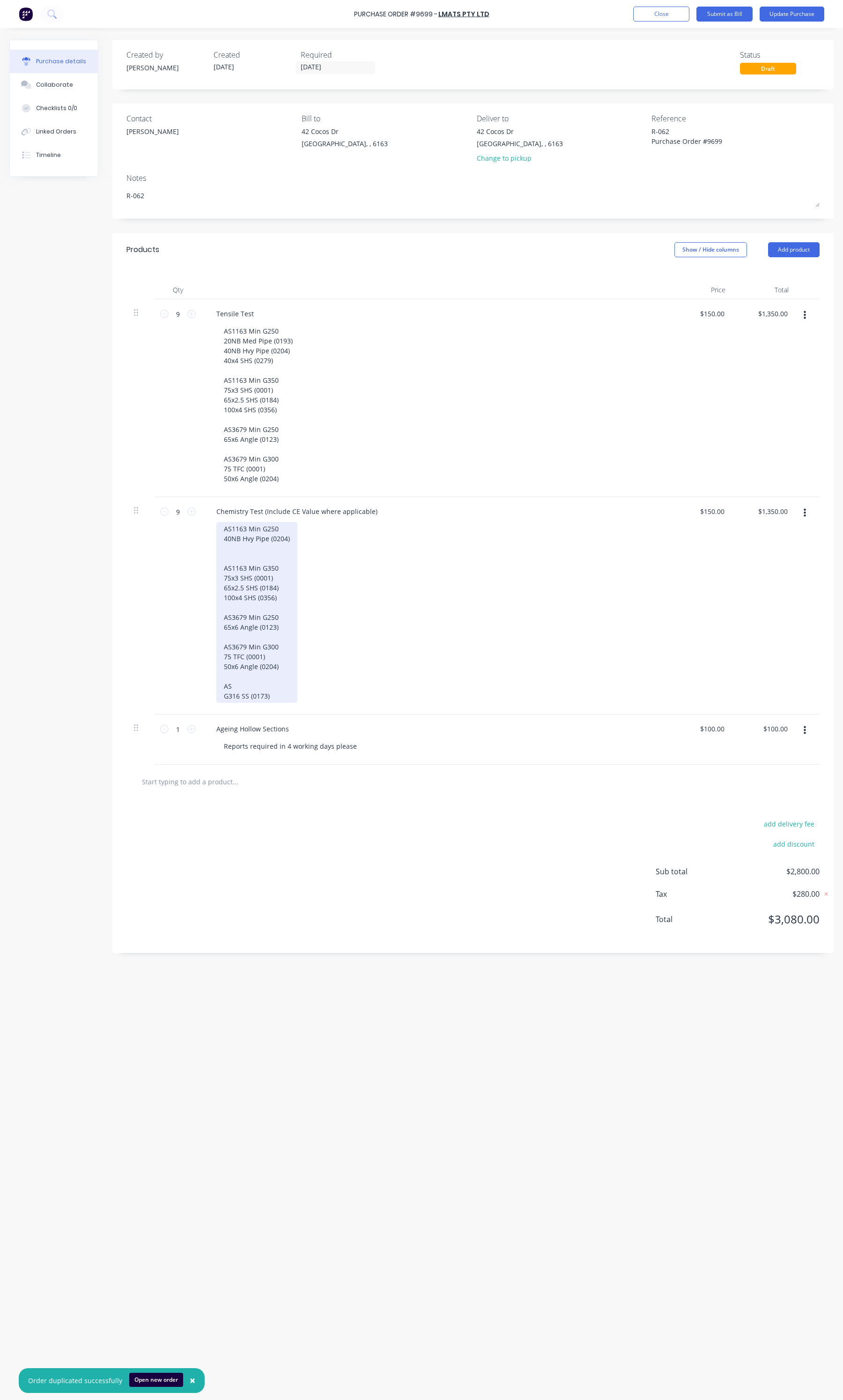
click at [240, 555] on div "AS1163 Min G250 40NB Hvy Pipe (0204) AS1163 Min G350 75x3 SHS (0001) 65x2.5 SHS…" at bounding box center [257, 612] width 81 height 181
click at [275, 589] on div "AS1163 Min G250 40NB Hvy Pipe (0204) AS1163 Min G350 75x3 SHS (0001) 65x2.5 SHS…" at bounding box center [257, 607] width 81 height 171
drag, startPoint x: 280, startPoint y: 580, endPoint x: 225, endPoint y: 579, distance: 55.0
click at [225, 579] on div "AS1163 Min G250 40NB Hvy Pipe (0204) AS1163 Min G350 75x3 SHS (0001) 65x2.5 SHS…" at bounding box center [257, 607] width 81 height 171
click at [273, 580] on div "AS1163 Min G250 40NB Hvy Pipe (0204) AS1163 Min G350 75x3 SHS (0001) 100x4 SHS …" at bounding box center [257, 602] width 81 height 161
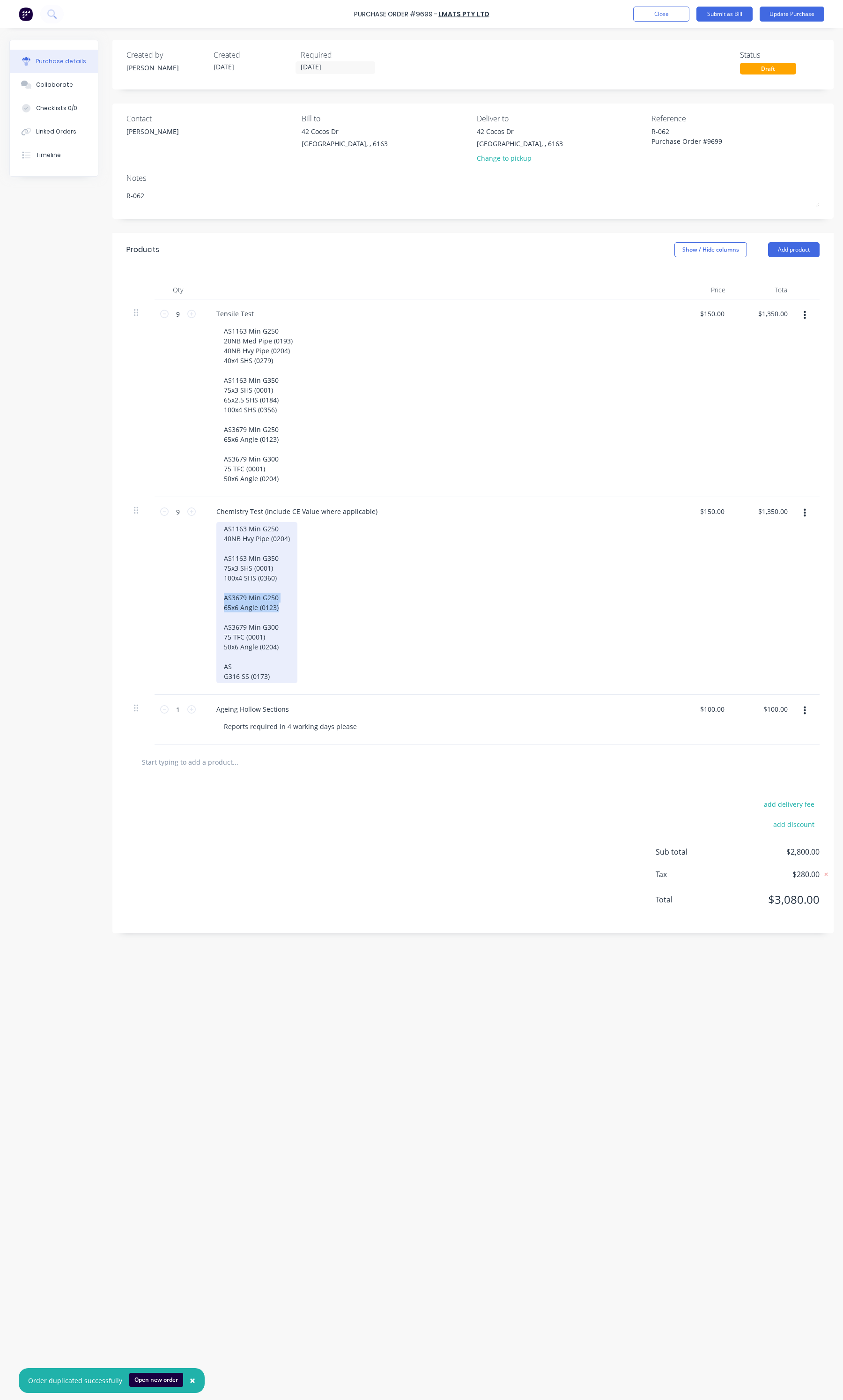
drag, startPoint x: 279, startPoint y: 611, endPoint x: 218, endPoint y: 601, distance: 61.8
click at [218, 601] on div "AS1163 Min G250 40NB Hvy Pipe (0204) AS1163 Min G350 75x3 SHS (0001) 100x4 SHS …" at bounding box center [257, 602] width 81 height 161
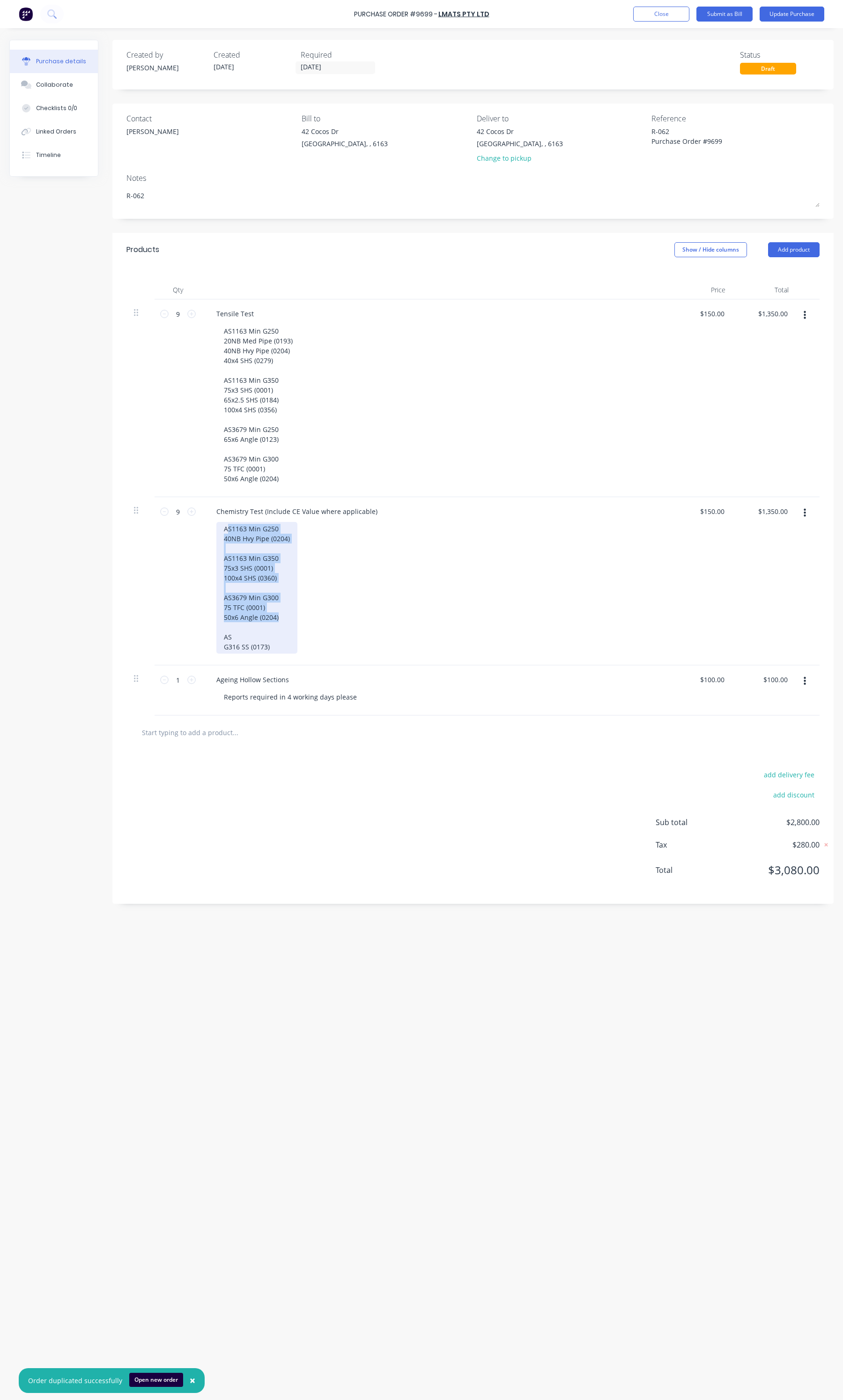
drag, startPoint x: 226, startPoint y: 528, endPoint x: 286, endPoint y: 616, distance: 106.5
click at [286, 616] on div "AS1163 Min G250 40NB Hvy Pipe (0204) AS1163 Min G350 75x3 SHS (0001) 100x4 SHS …" at bounding box center [257, 587] width 81 height 132
click at [283, 609] on div "AS1163 Min G250 40NB Hvy Pipe (0204) AS1163 Min G350 75x3 SHS (0001) 100x4 SHS …" at bounding box center [257, 587] width 81 height 132
drag, startPoint x: 284, startPoint y: 616, endPoint x: 225, endPoint y: 526, distance: 107.6
click at [225, 526] on div "AS1163 Min G250 40NB Hvy Pipe (0204) AS1163 Min G350 75x3 SHS (0001) 100x4 SHS …" at bounding box center [257, 587] width 81 height 132
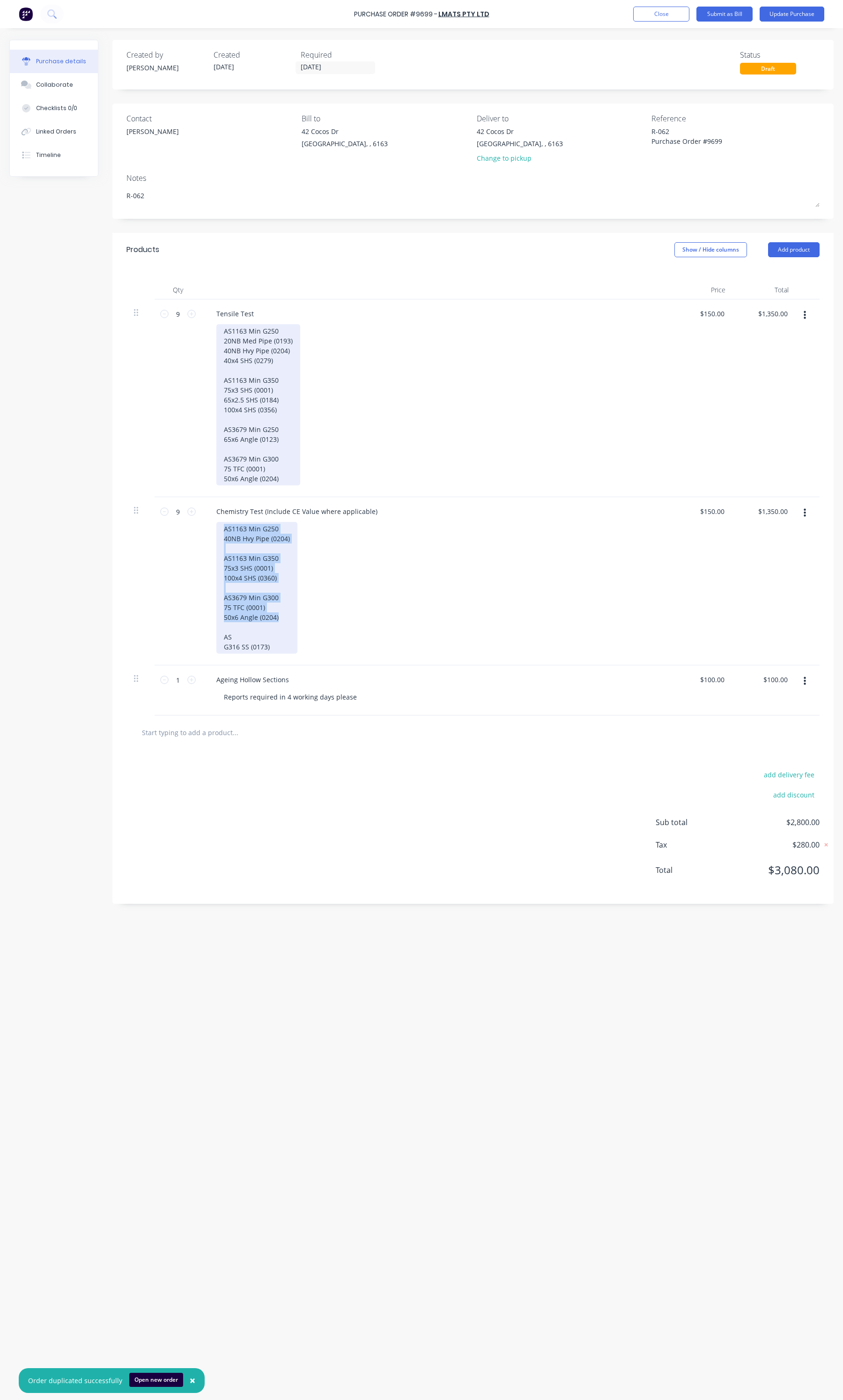
copy div "AS1163 Min G250 40NB Hvy Pipe (0204) AS1163 Min G350 75x3 SHS (0001) 100x4 SHS …"
type textarea "x"
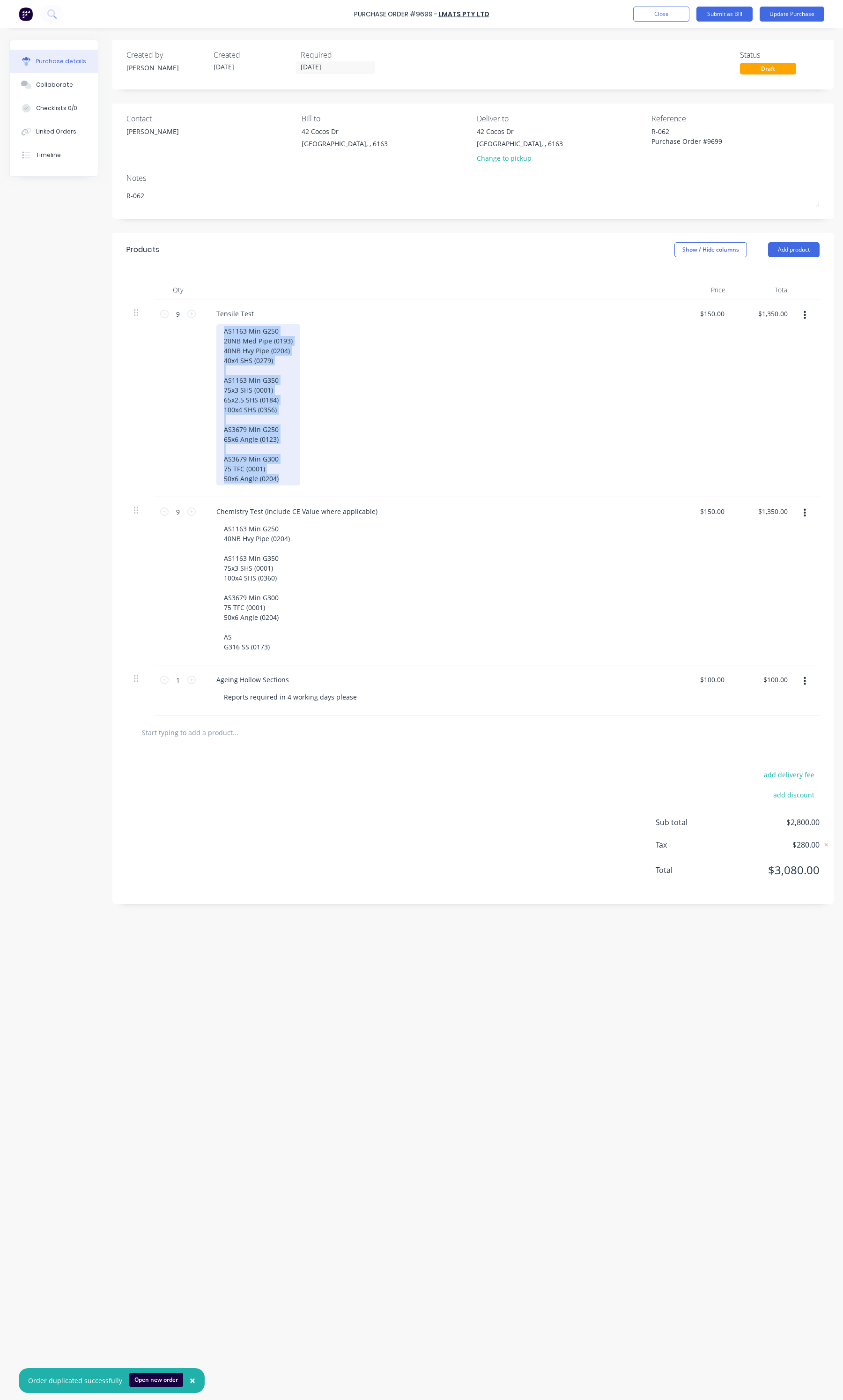
drag, startPoint x: 280, startPoint y: 475, endPoint x: 216, endPoint y: 335, distance: 153.9
click at [217, 335] on div "AS1163 Min G250 20NB Med Pipe (0193) 40NB Hvy Pipe (0204) 40x4 SHS (0279) AS116…" at bounding box center [258, 404] width 84 height 161
paste div
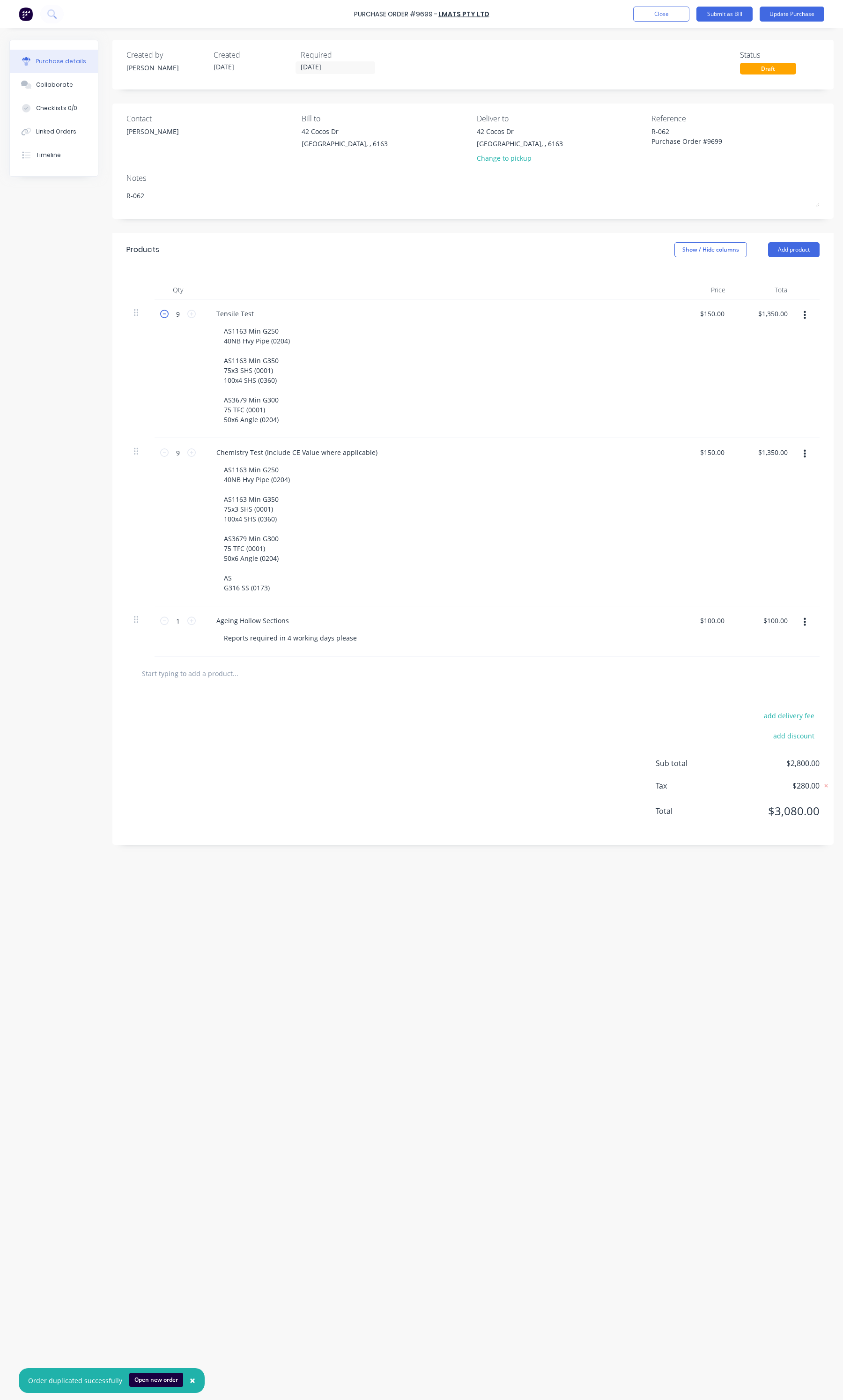
click at [164, 311] on icon at bounding box center [165, 314] width 9 height 9
type textarea "x"
type input "8"
type input "$1,200.00"
click at [164, 311] on icon at bounding box center [165, 314] width 9 height 9
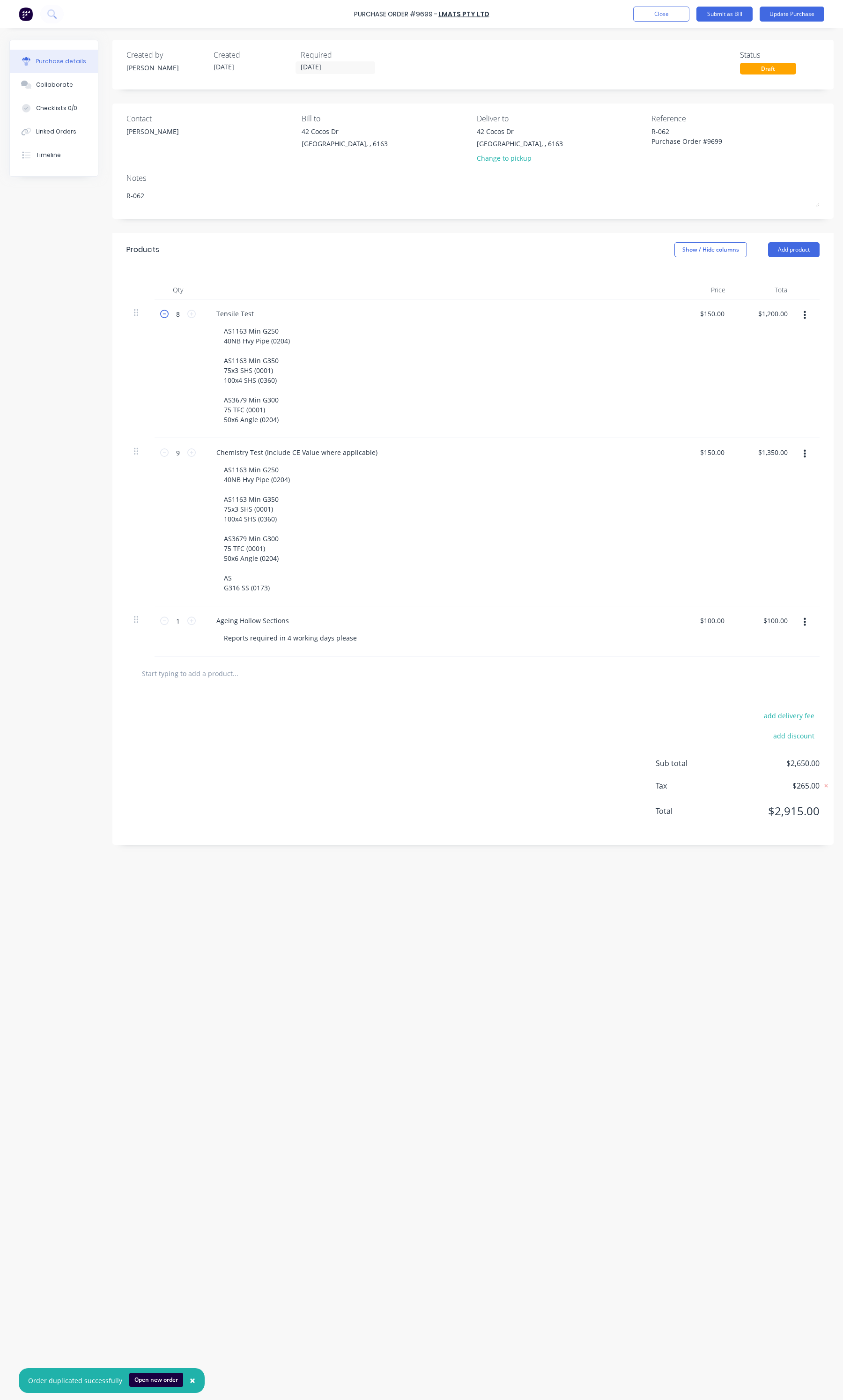
type textarea "x"
type input "7"
type input "$1,050.00"
click at [164, 311] on icon at bounding box center [165, 314] width 9 height 9
type textarea "x"
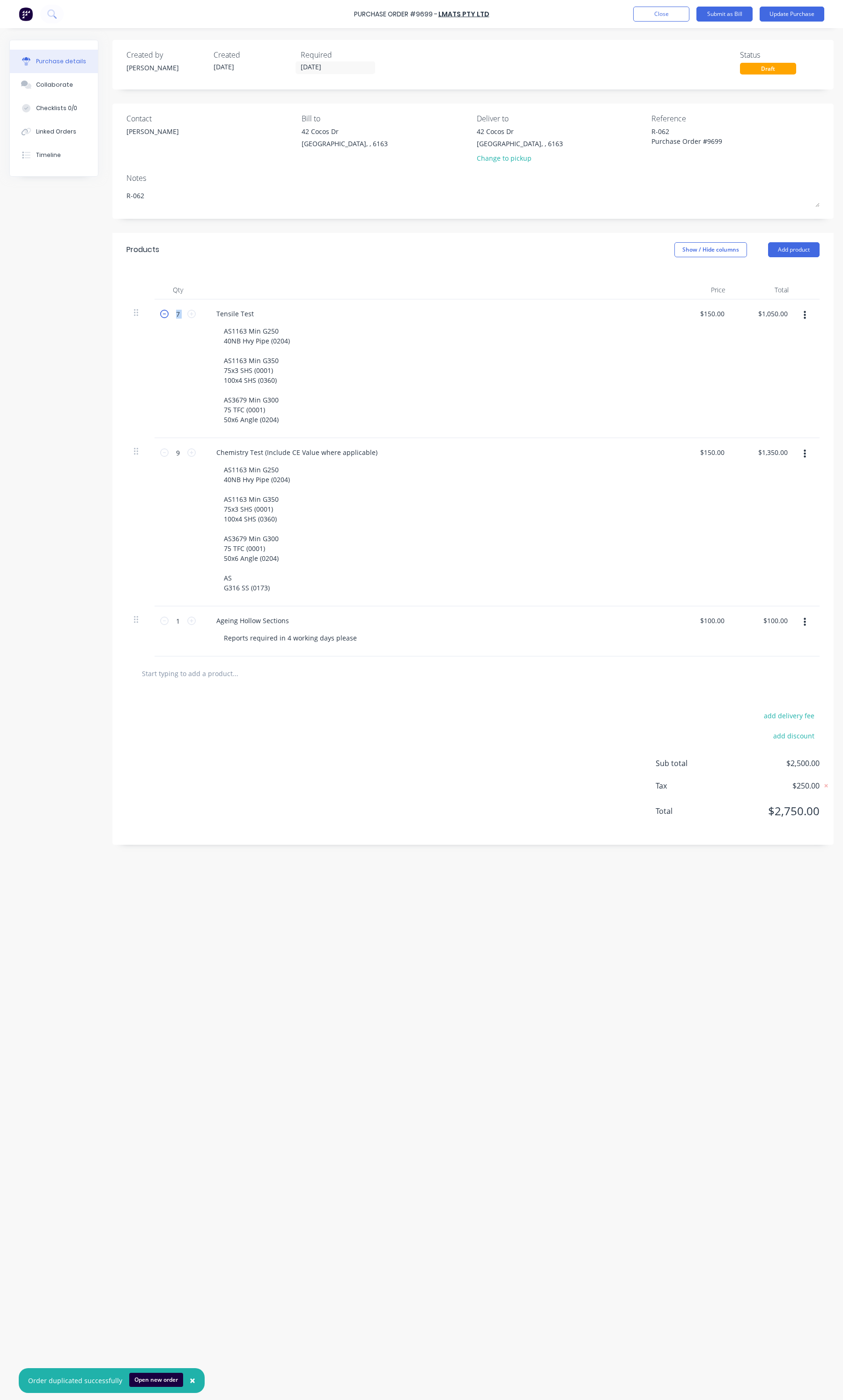
type input "6"
type input "$900.00"
click at [164, 311] on icon at bounding box center [165, 314] width 9 height 9
type textarea "x"
type input "5"
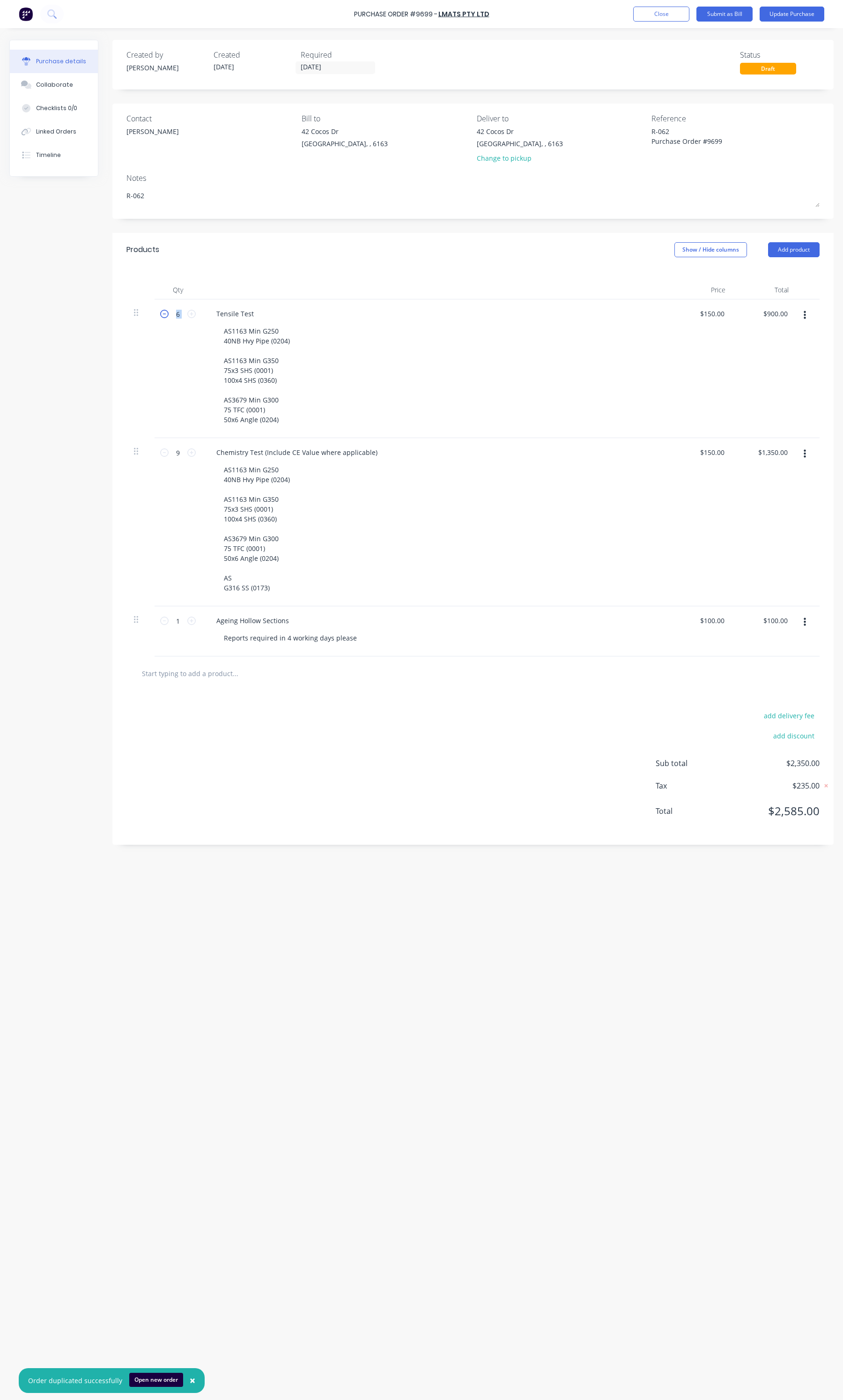
type input "$750.00"
click at [165, 453] on icon at bounding box center [165, 453] width 9 height 9
type textarea "x"
type input "8"
type input "$1,200.00"
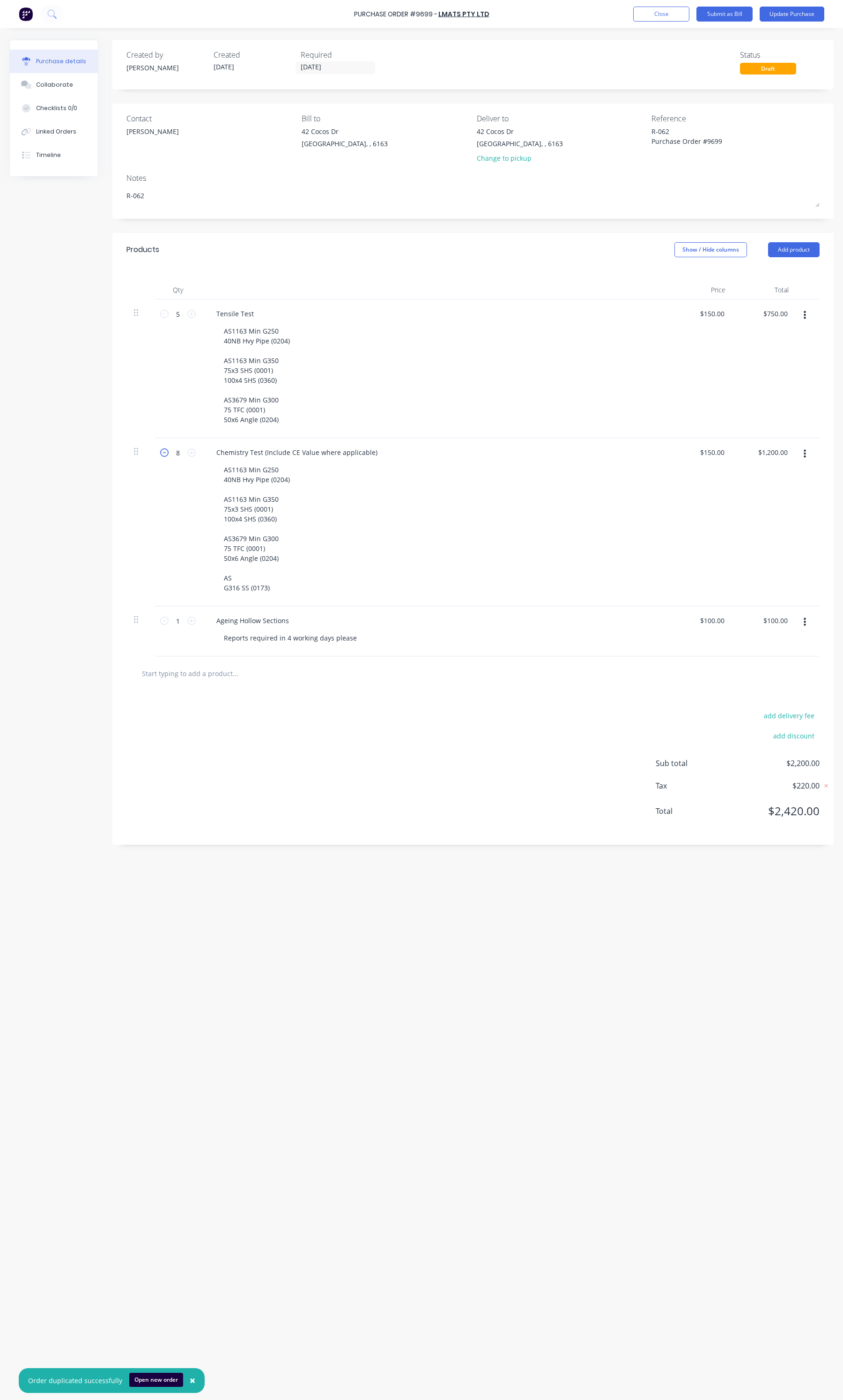
click at [165, 453] on icon at bounding box center [165, 453] width 9 height 9
type textarea "x"
type input "7"
type input "$1,050.00"
click at [165, 453] on icon at bounding box center [165, 453] width 9 height 9
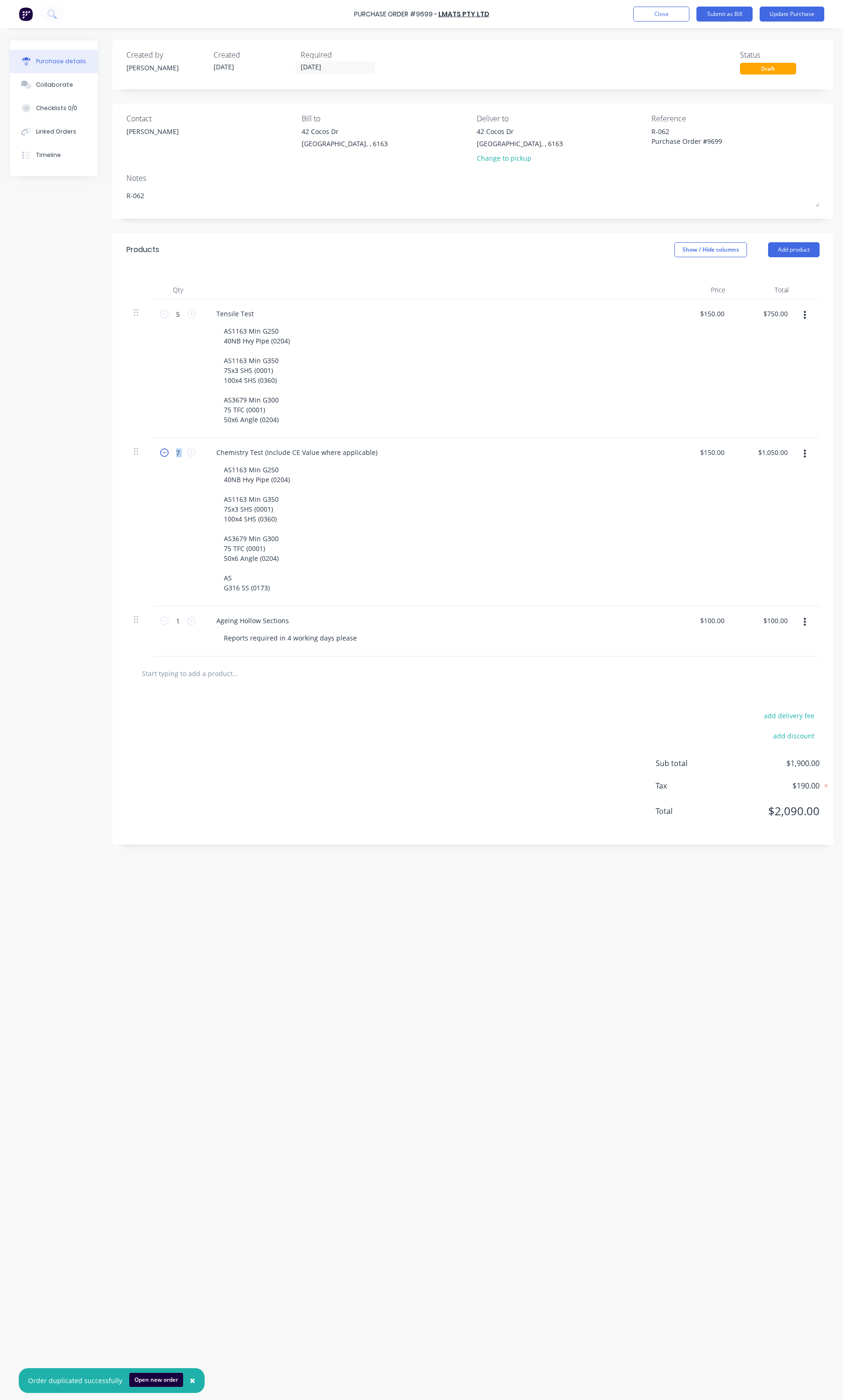
type textarea "x"
type input "6"
type input "$900.00"
click at [165, 453] on icon at bounding box center [165, 453] width 9 height 9
type textarea "x"
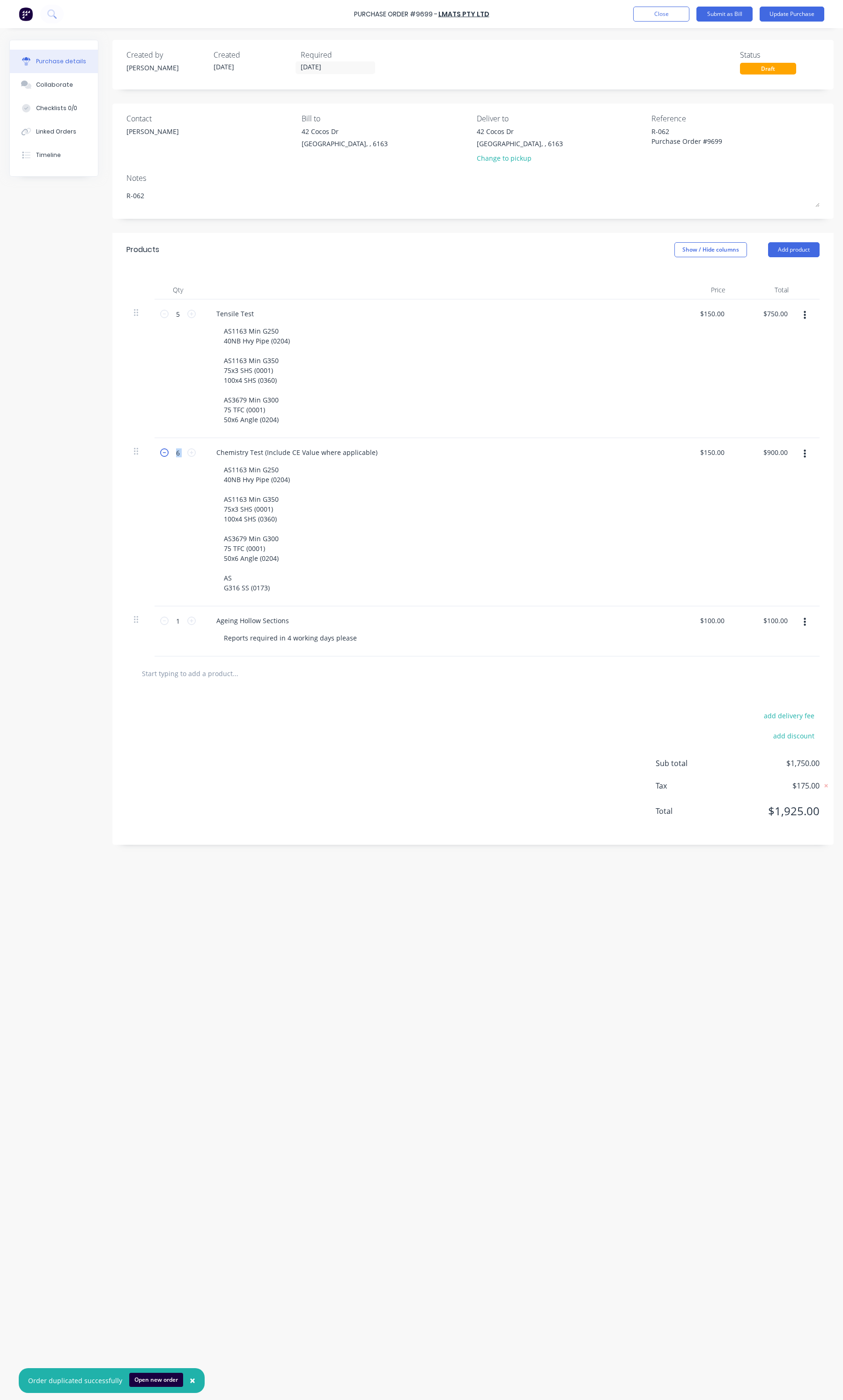
type input "5"
type input "$750.00"
click at [191, 452] on icon at bounding box center [191, 453] width 9 height 9
type textarea "x"
type input "6"
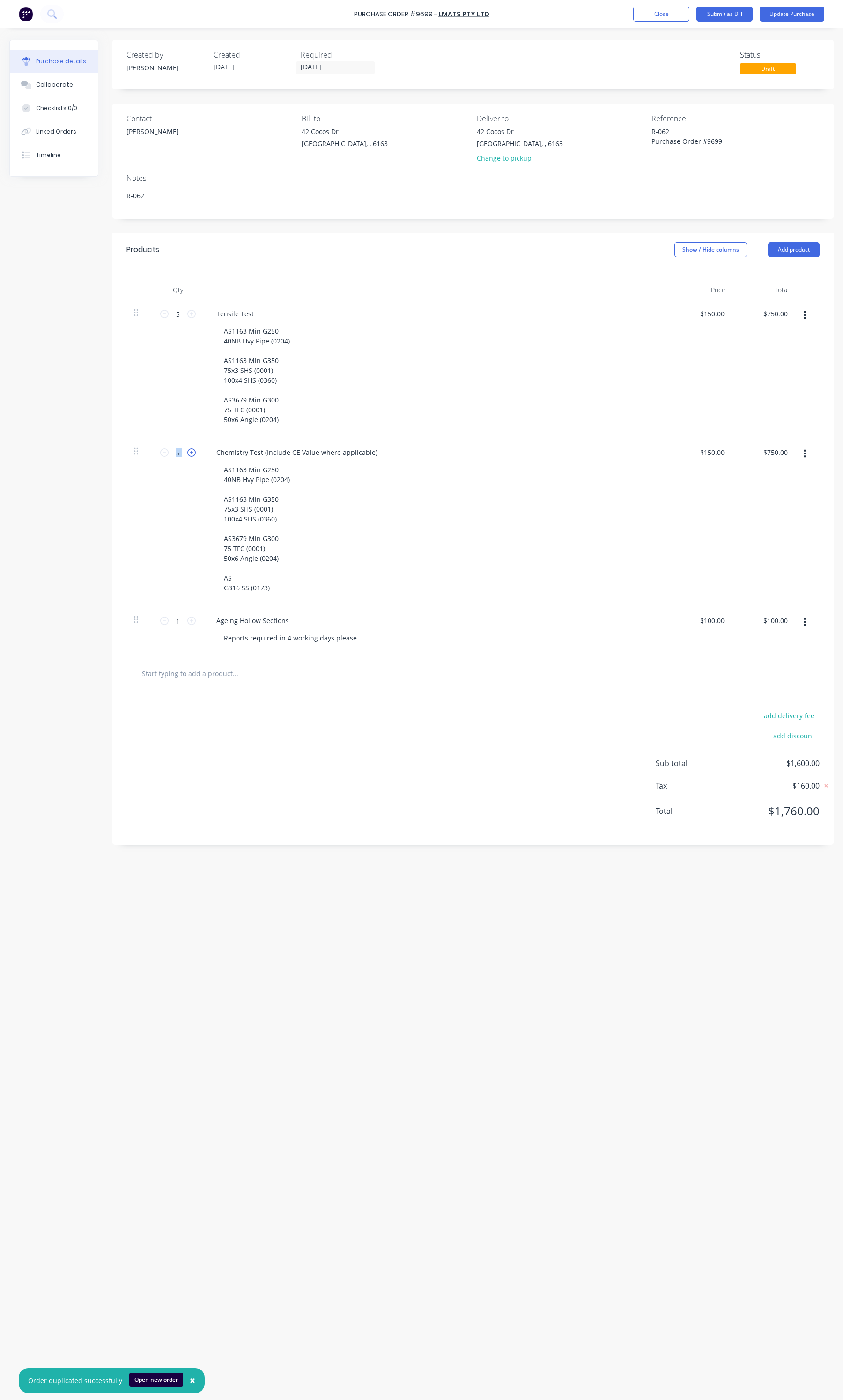
type input "$900.00"
click at [239, 578] on div "AS1163 Min G250 40NB Hvy Pipe (0204) AS1163 Min G350 75x3 SHS (0001) 100x4 SHS …" at bounding box center [257, 528] width 81 height 132
click at [396, 721] on div "add delivery fee add discount Sub total $1,750.00 Tax $175.00 Total $1,925.00" at bounding box center [473, 768] width 721 height 154
drag, startPoint x: 248, startPoint y: 586, endPoint x: 217, endPoint y: 586, distance: 31.0
click at [217, 586] on div "AS1163 Min G250 40NB Hvy Pipe (0204) AS1163 Min G350 75x3 SHS (0001) 100x4 SHS …" at bounding box center [257, 528] width 81 height 132
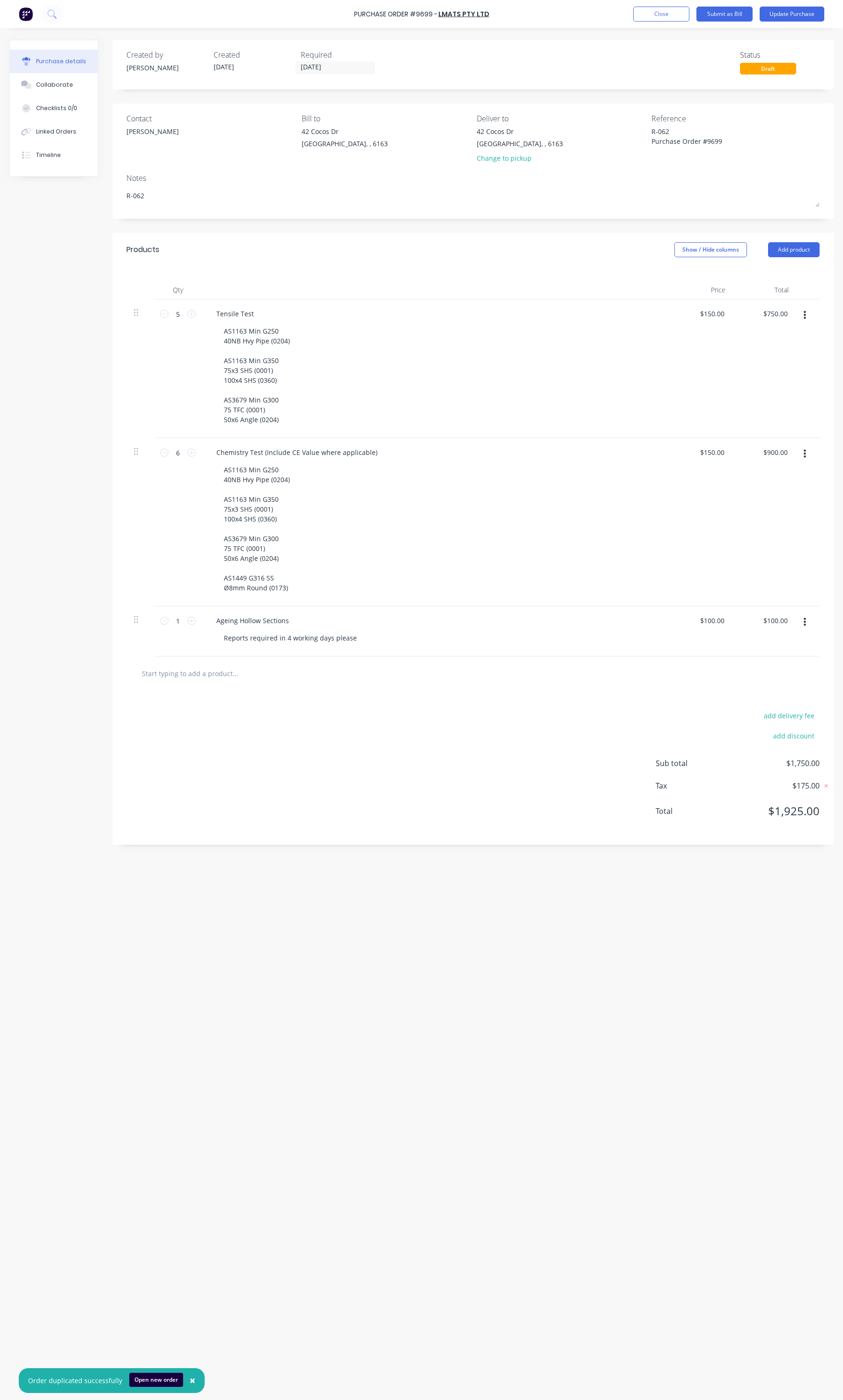
click at [546, 699] on div "add delivery fee add discount Sub total $1,750.00 Tax $175.00 Total $1,925.00" at bounding box center [473, 768] width 721 height 154
click at [337, 68] on input "03/10/25" at bounding box center [335, 67] width 79 height 12
click at [325, 125] on div "6" at bounding box center [327, 132] width 14 height 14
type textarea "x"
type input "06/10/25"
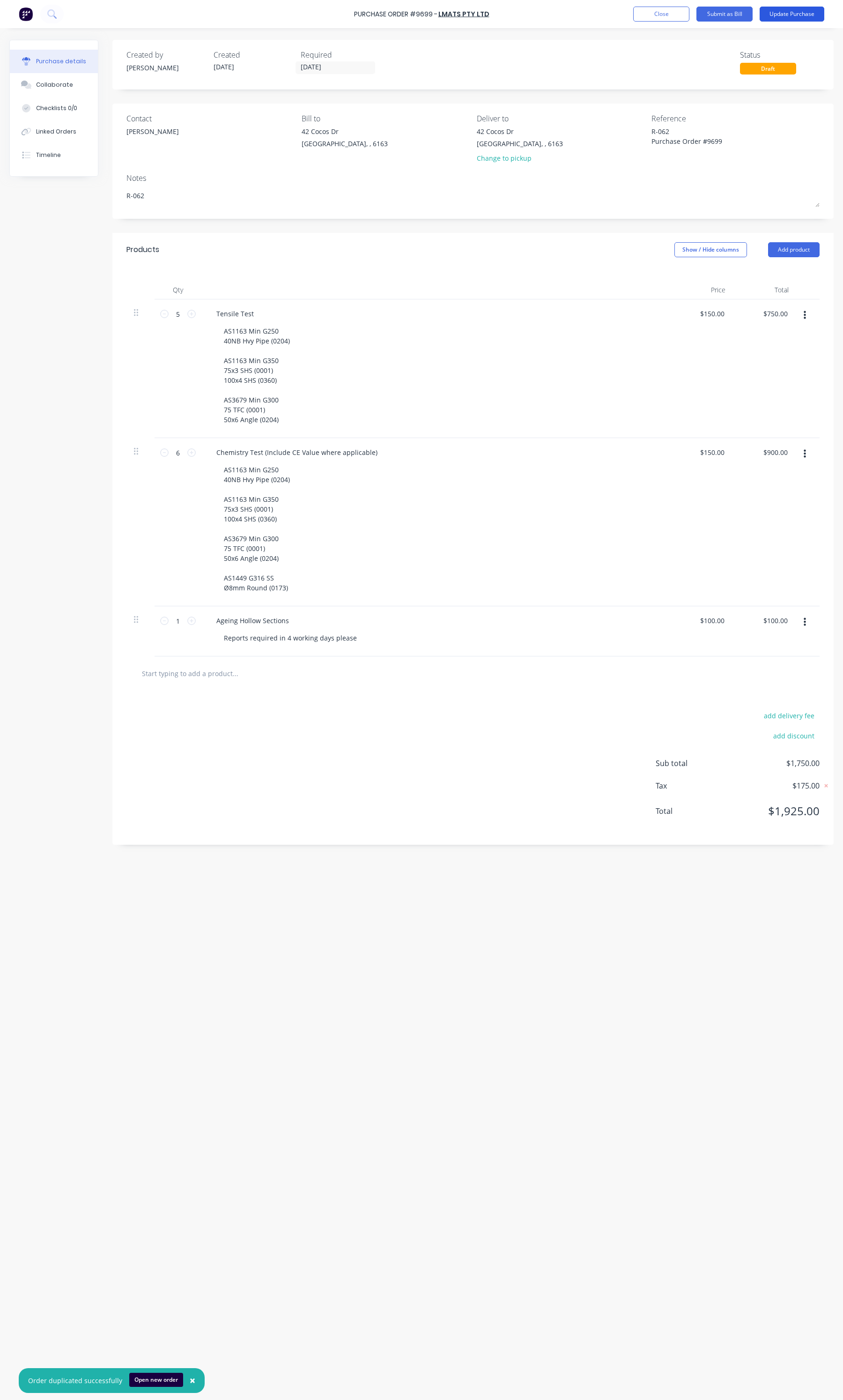
click at [795, 17] on button "Update Purchase" at bounding box center [792, 14] width 65 height 15
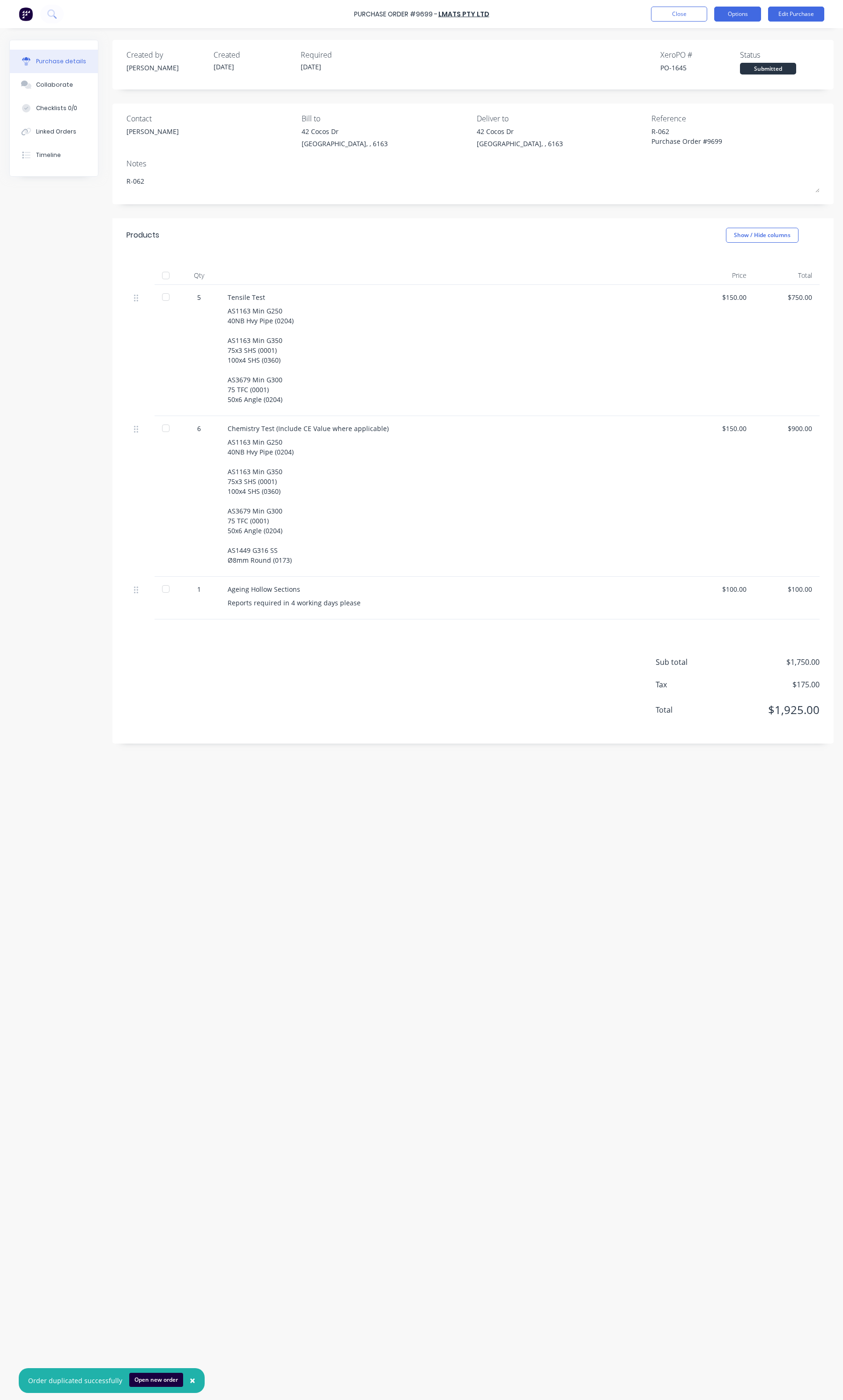
click at [740, 17] on button "Options" at bounding box center [738, 14] width 47 height 15
click at [710, 36] on div "Print / Email" at bounding box center [716, 38] width 72 height 13
click at [708, 70] on div "Without pricing" at bounding box center [716, 76] width 72 height 13
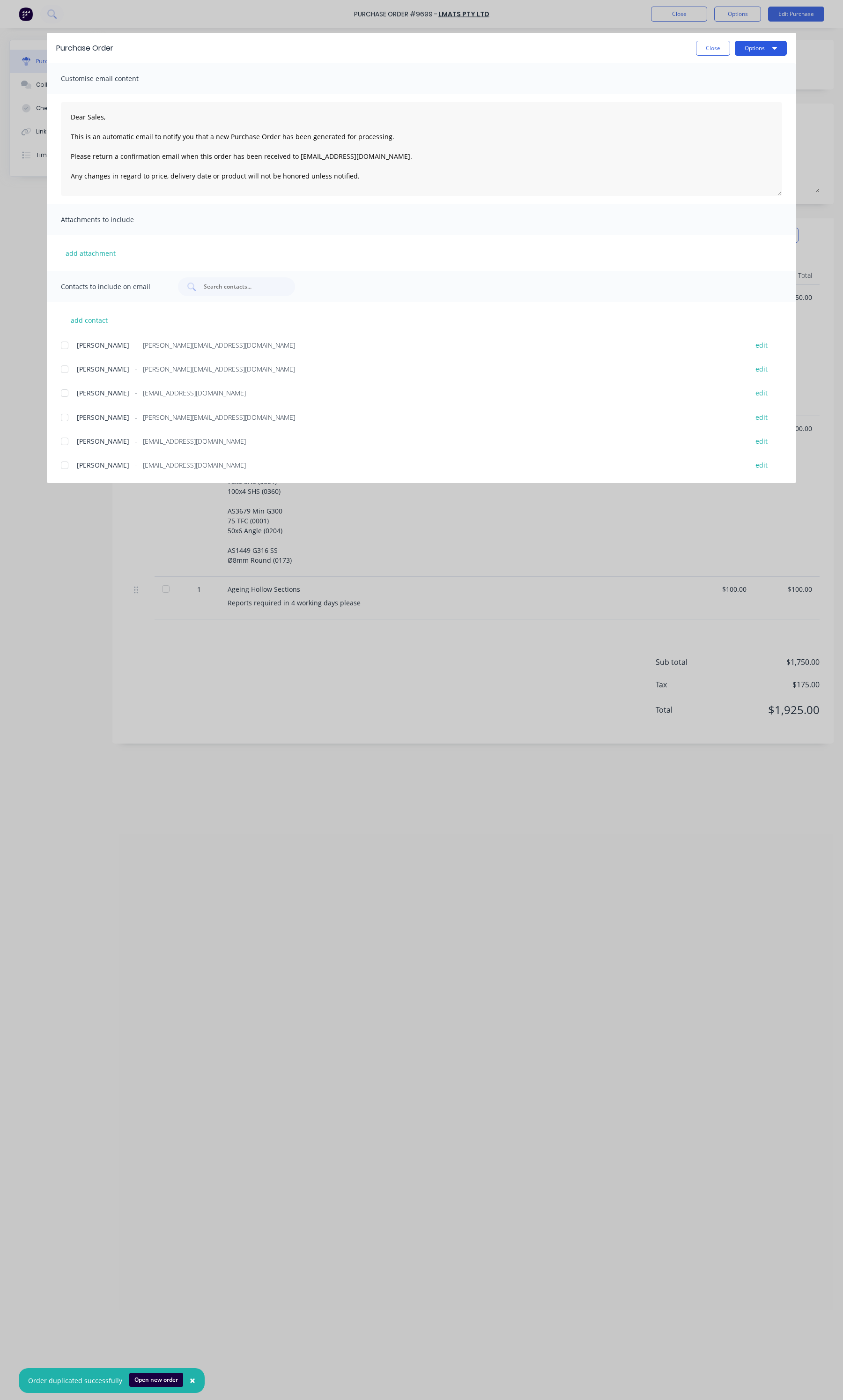
click at [765, 51] on button "Options" at bounding box center [760, 48] width 52 height 15
click at [744, 88] on div "Print" at bounding box center [743, 91] width 72 height 13
click at [708, 42] on button "Close" at bounding box center [713, 48] width 34 height 15
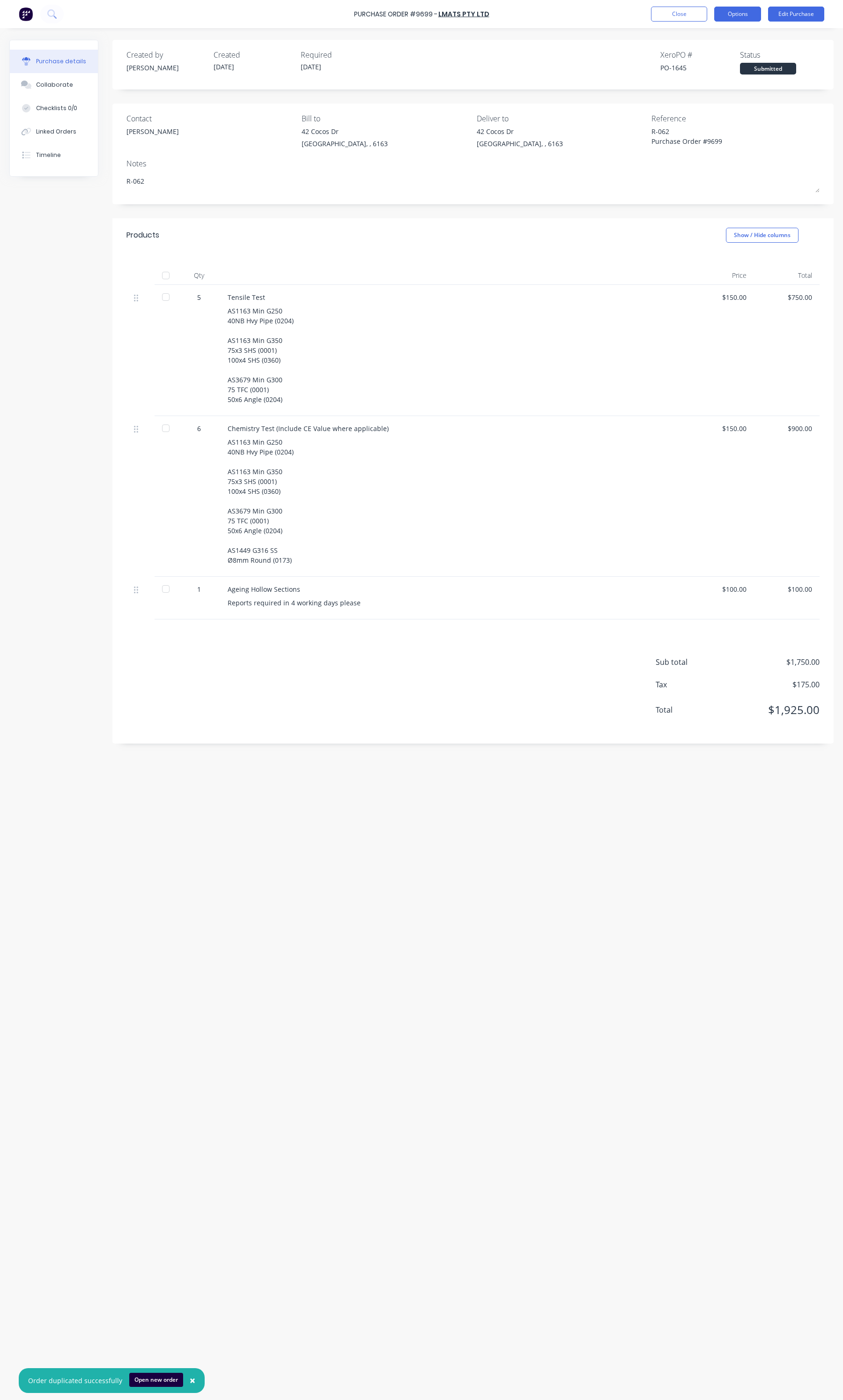
click at [746, 20] on button "Options" at bounding box center [738, 14] width 47 height 15
click at [720, 41] on div "Print / Email" at bounding box center [716, 38] width 72 height 13
click at [705, 62] on div "With pricing" at bounding box center [716, 57] width 72 height 13
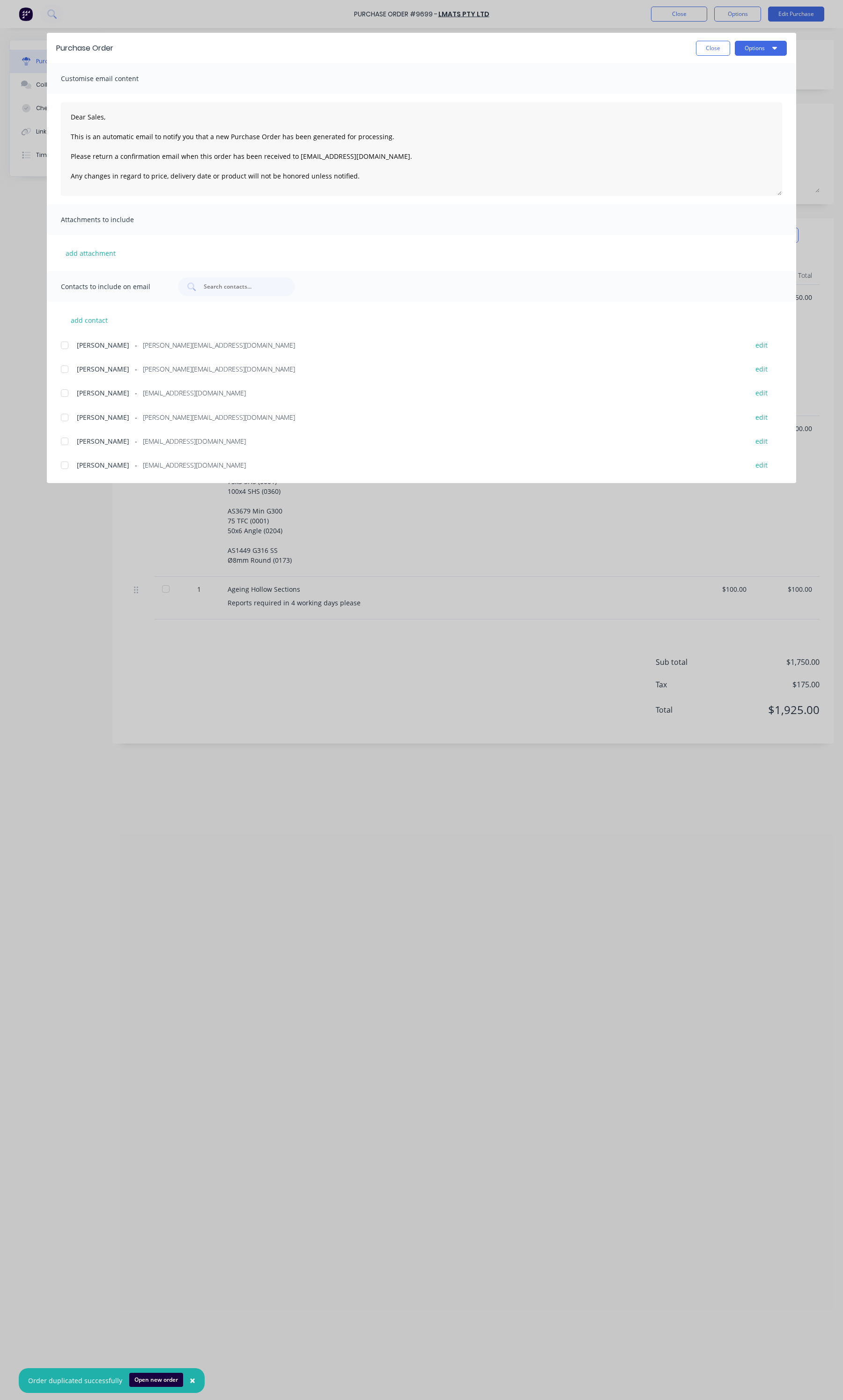
click at [87, 367] on span "[PERSON_NAME]" at bounding box center [103, 369] width 53 height 10
click at [764, 55] on button "Options" at bounding box center [760, 48] width 52 height 15
click at [717, 109] on div "Email" at bounding box center [743, 110] width 72 height 13
click at [704, 46] on button "Close" at bounding box center [713, 48] width 34 height 15
type textarea "x"
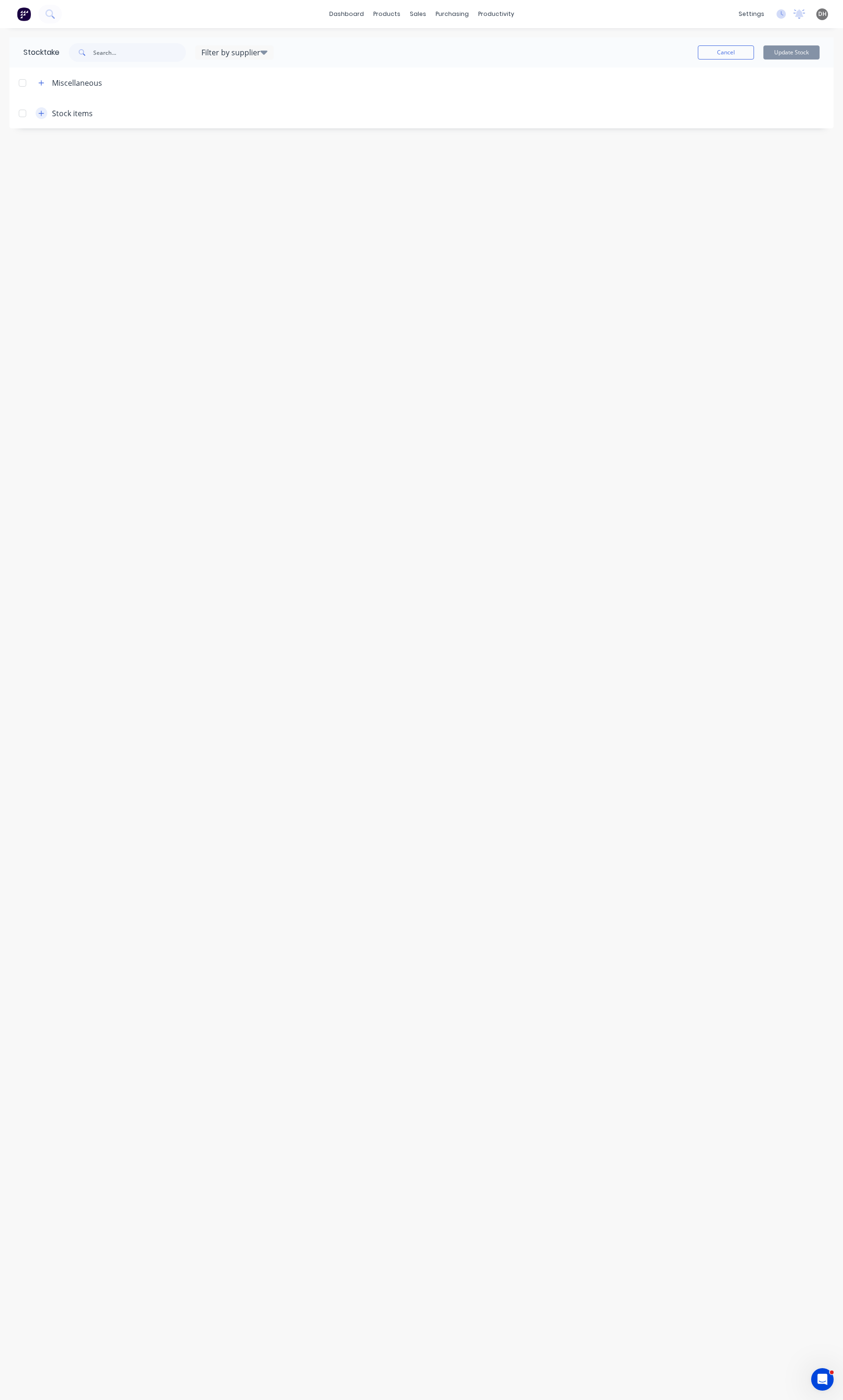
click at [45, 111] on button "button" at bounding box center [41, 113] width 12 height 12
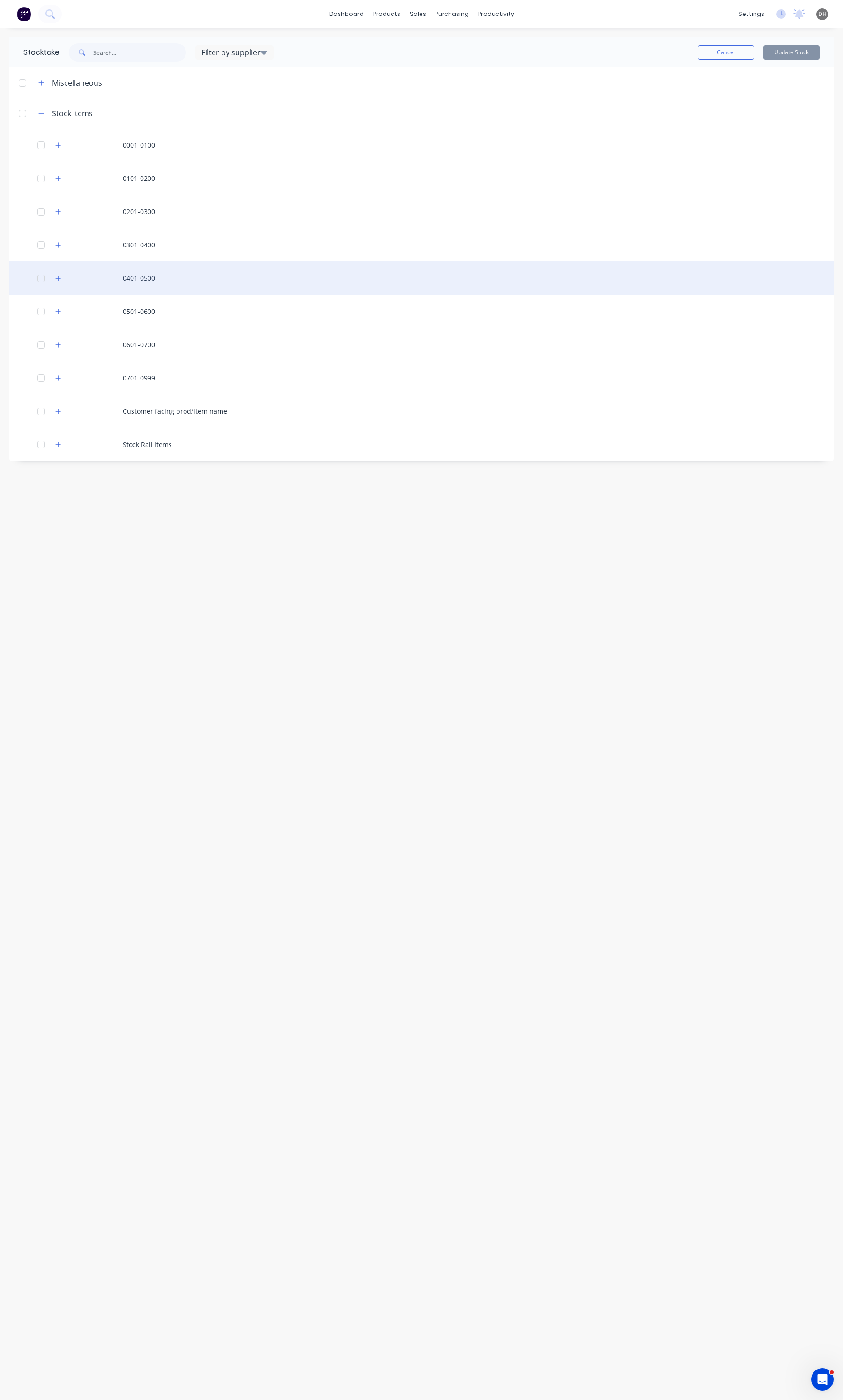
click at [135, 273] on div "0401-0500" at bounding box center [422, 278] width 825 height 33
click at [59, 279] on icon "button" at bounding box center [58, 278] width 6 height 7
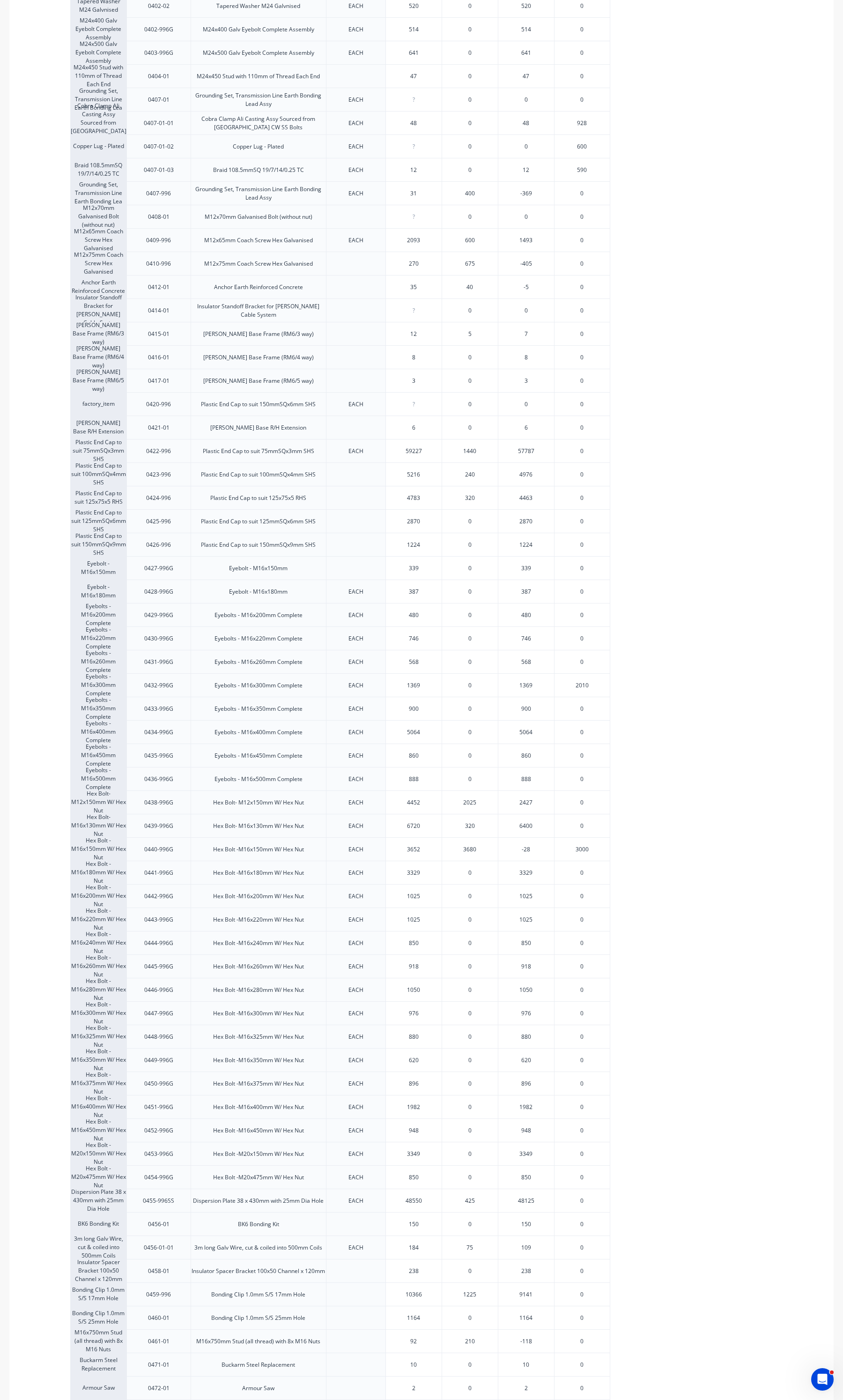
scroll to position [351, 0]
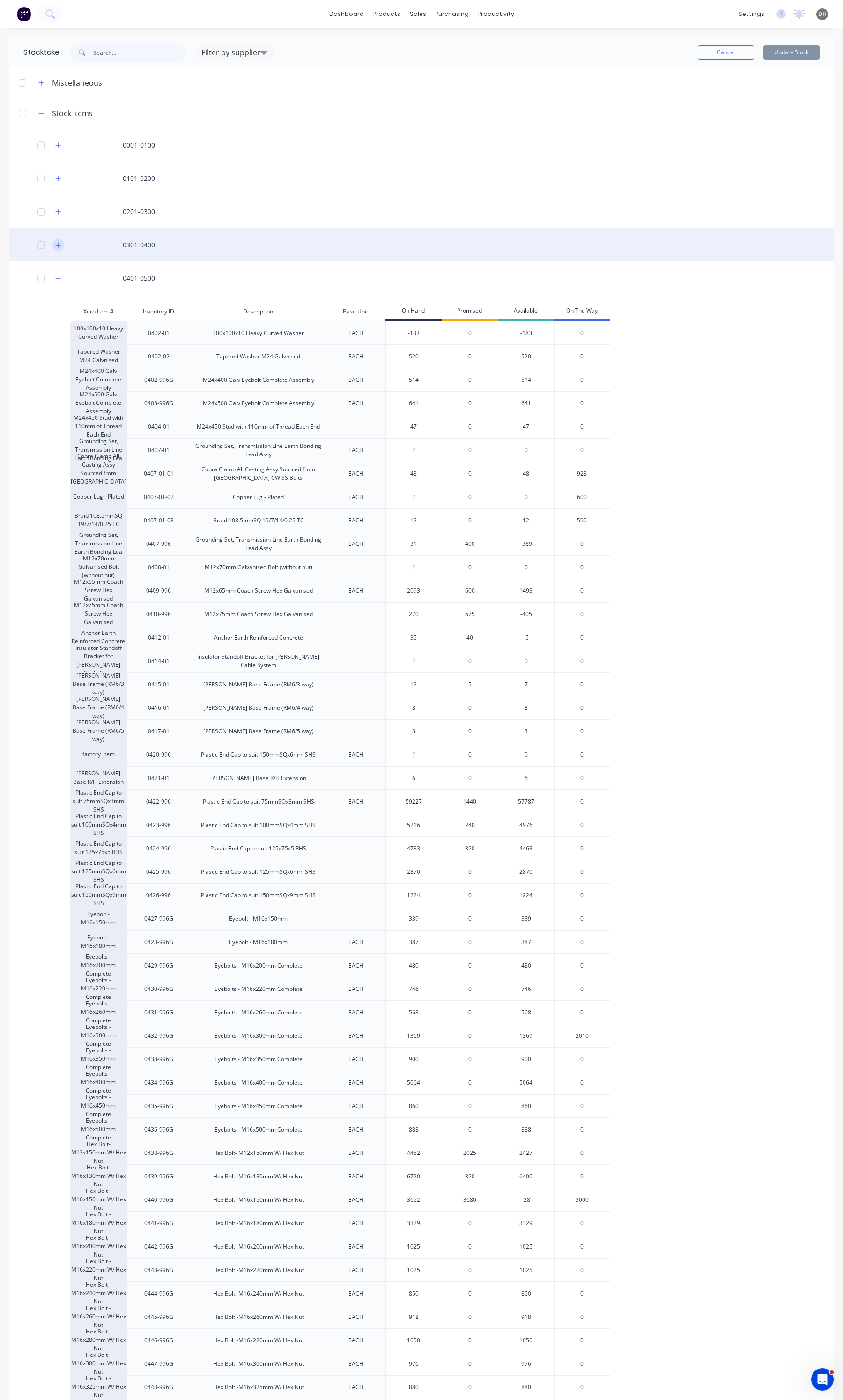
click at [58, 246] on icon "button" at bounding box center [58, 245] width 6 height 7
